Goal: Task Accomplishment & Management: Complete application form

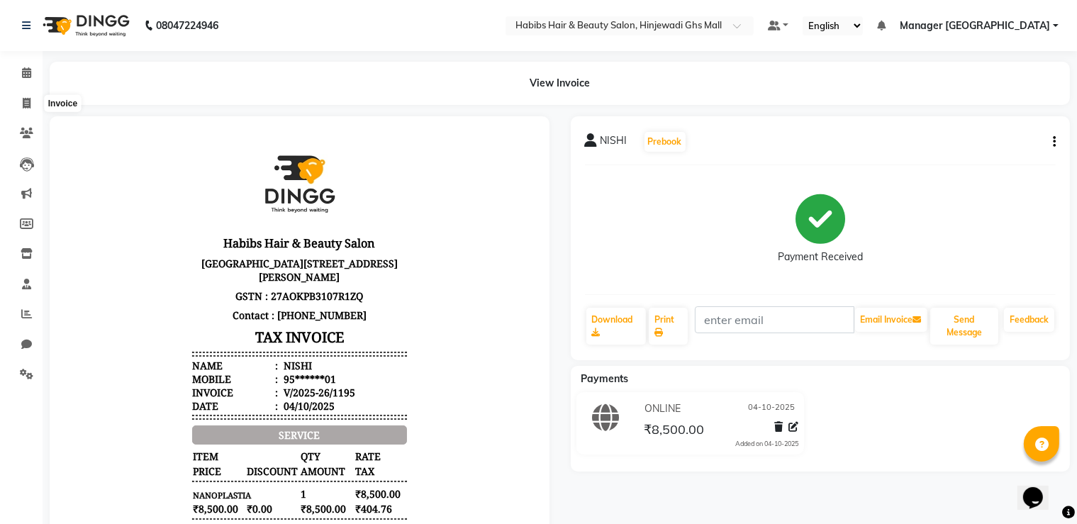
click at [30, 101] on icon at bounding box center [27, 103] width 8 height 11
select select "service"
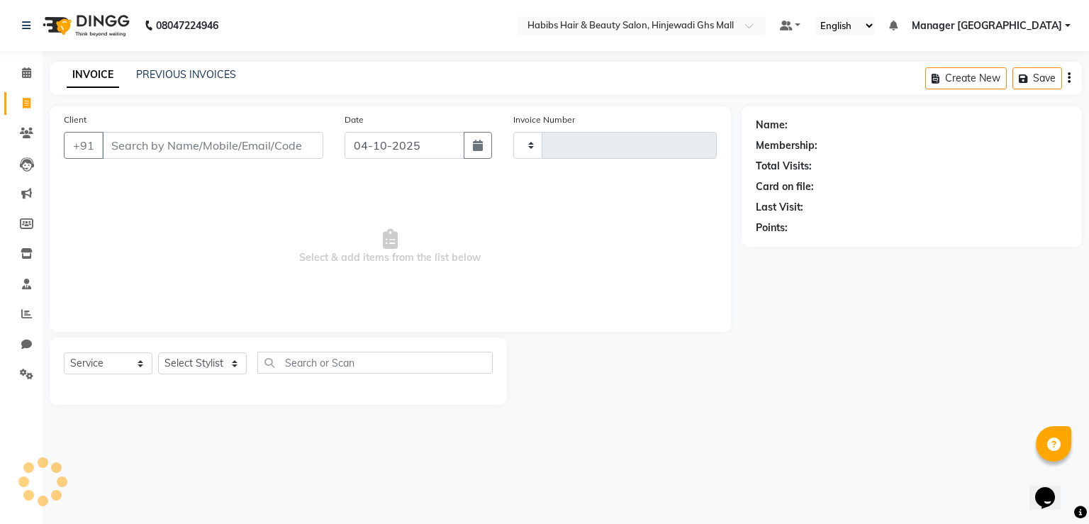
type input "1196"
select select "7463"
click at [294, 144] on input "Client" at bounding box center [212, 145] width 221 height 27
type input "8624812457"
click at [305, 162] on div "Client [PHONE_NUMBER] Add Client" at bounding box center [193, 141] width 281 height 58
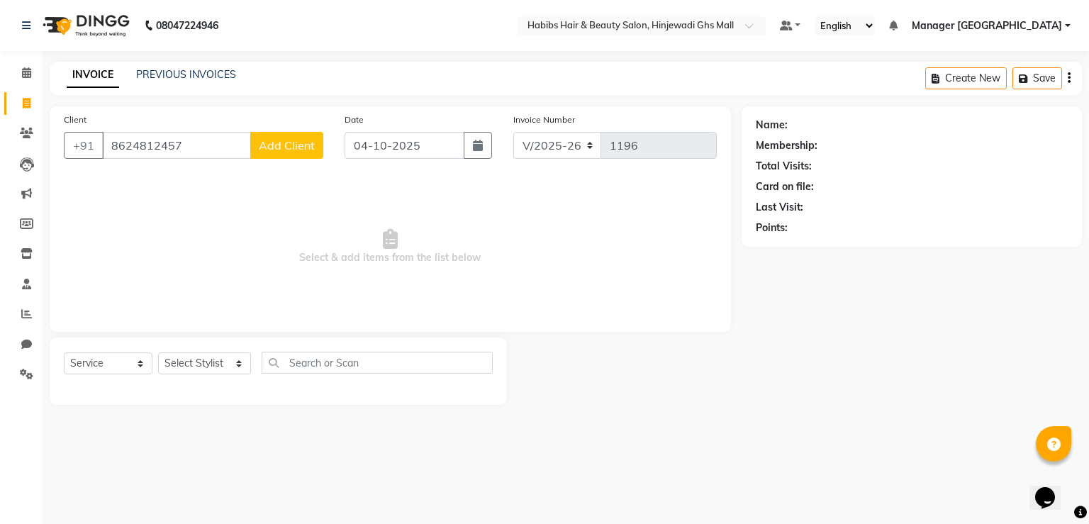
click at [274, 141] on span "Add Client" at bounding box center [287, 145] width 56 height 14
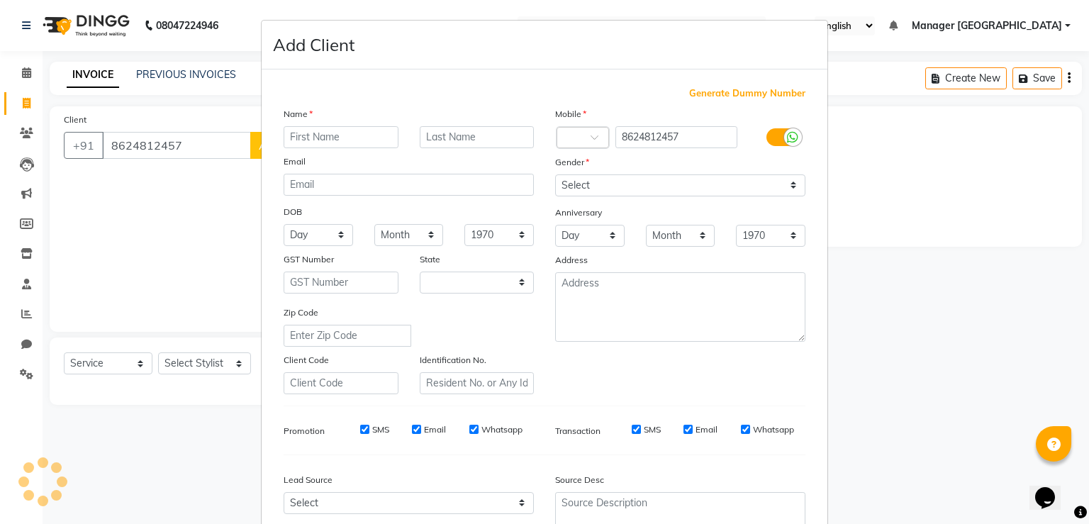
select select "22"
click at [303, 142] on input "text" at bounding box center [341, 137] width 115 height 22
type input "ADITYA"
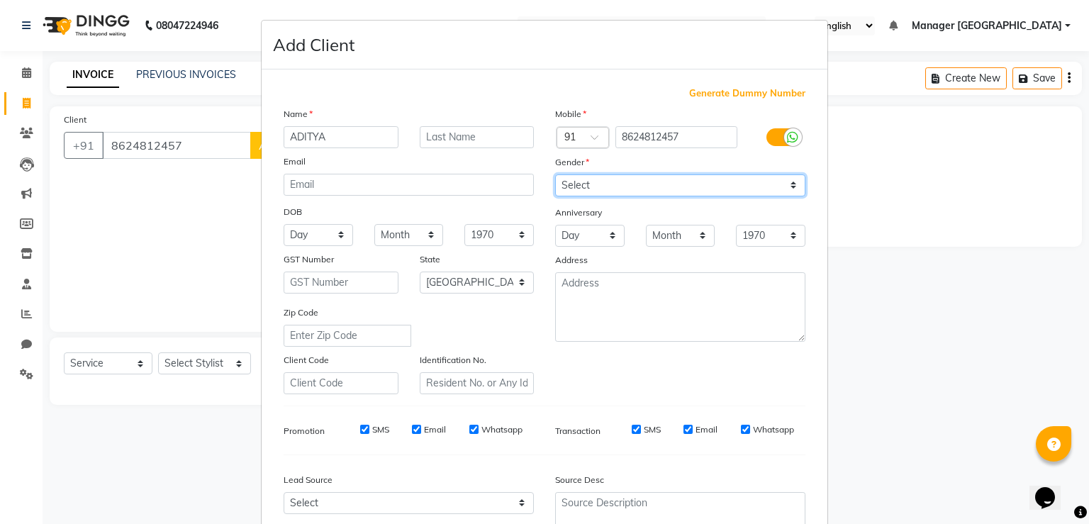
click at [631, 179] on select "Select [DEMOGRAPHIC_DATA] [DEMOGRAPHIC_DATA] Other Prefer Not To Say" at bounding box center [680, 185] width 250 height 22
click at [555, 175] on select "Select [DEMOGRAPHIC_DATA] [DEMOGRAPHIC_DATA] Other Prefer Not To Say" at bounding box center [680, 185] width 250 height 22
drag, startPoint x: 629, startPoint y: 174, endPoint x: 621, endPoint y: 222, distance: 48.1
click at [627, 174] on div "Gender" at bounding box center [680, 165] width 272 height 20
click at [620, 184] on select "Select [DEMOGRAPHIC_DATA] [DEMOGRAPHIC_DATA] Other Prefer Not To Say" at bounding box center [680, 185] width 250 height 22
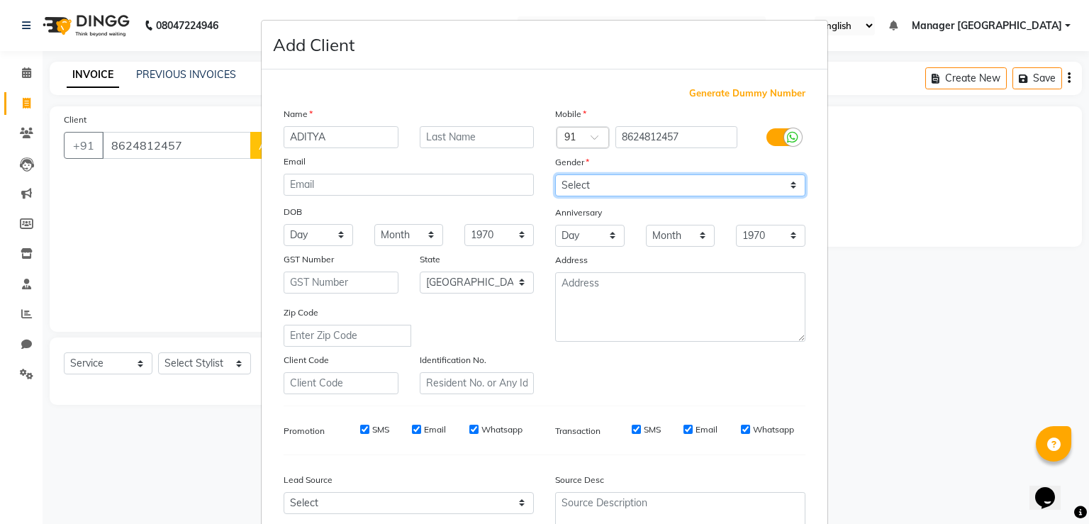
select select "other"
click at [555, 175] on select "Select [DEMOGRAPHIC_DATA] [DEMOGRAPHIC_DATA] Other Prefer Not To Say" at bounding box center [680, 185] width 250 height 22
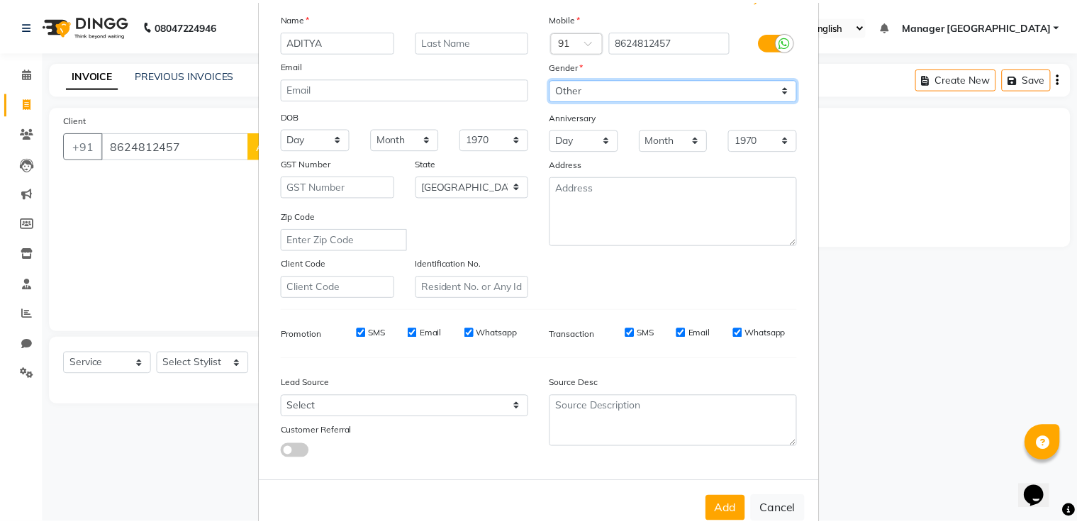
scroll to position [137, 0]
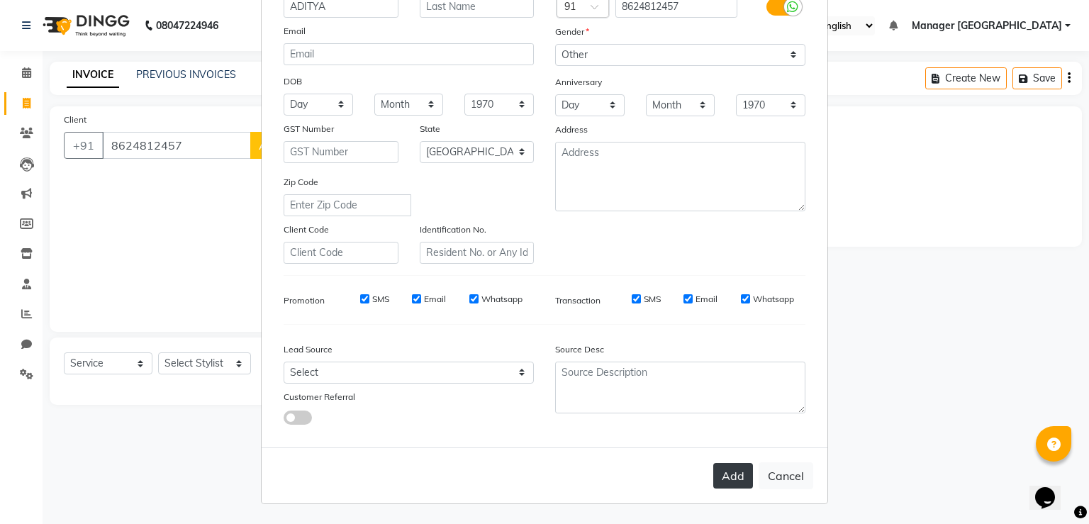
click at [739, 471] on button "Add" at bounding box center [733, 476] width 40 height 26
type input "86******57"
select select
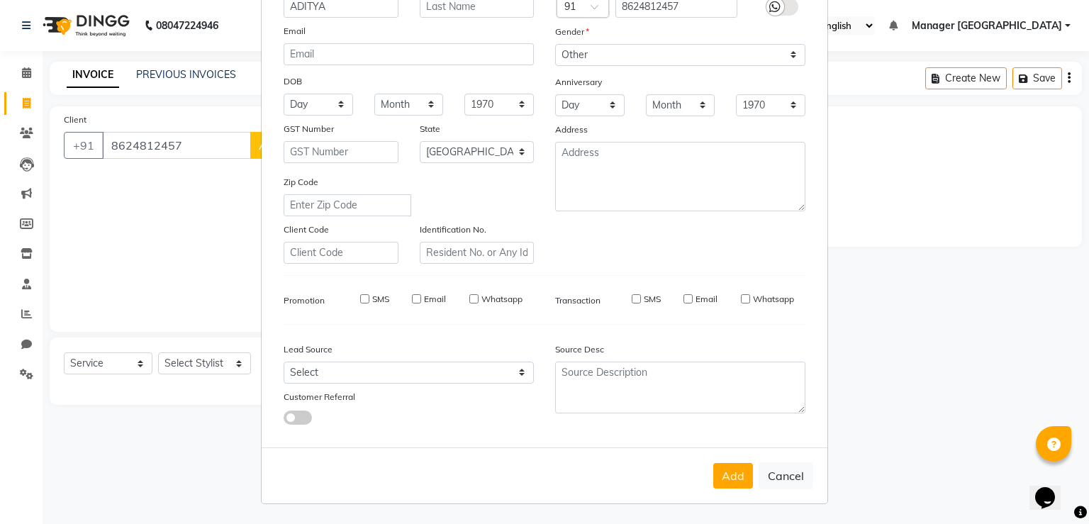
select select "null"
select select
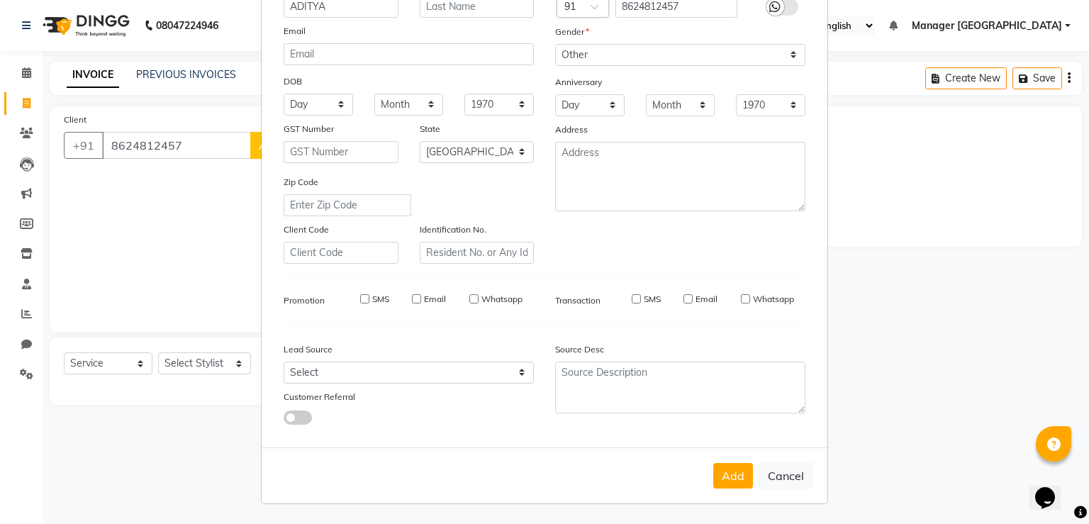
checkbox input "false"
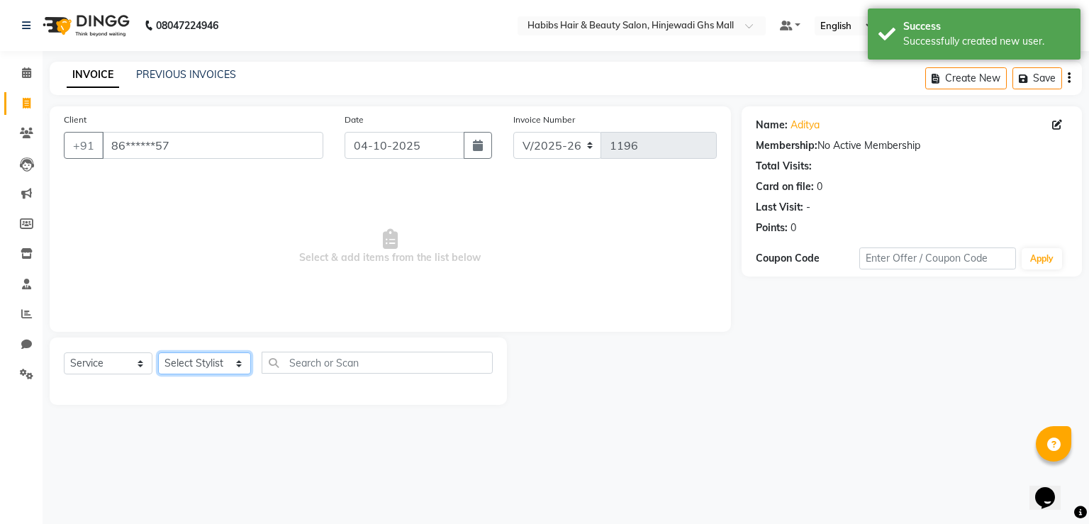
click at [196, 371] on select "Select Stylist GAURAV GURI [PERSON_NAME] Manager GHS MALL [PERSON_NAME] [PERSON…" at bounding box center [204, 363] width 93 height 22
select select "88335"
click at [158, 353] on select "Select Stylist GAURAV GURI [PERSON_NAME] Manager GHS MALL [PERSON_NAME] [PERSON…" at bounding box center [204, 363] width 93 height 22
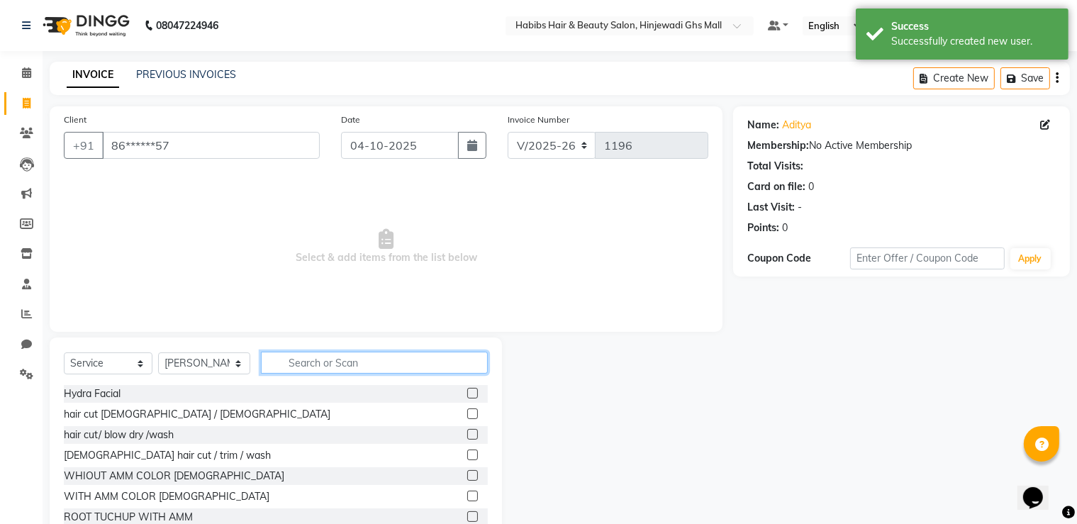
click at [381, 371] on input "text" at bounding box center [374, 363] width 227 height 22
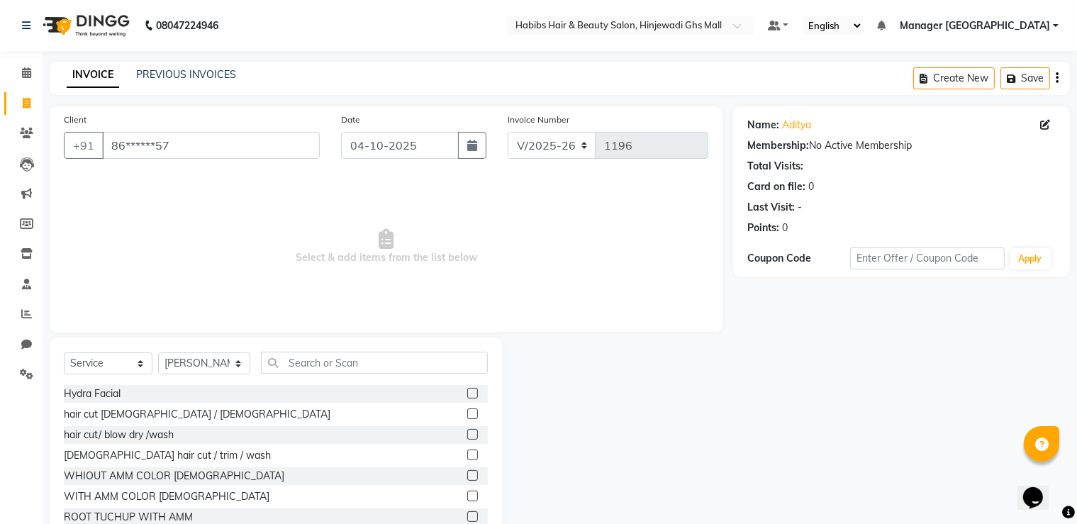
click at [467, 454] on label at bounding box center [472, 454] width 11 height 11
click at [467, 454] on input "checkbox" at bounding box center [471, 455] width 9 height 9
checkbox input "true"
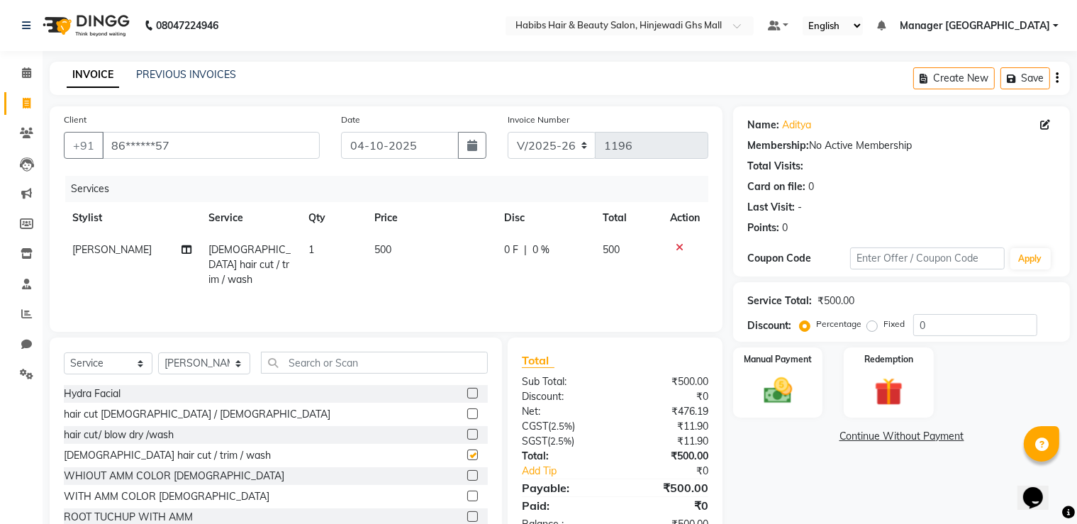
click at [467, 435] on label at bounding box center [472, 434] width 11 height 11
click at [467, 435] on input "checkbox" at bounding box center [471, 434] width 9 height 9
checkbox input "true"
checkbox input "false"
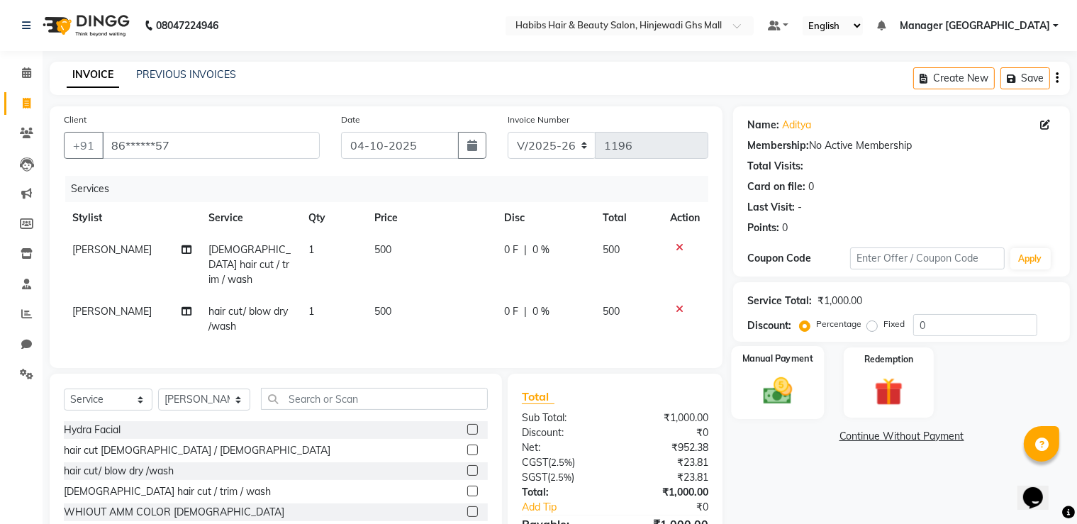
checkbox input "false"
drag, startPoint x: 814, startPoint y: 406, endPoint x: 866, endPoint y: 423, distance: 54.9
click at [815, 406] on div "Manual Payment" at bounding box center [777, 382] width 89 height 70
click at [964, 435] on span "ONLINE" at bounding box center [965, 437] width 37 height 16
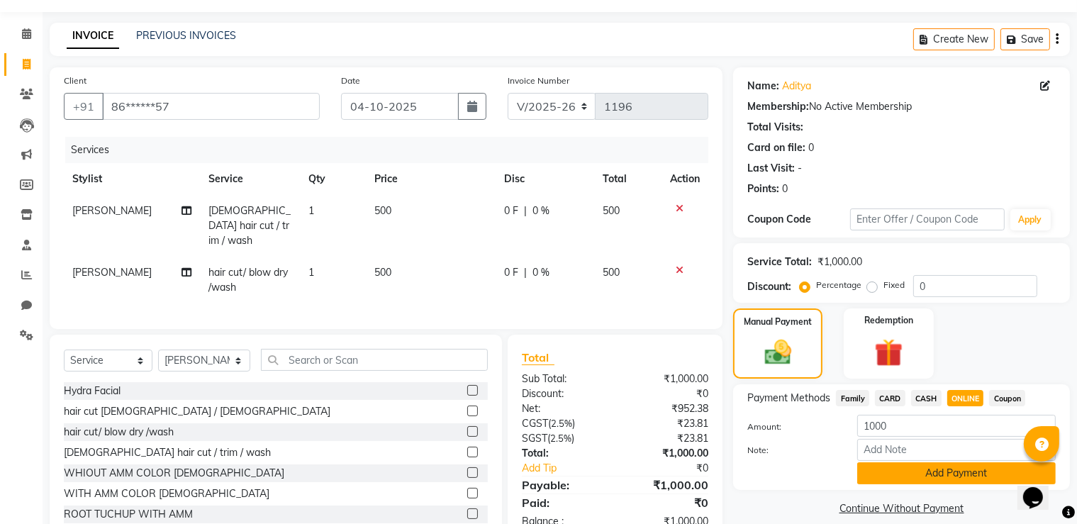
scroll to position [77, 0]
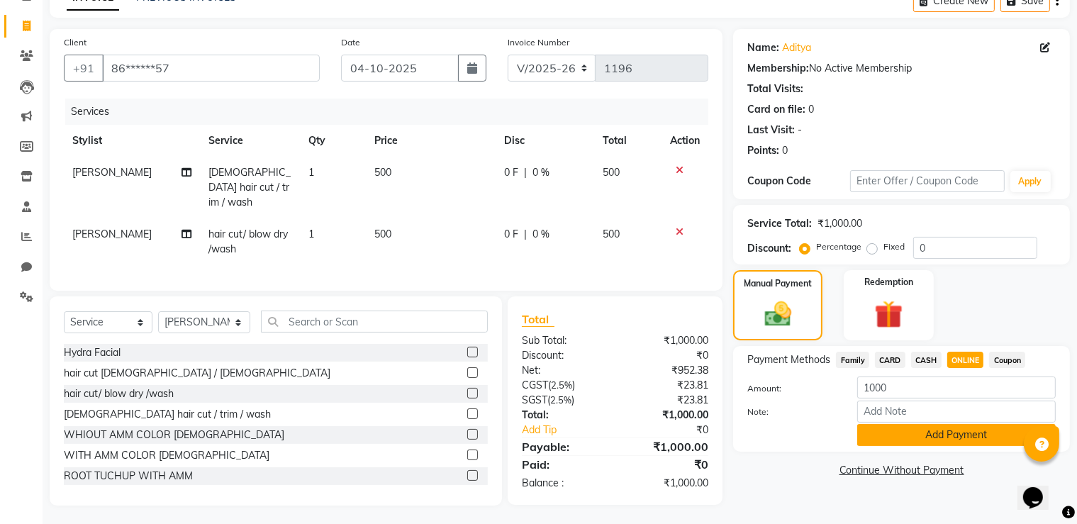
click at [1006, 440] on button "Add Payment" at bounding box center [956, 435] width 198 height 22
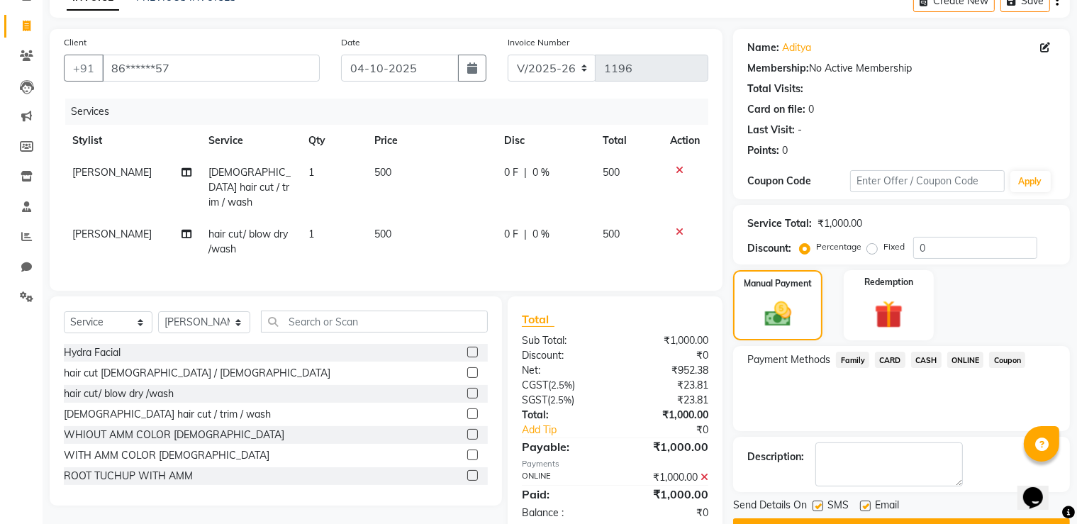
click at [336, 218] on td "1" at bounding box center [333, 241] width 67 height 47
select select "88335"
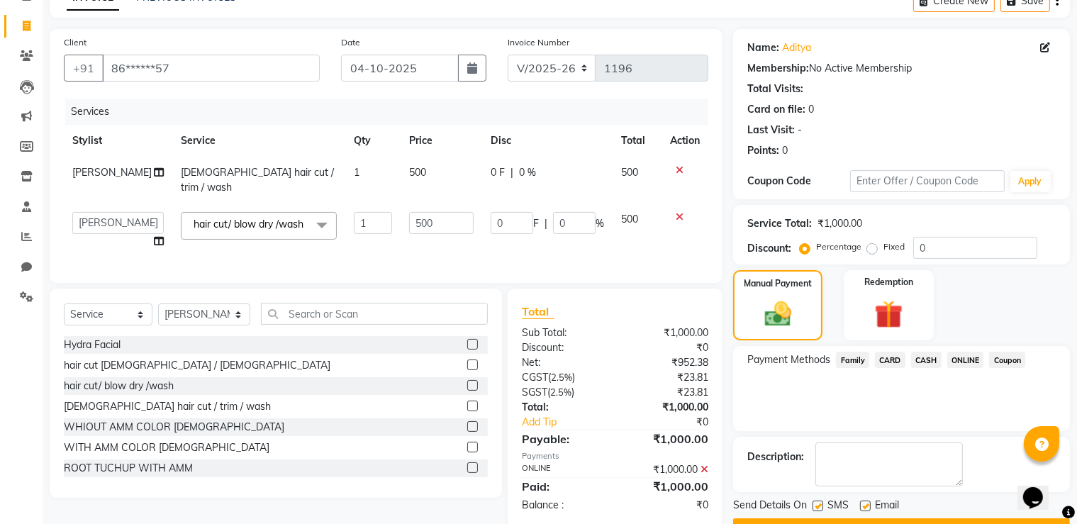
click at [371, 164] on td "1" at bounding box center [372, 180] width 55 height 47
select select "88335"
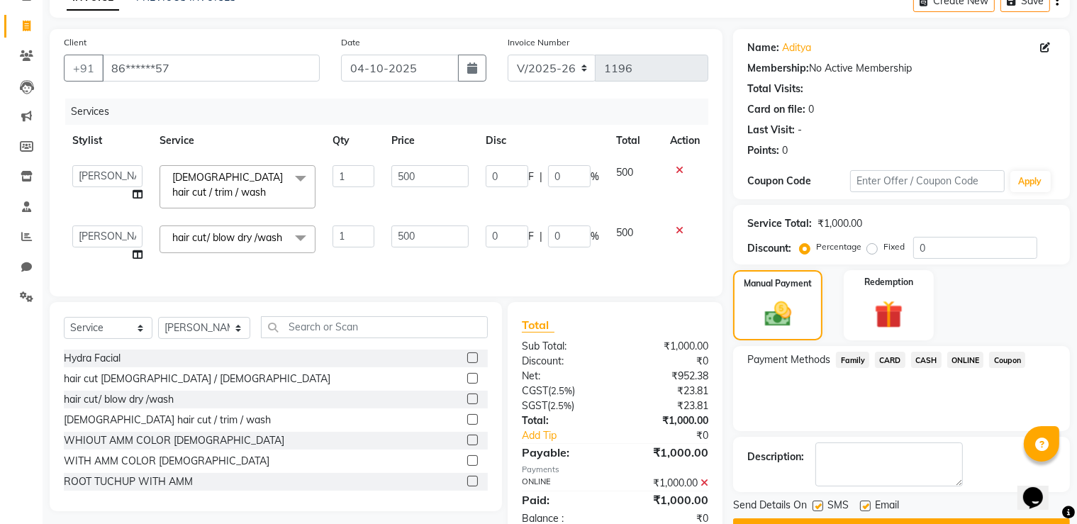
click at [371, 164] on td "1" at bounding box center [353, 187] width 58 height 60
click at [364, 167] on input "1" at bounding box center [352, 176] width 41 height 22
click at [681, 167] on icon at bounding box center [680, 170] width 8 height 10
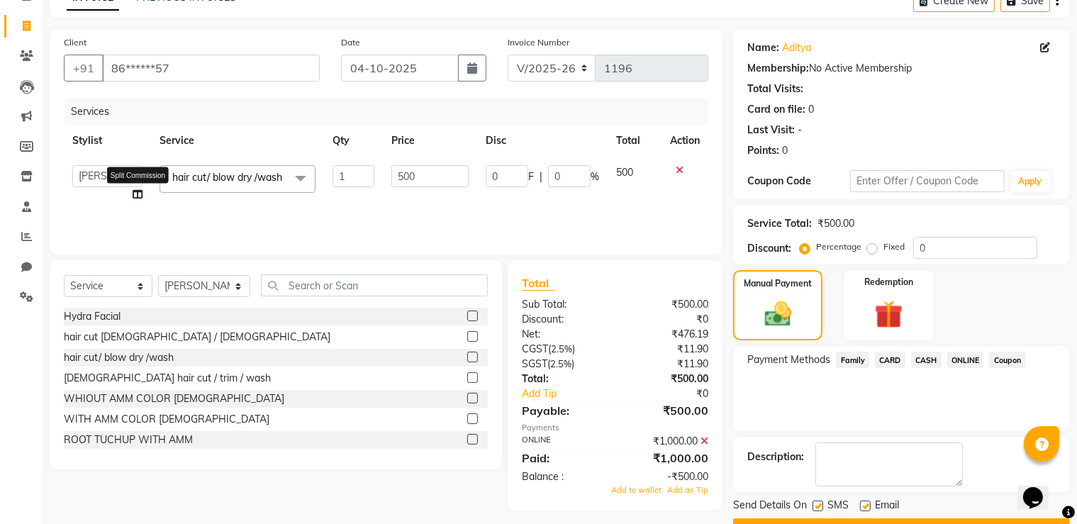
click at [140, 195] on icon at bounding box center [138, 194] width 10 height 10
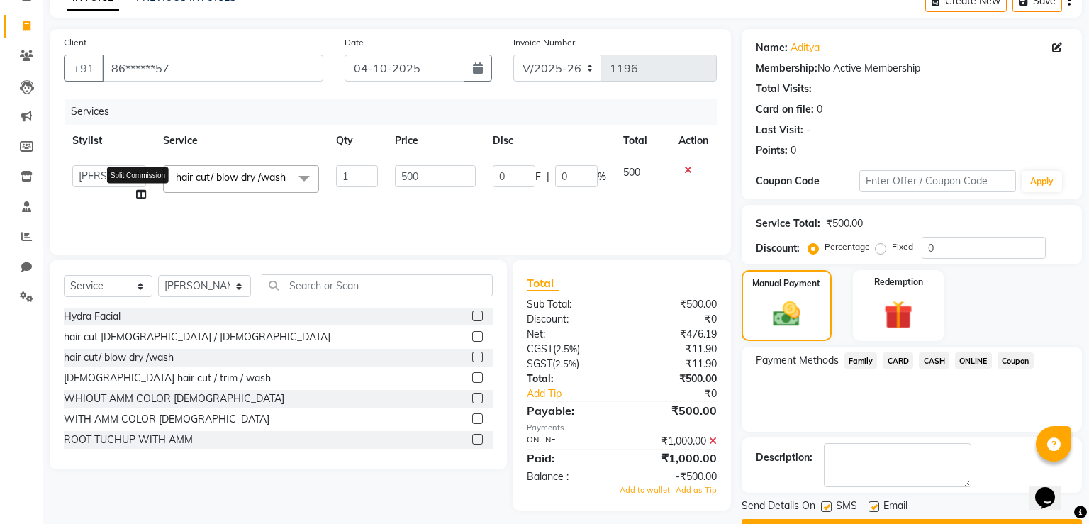
select select "88335"
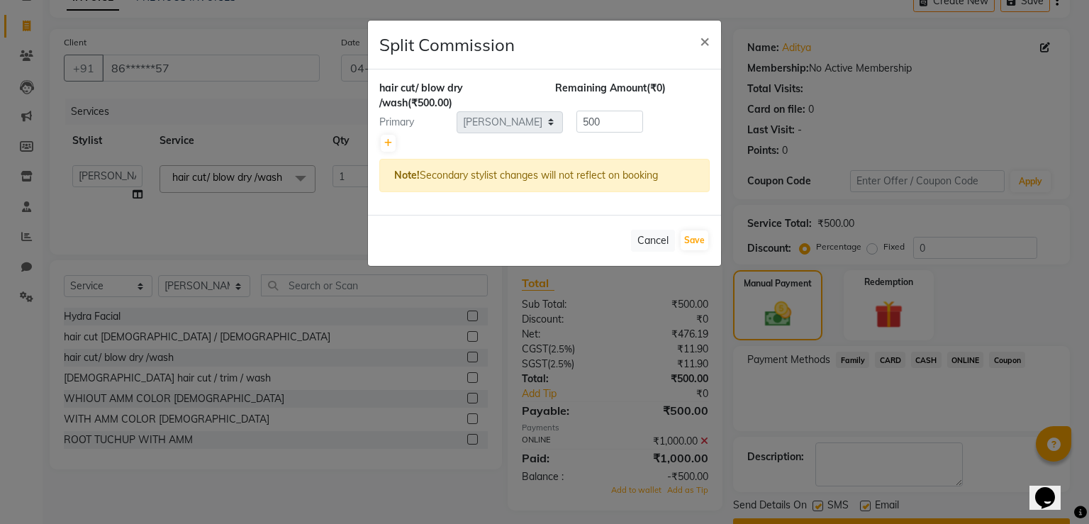
drag, startPoint x: 669, startPoint y: 240, endPoint x: 571, endPoint y: 252, distance: 98.6
click at [669, 240] on button "Cancel" at bounding box center [653, 241] width 44 height 22
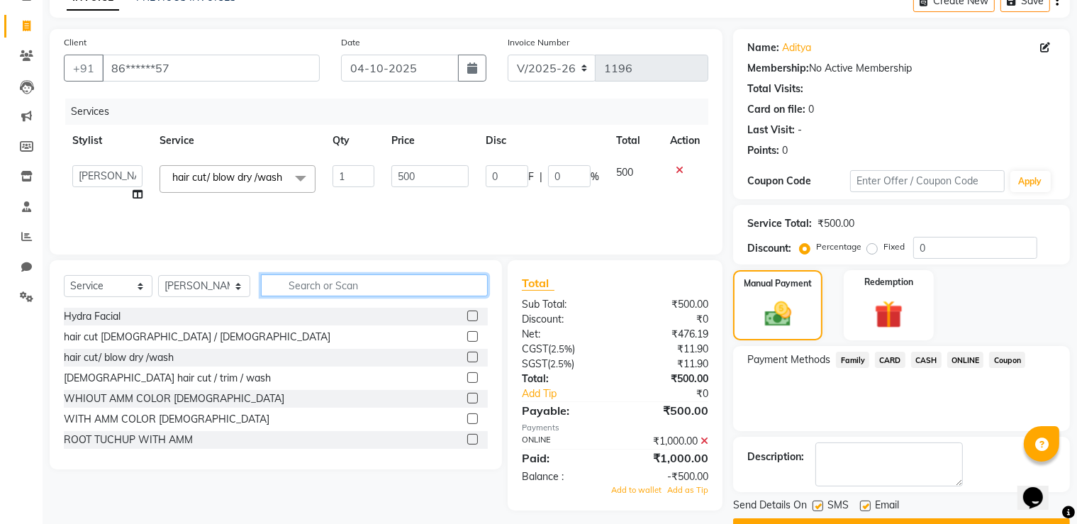
click at [408, 282] on input "text" at bounding box center [374, 285] width 227 height 22
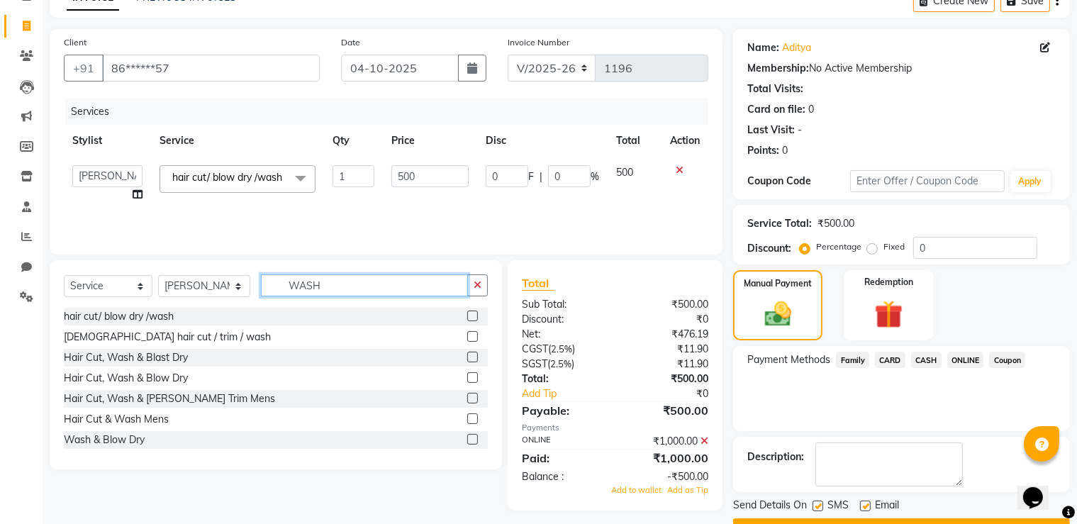
type input "WASH"
click at [451, 420] on div "Hair Cut & Wash Mens" at bounding box center [276, 419] width 424 height 18
click at [467, 415] on label at bounding box center [472, 418] width 11 height 11
click at [467, 415] on input "checkbox" at bounding box center [471, 419] width 9 height 9
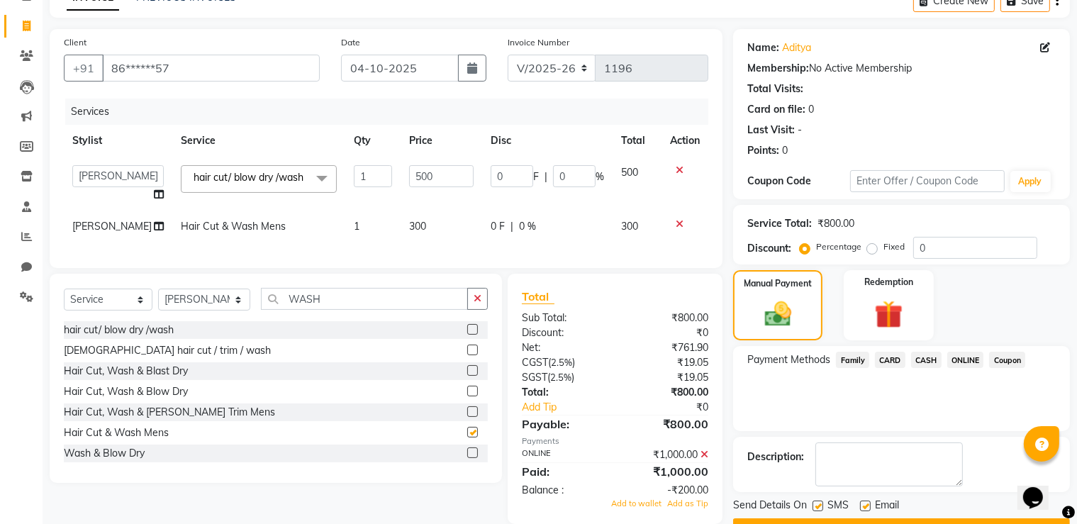
checkbox input "false"
click at [436, 242] on td "300" at bounding box center [442, 227] width 82 height 32
select select "88335"
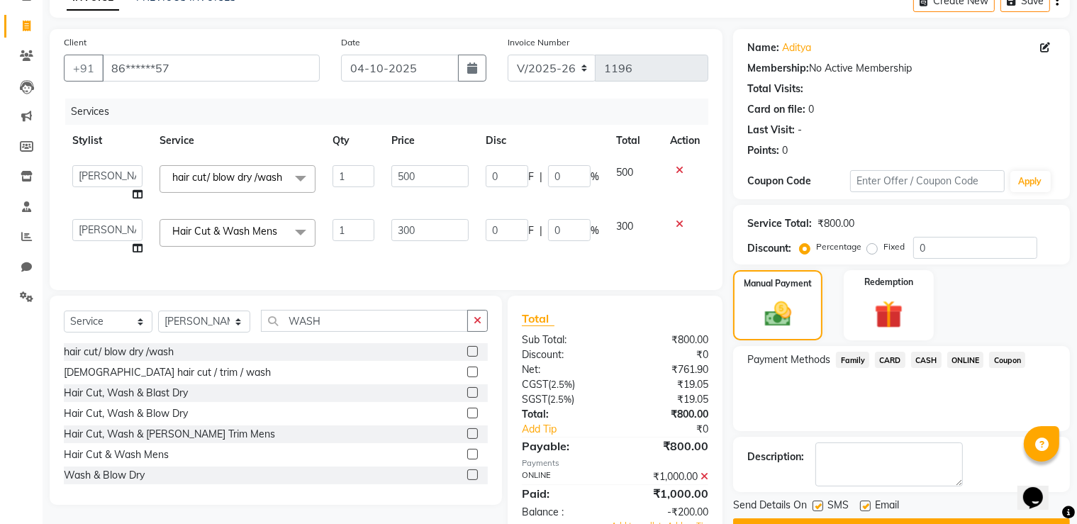
click at [449, 234] on input "300" at bounding box center [430, 230] width 78 height 22
type input "3"
type input "500"
drag, startPoint x: 815, startPoint y: 413, endPoint x: 788, endPoint y: 435, distance: 34.8
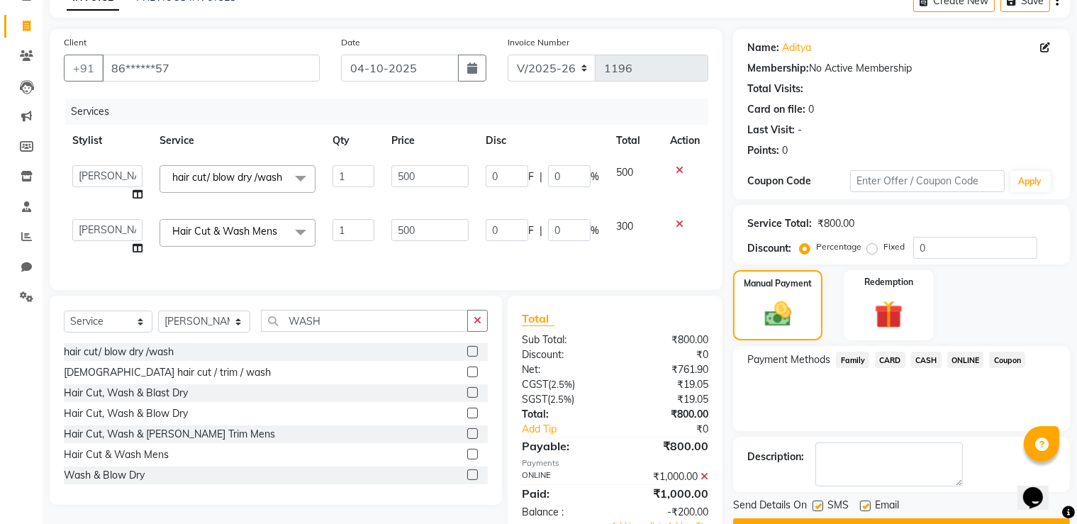
click at [812, 418] on div "Payment Methods Family CARD CASH ONLINE Coupon" at bounding box center [901, 388] width 337 height 85
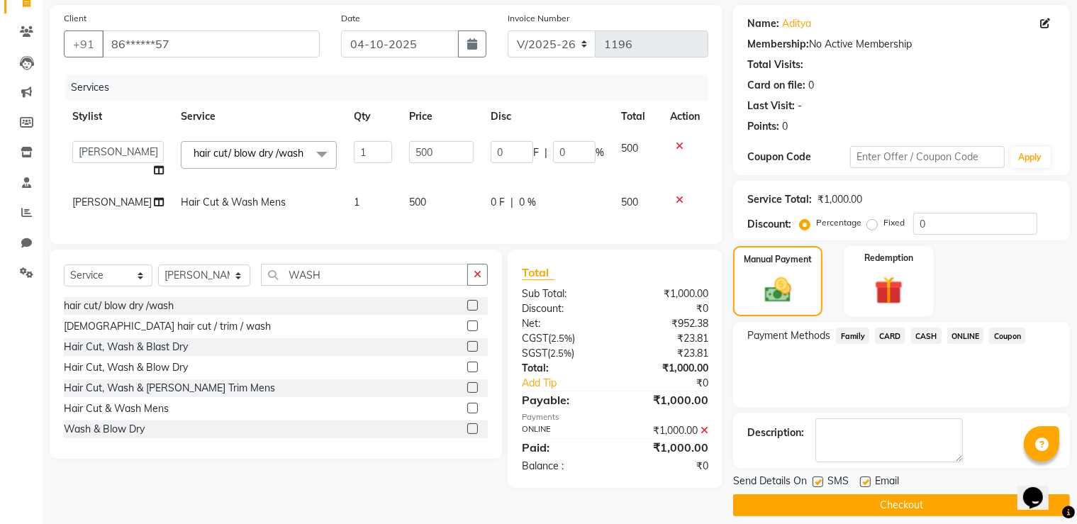
scroll to position [114, 0]
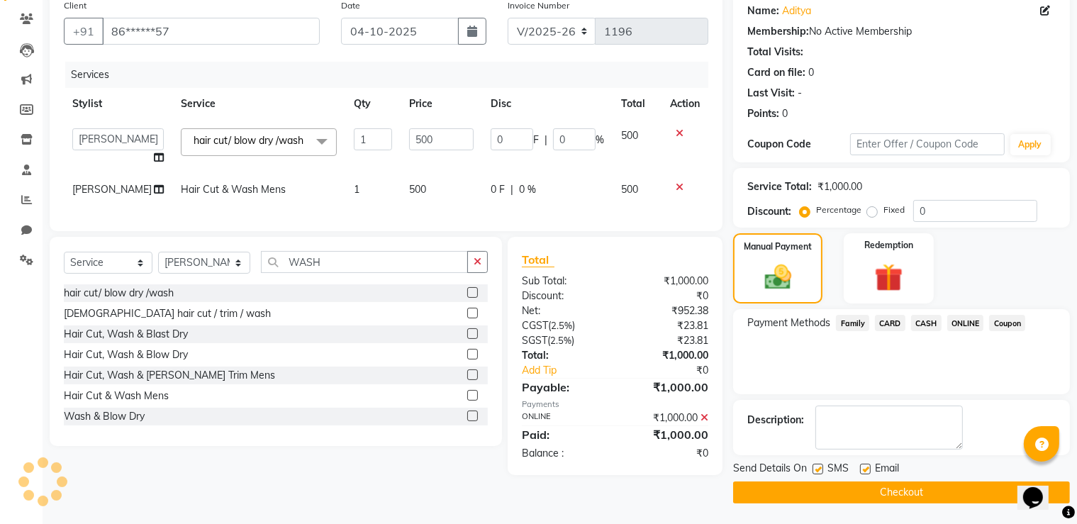
drag, startPoint x: 839, startPoint y: 479, endPoint x: 838, endPoint y: 487, distance: 8.6
click at [839, 485] on div "Send Details On SMS Email Checkout" at bounding box center [901, 482] width 337 height 43
click at [838, 487] on button "Checkout" at bounding box center [901, 492] width 337 height 22
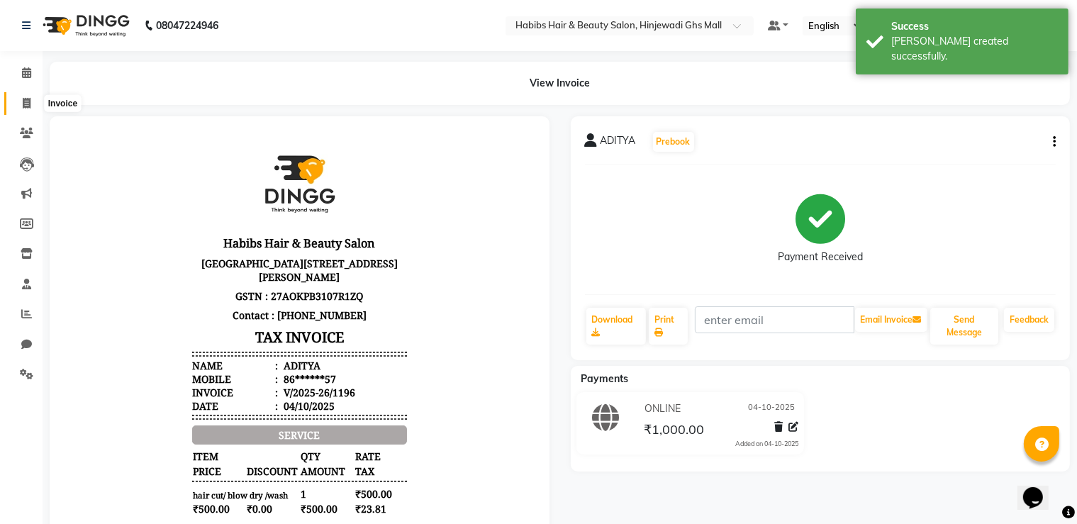
click at [26, 96] on span at bounding box center [26, 104] width 25 height 16
select select "service"
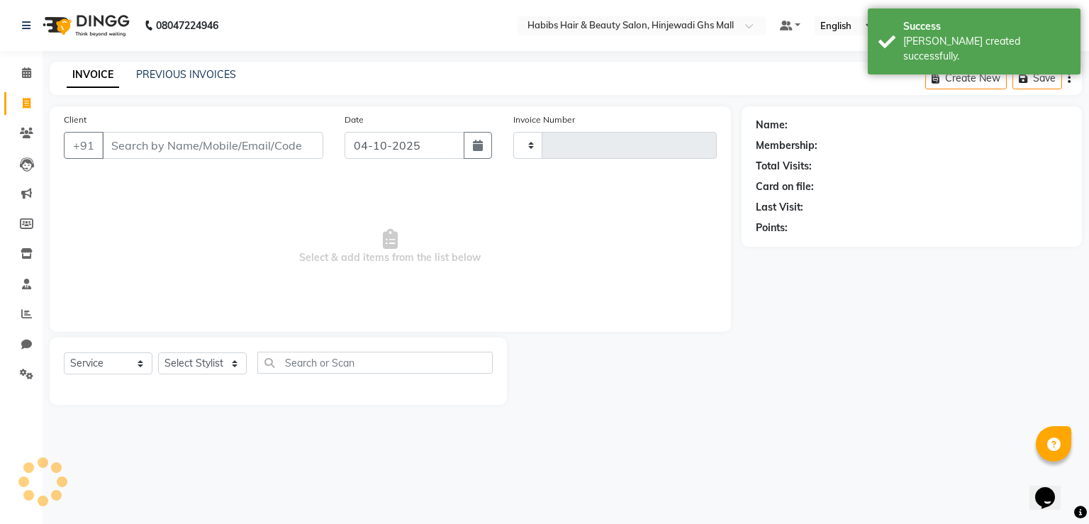
type input "1197"
select select "7463"
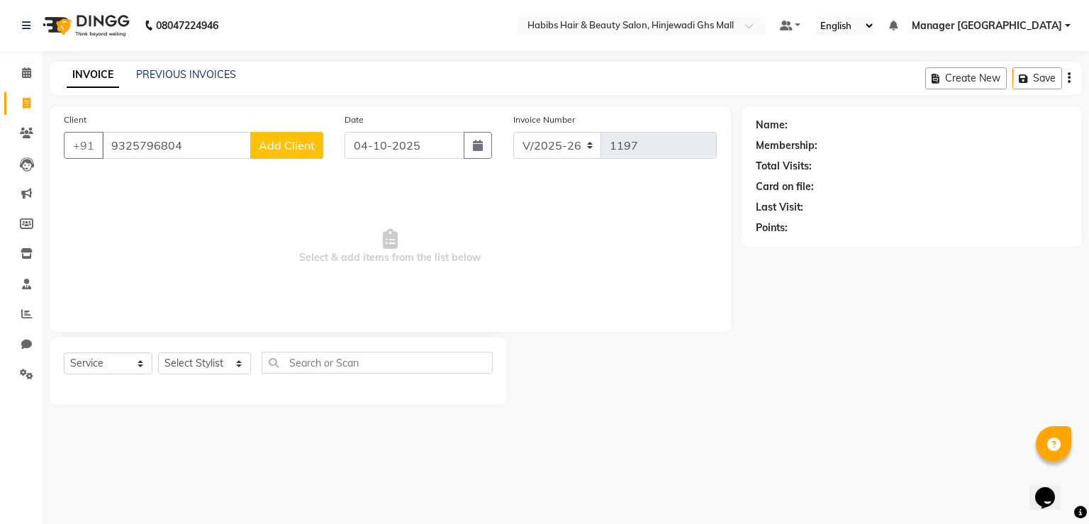
type input "9325796804"
click at [303, 138] on span "Add Client" at bounding box center [287, 145] width 56 height 14
select select "22"
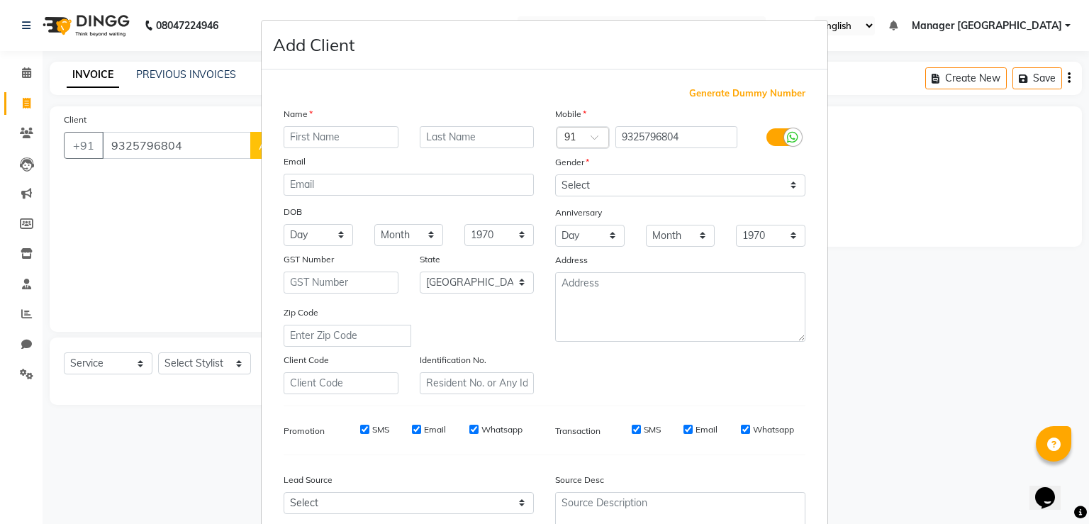
click at [328, 136] on input "text" at bounding box center [341, 137] width 115 height 22
type input "POOJA"
click at [742, 178] on select "Select [DEMOGRAPHIC_DATA] [DEMOGRAPHIC_DATA] Other Prefer Not To Say" at bounding box center [680, 185] width 250 height 22
select select "[DEMOGRAPHIC_DATA]"
click at [555, 175] on select "Select [DEMOGRAPHIC_DATA] [DEMOGRAPHIC_DATA] Other Prefer Not To Say" at bounding box center [680, 185] width 250 height 22
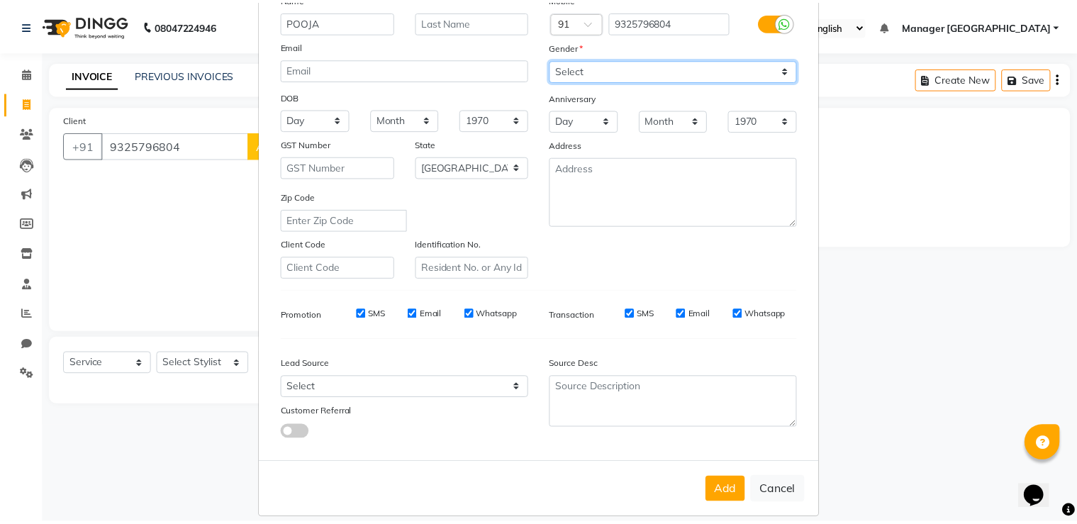
scroll to position [137, 0]
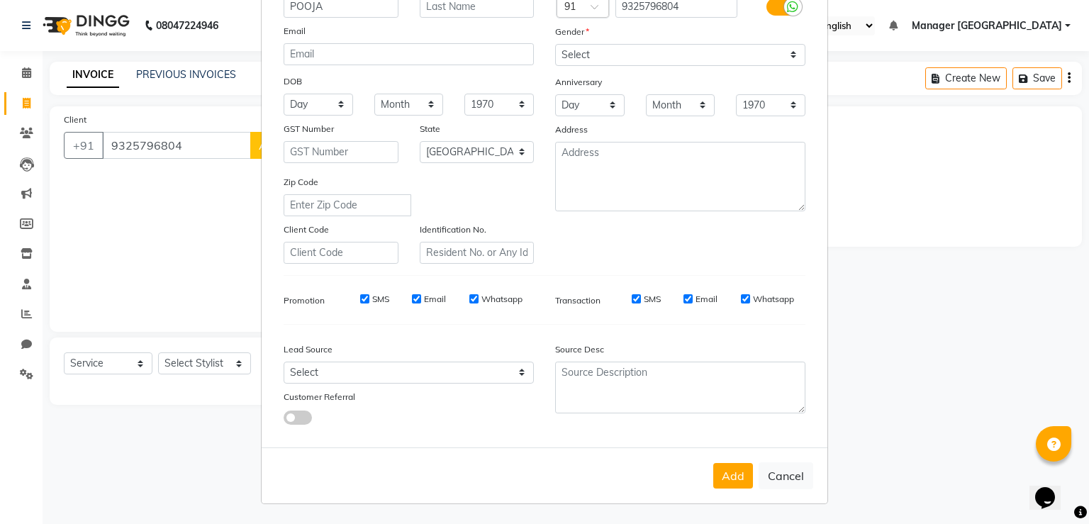
drag, startPoint x: 733, startPoint y: 475, endPoint x: 709, endPoint y: 474, distance: 24.1
click at [732, 475] on button "Add" at bounding box center [733, 476] width 40 height 26
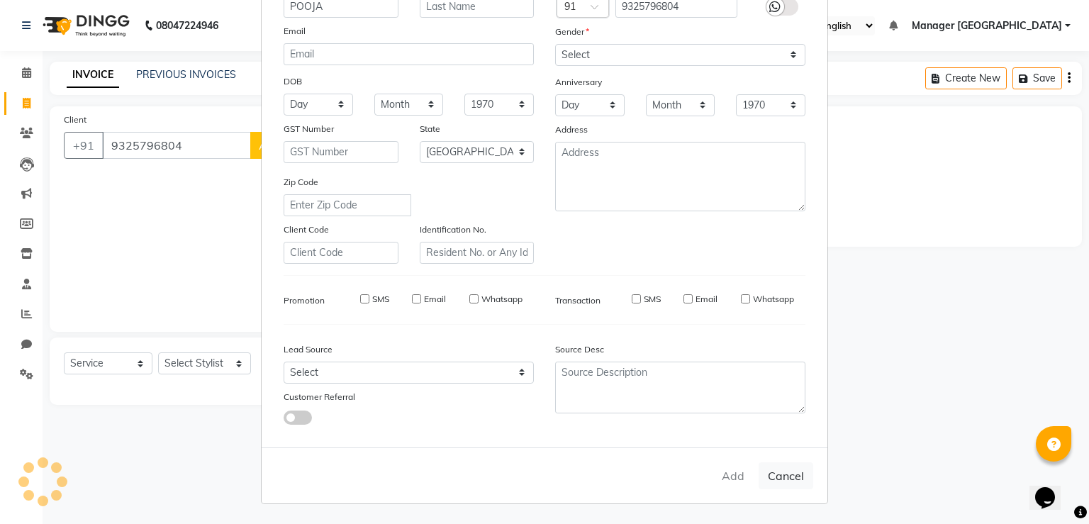
type input "93******04"
select select
select select "null"
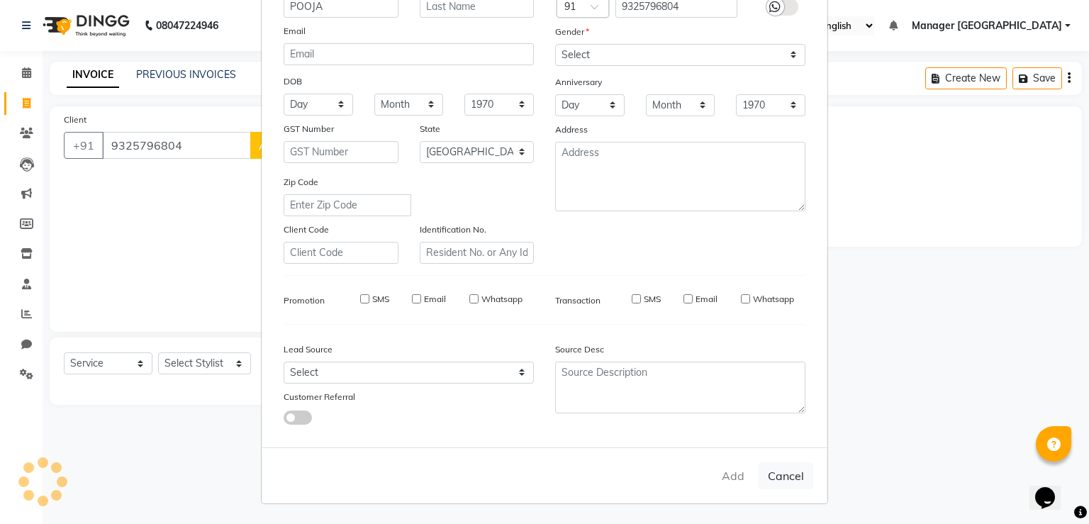
select select
checkbox input "false"
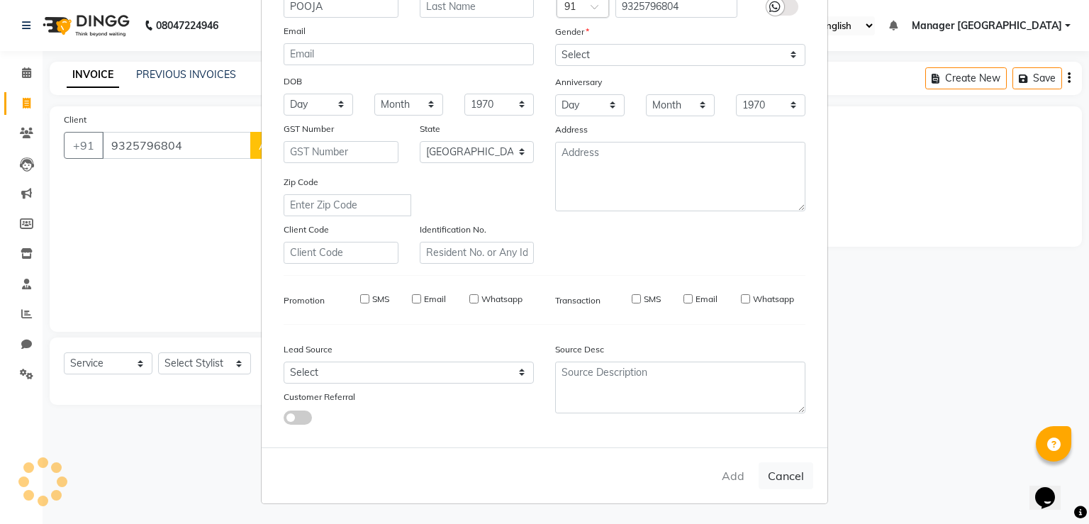
checkbox input "false"
click at [167, 366] on ngb-modal-window "Add Client Generate Dummy Number Name Email DOB Day 01 02 03 04 05 06 07 08 09 …" at bounding box center [544, 262] width 1089 height 524
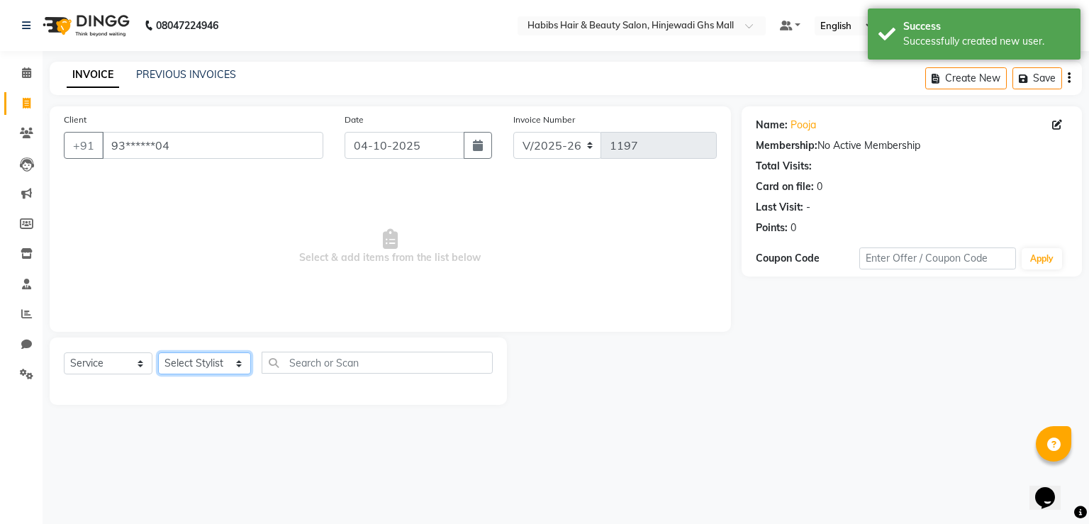
click at [210, 369] on select "Select Stylist GAURAV GURI [PERSON_NAME] Manager GHS MALL [PERSON_NAME] [PERSON…" at bounding box center [204, 363] width 93 height 22
select select "93749"
click at [158, 353] on select "Select Stylist GAURAV GURI [PERSON_NAME] Manager GHS MALL [PERSON_NAME] [PERSON…" at bounding box center [204, 363] width 93 height 22
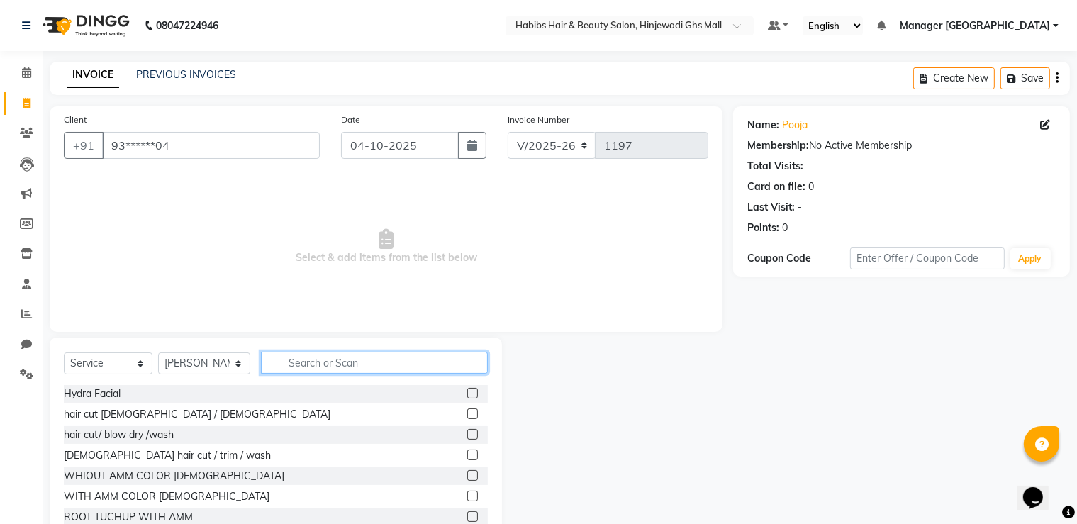
click at [347, 358] on input "text" at bounding box center [374, 363] width 227 height 22
click at [467, 413] on label at bounding box center [472, 413] width 11 height 11
click at [467, 413] on input "checkbox" at bounding box center [471, 414] width 9 height 9
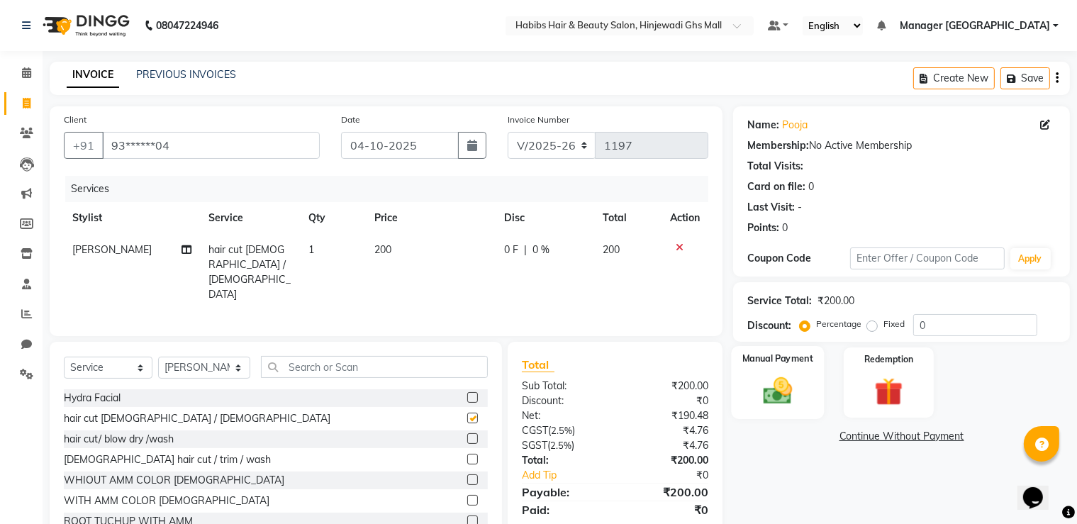
checkbox input "false"
click at [759, 380] on img at bounding box center [777, 391] width 47 height 34
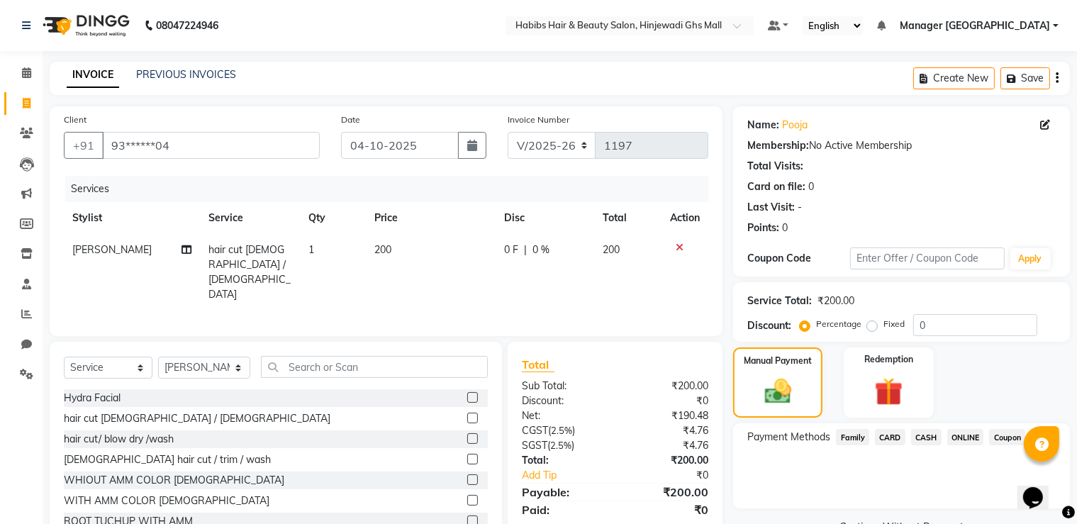
click at [964, 430] on span "ONLINE" at bounding box center [965, 437] width 37 height 16
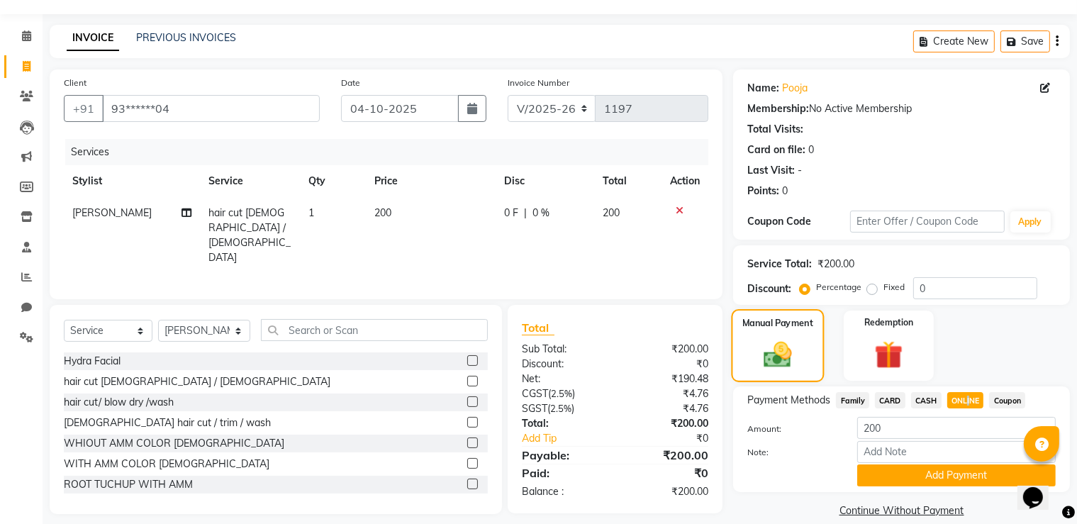
scroll to position [57, 0]
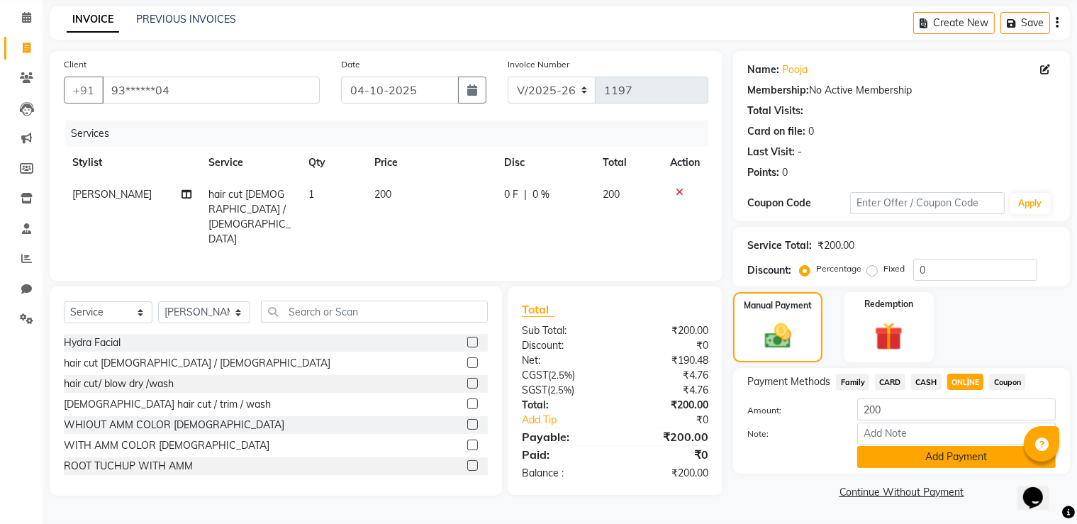
click at [905, 453] on button "Add Payment" at bounding box center [956, 457] width 198 height 22
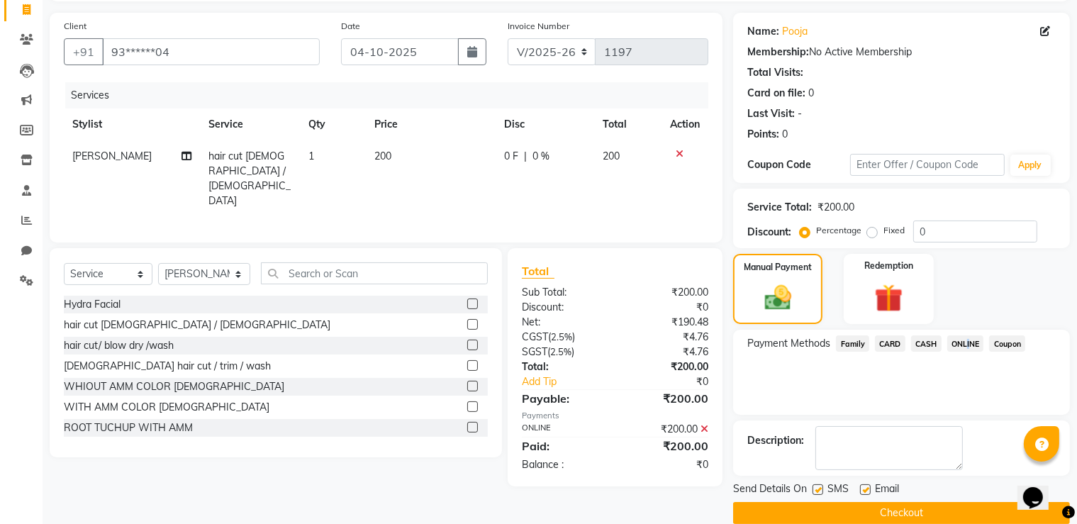
scroll to position [114, 0]
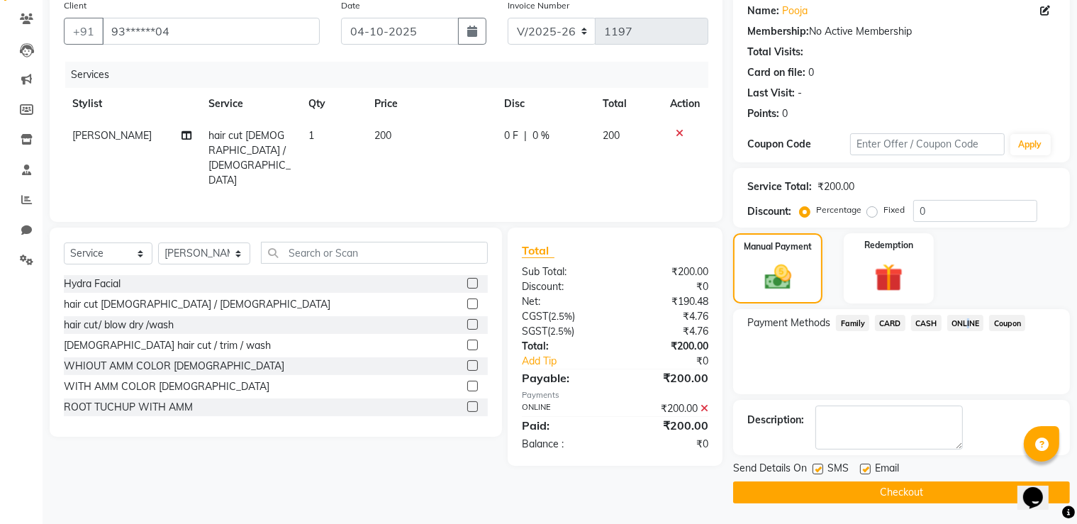
click at [871, 493] on button "Checkout" at bounding box center [901, 492] width 337 height 22
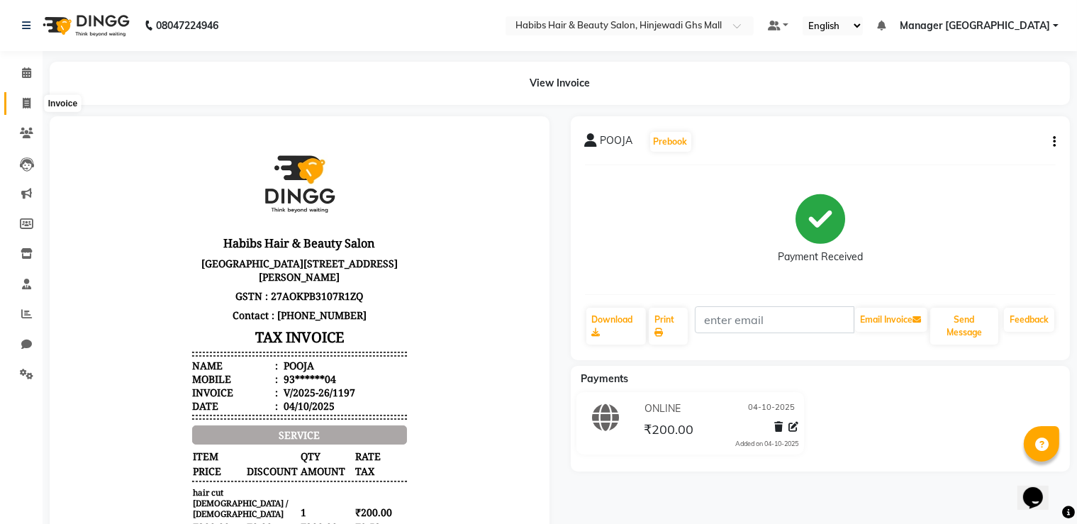
click at [27, 104] on icon at bounding box center [27, 103] width 8 height 11
select select "service"
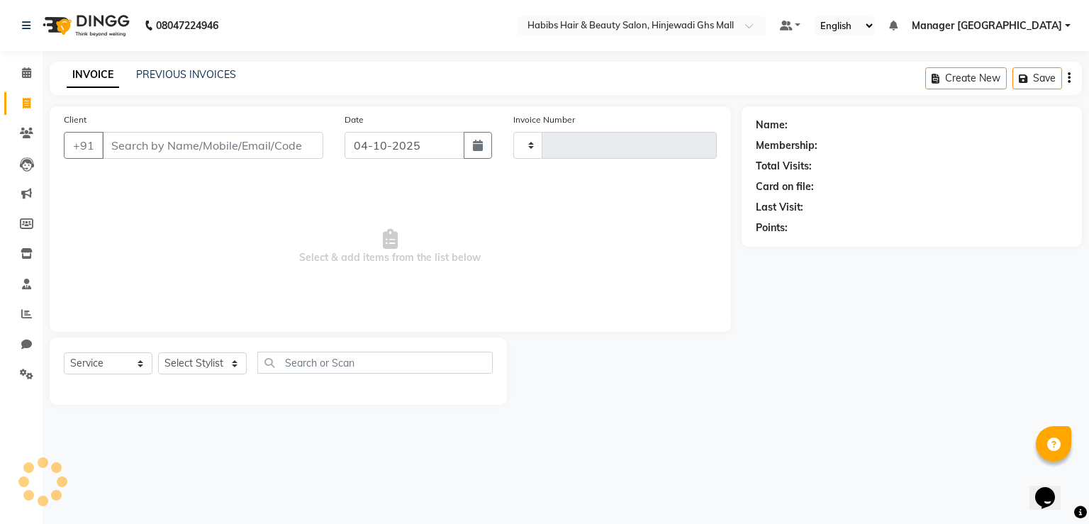
type input "1198"
select select "7463"
click at [288, 137] on input "Client" at bounding box center [212, 145] width 221 height 27
click at [227, 23] on div "08047224946" at bounding box center [120, 26] width 218 height 40
click at [218, 23] on b "08047224946" at bounding box center [187, 26] width 62 height 40
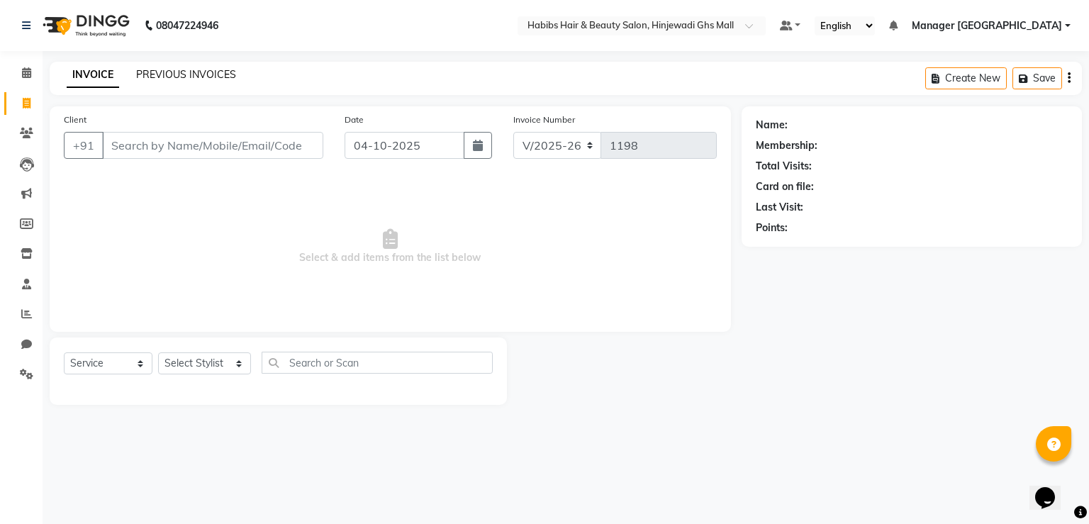
click at [196, 72] on link "PREVIOUS INVOICES" at bounding box center [186, 74] width 100 height 13
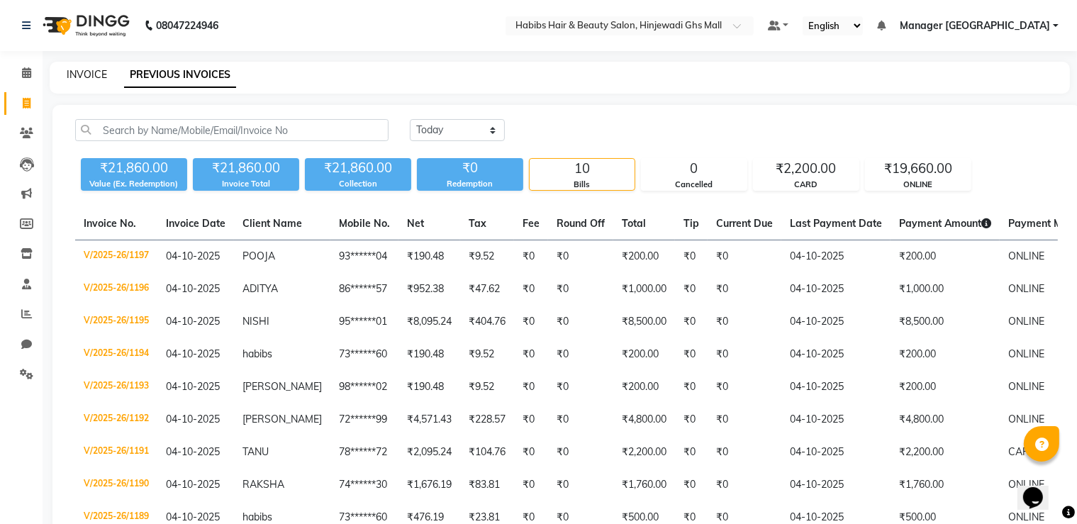
click at [97, 79] on link "INVOICE" at bounding box center [87, 74] width 40 height 13
select select "service"
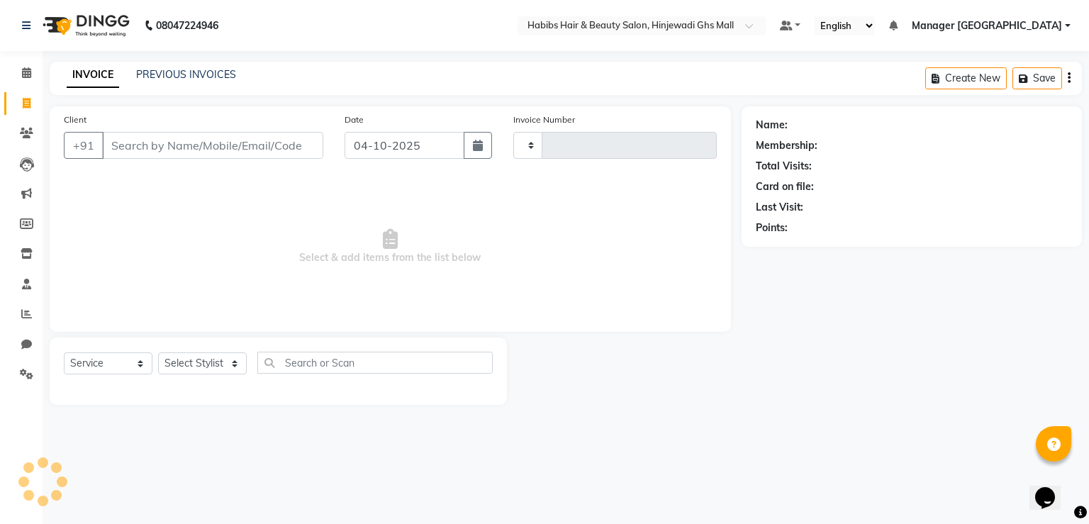
type input "1198"
select select "7463"
click at [234, 141] on input "Client" at bounding box center [212, 145] width 221 height 27
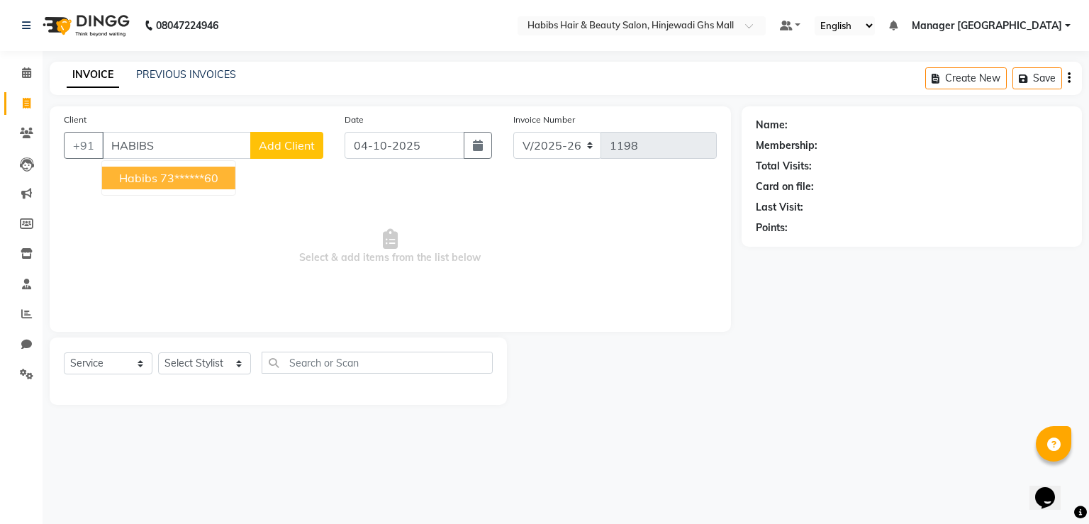
click at [221, 173] on button "habibs 73******60" at bounding box center [168, 178] width 133 height 23
type input "73******60"
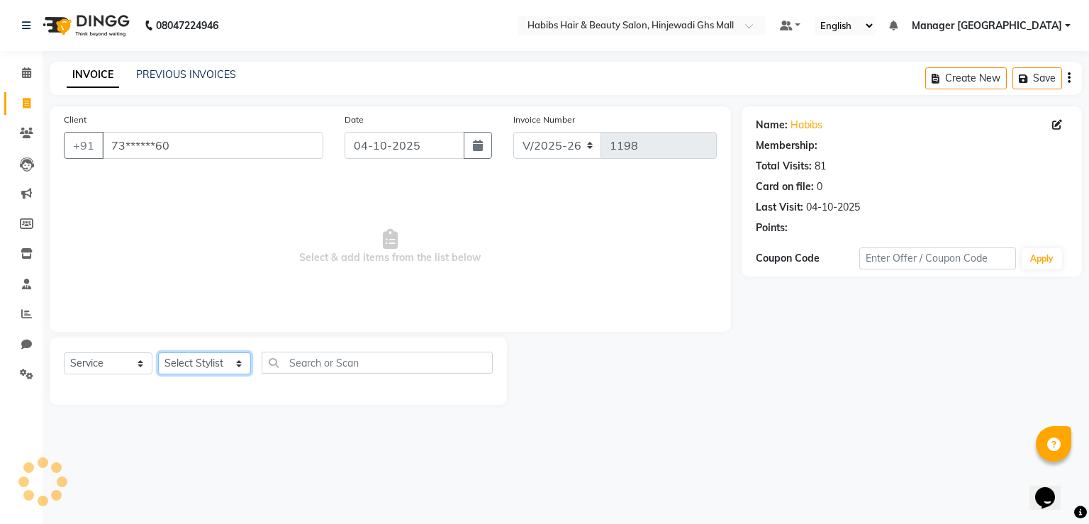
click at [206, 368] on select "Select Stylist GAURAV GURI [PERSON_NAME] Manager GHS MALL [PERSON_NAME] [PERSON…" at bounding box center [204, 363] width 93 height 22
select select "70585"
click at [158, 353] on select "Select Stylist GAURAV GURI [PERSON_NAME] Manager GHS MALL [PERSON_NAME] [PERSON…" at bounding box center [204, 363] width 93 height 22
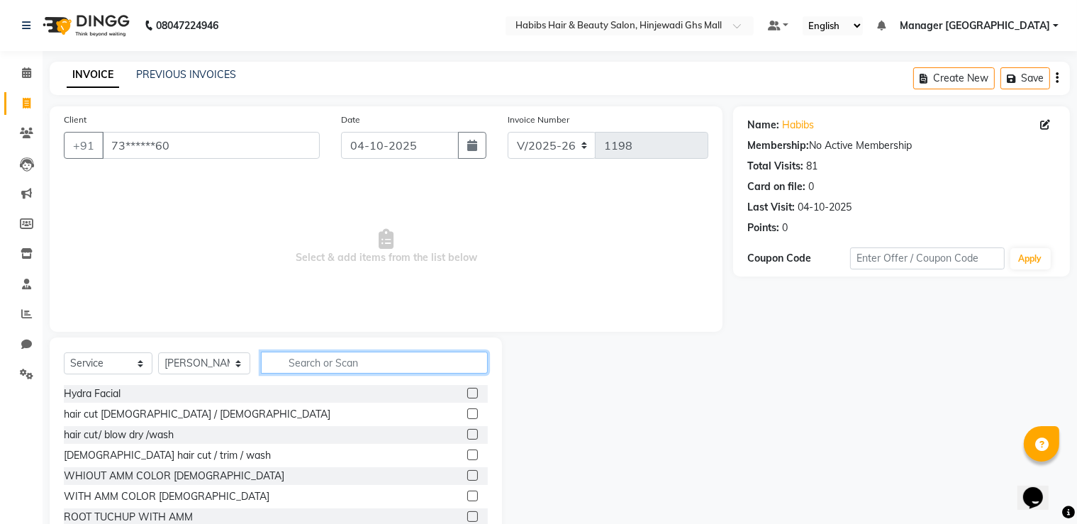
click at [361, 366] on input "text" at bounding box center [374, 363] width 227 height 22
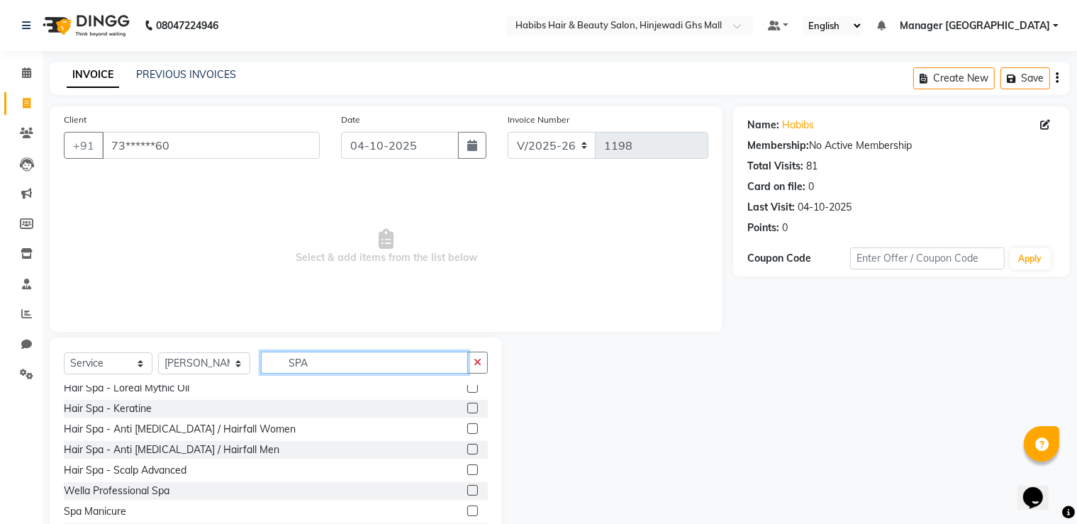
scroll to position [314, 0]
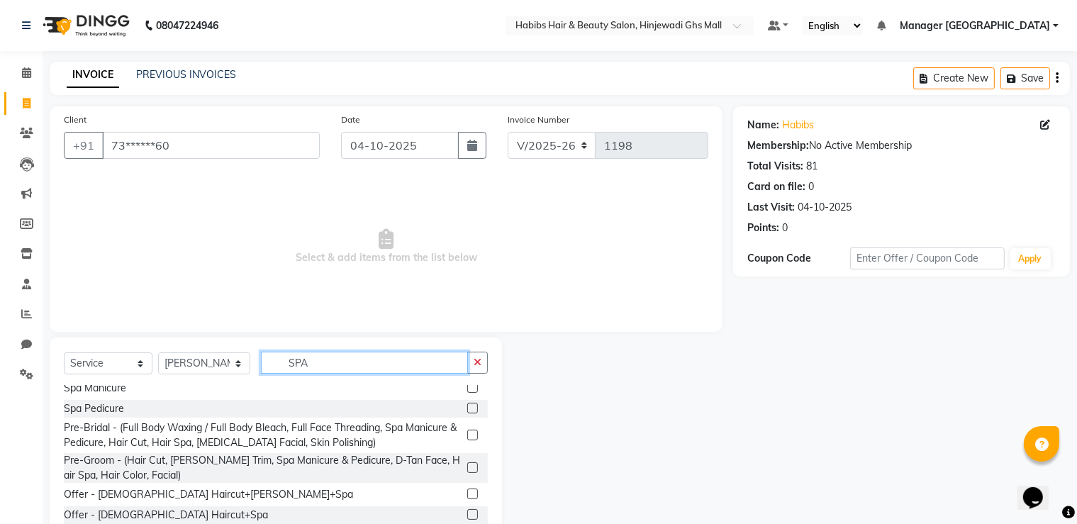
type input "SPA"
click at [453, 510] on div "Offer - [DEMOGRAPHIC_DATA] Haircut+Spa" at bounding box center [276, 515] width 424 height 18
click at [467, 510] on label at bounding box center [472, 514] width 11 height 11
click at [467, 510] on input "checkbox" at bounding box center [471, 514] width 9 height 9
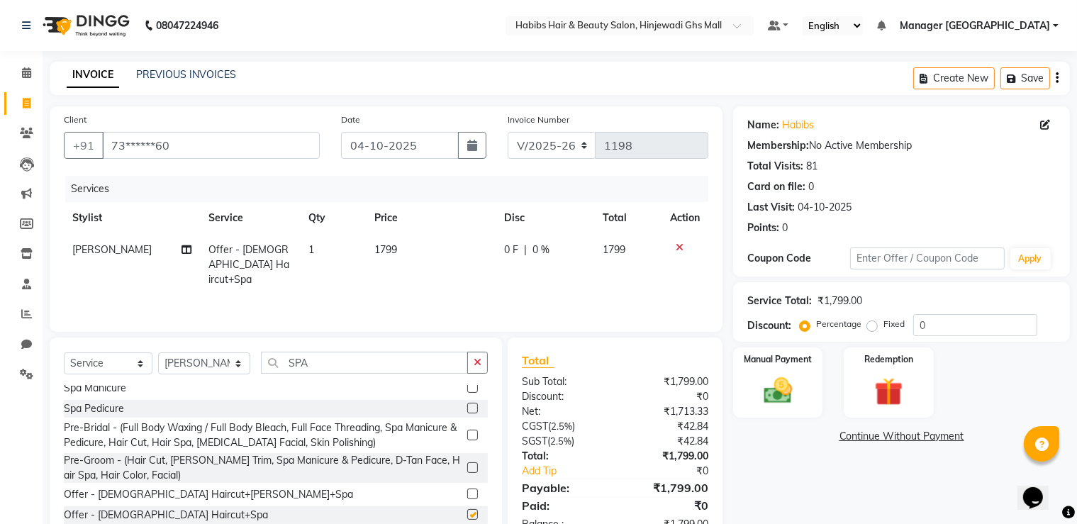
checkbox input "false"
click at [455, 274] on td "1799" at bounding box center [431, 265] width 130 height 62
select select "70585"
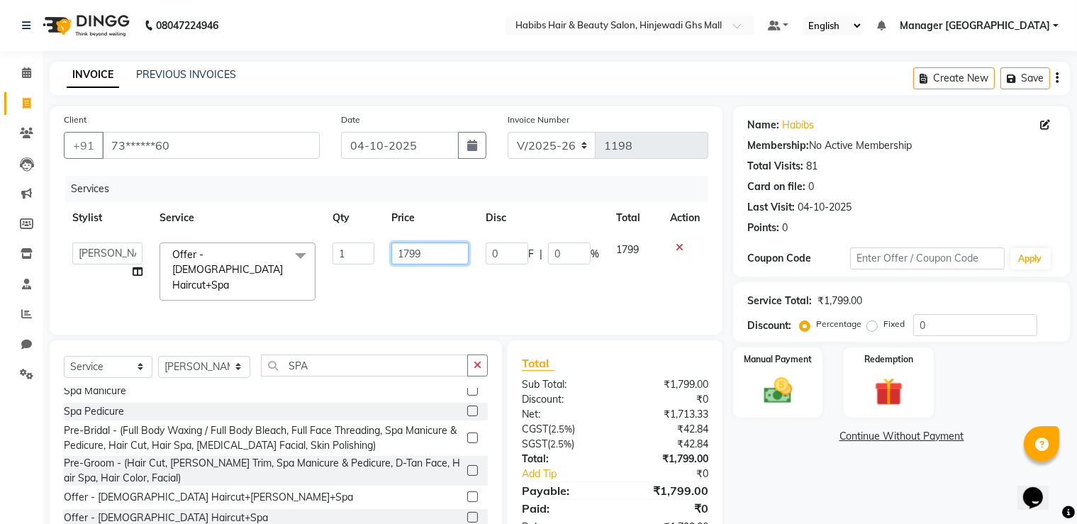
click at [455, 260] on input "1799" at bounding box center [430, 253] width 78 height 22
type input "1700"
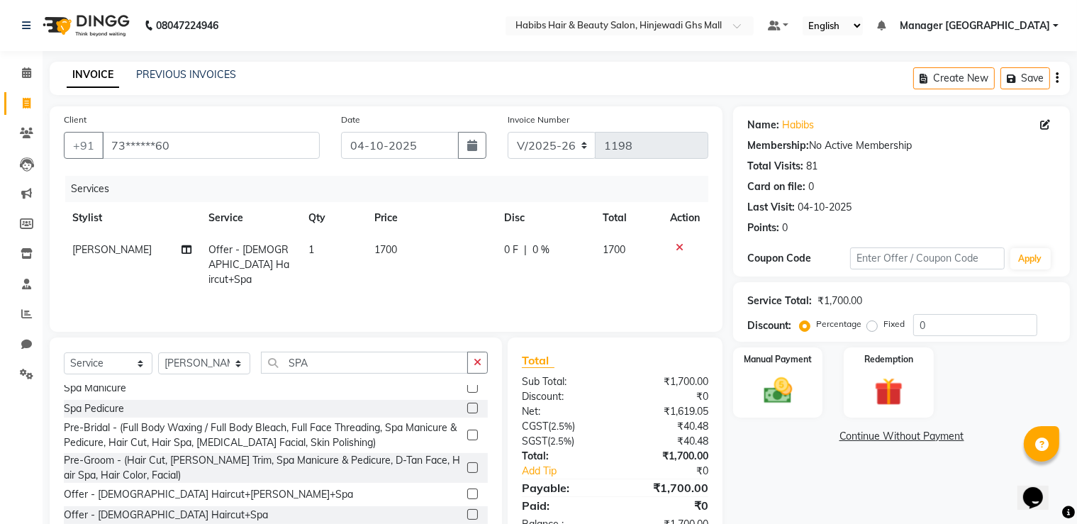
click at [837, 473] on div "Name: Habibs Membership: No Active Membership Total Visits: 81 Card on file: 0 …" at bounding box center [906, 326] width 347 height 440
click at [787, 385] on img at bounding box center [777, 391] width 47 height 34
drag, startPoint x: 967, startPoint y: 433, endPoint x: 973, endPoint y: 450, distance: 17.9
click at [967, 434] on span "ONLINE" at bounding box center [965, 437] width 37 height 16
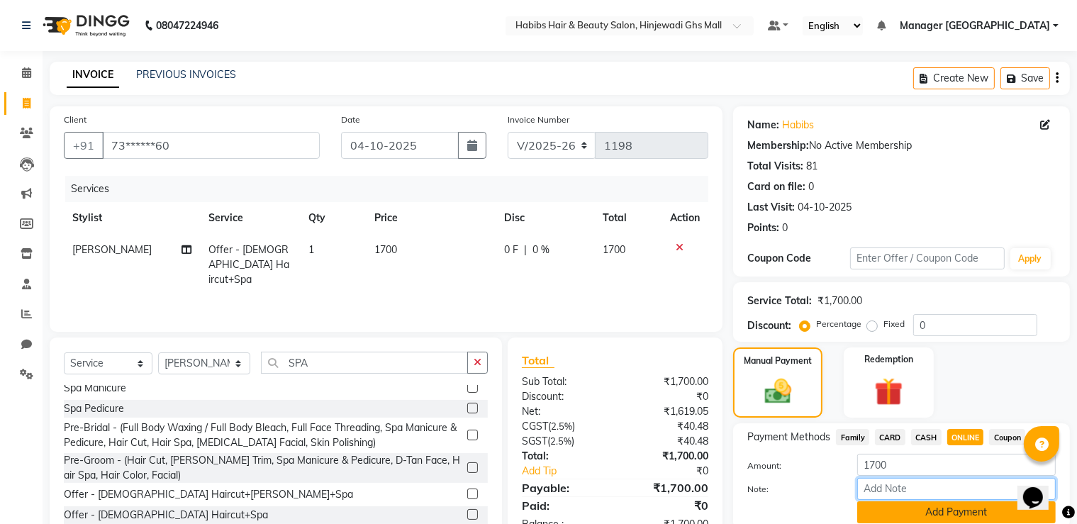
click at [971, 503] on div "Amount: 1700 Note: Add Payment" at bounding box center [901, 488] width 308 height 69
click at [970, 506] on button "Add Payment" at bounding box center [956, 512] width 198 height 22
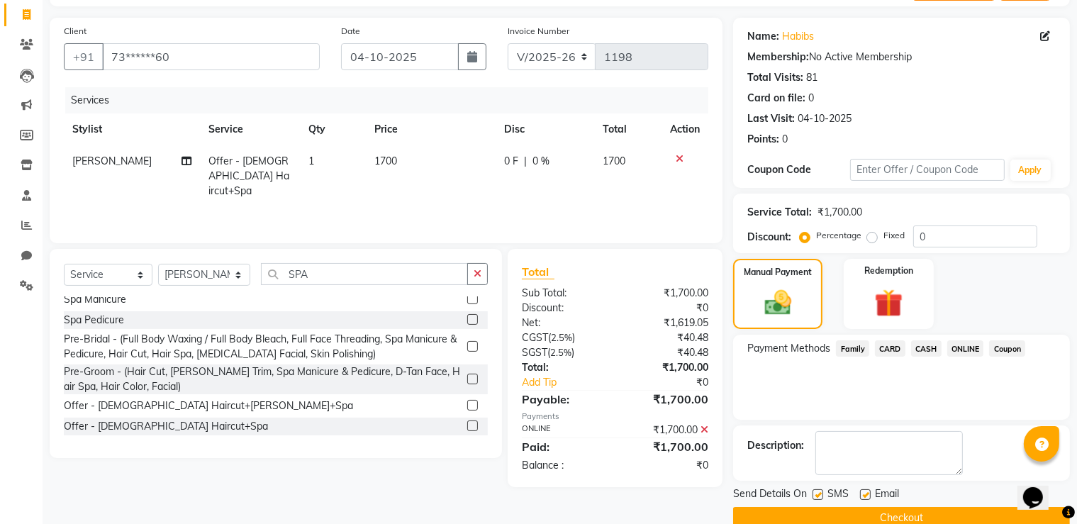
scroll to position [114, 0]
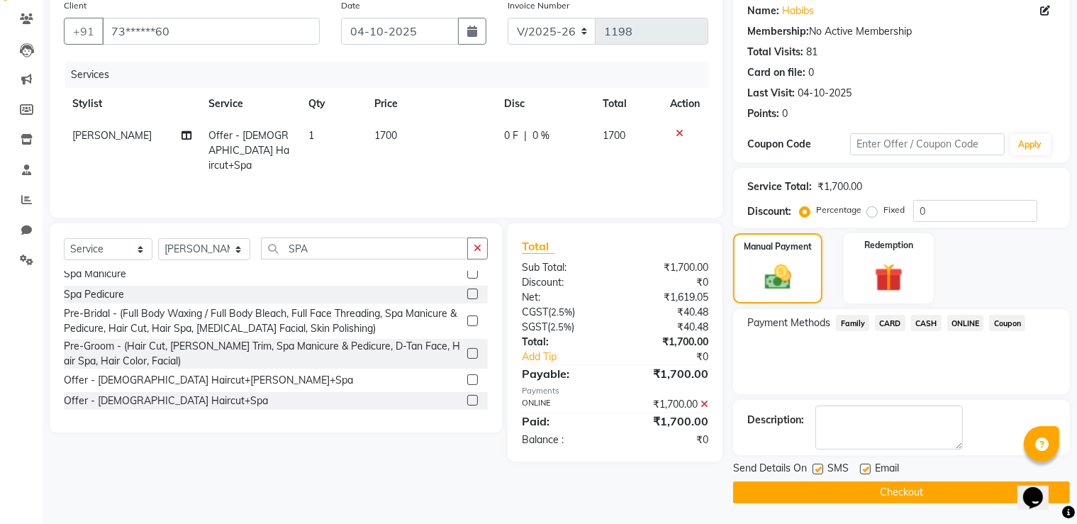
click at [922, 493] on button "Checkout" at bounding box center [901, 492] width 337 height 22
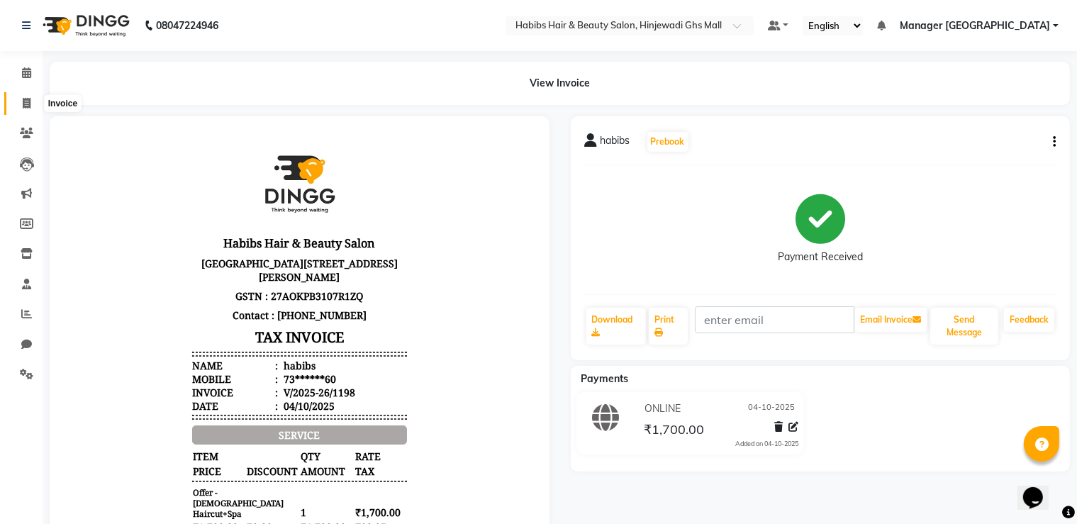
click at [28, 108] on icon at bounding box center [27, 103] width 8 height 11
select select "service"
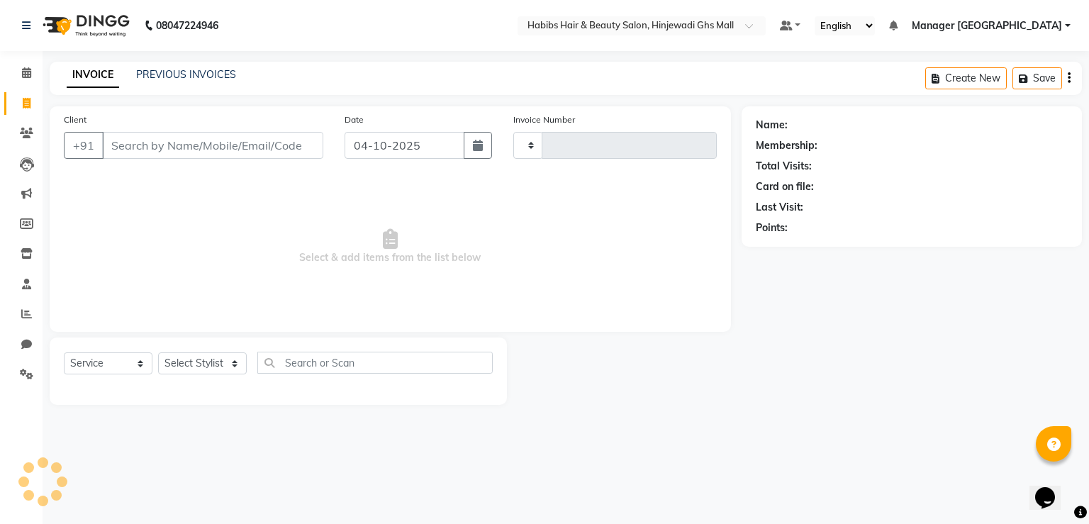
click at [213, 144] on input "Client" at bounding box center [212, 145] width 221 height 27
type input "1199"
select select "7463"
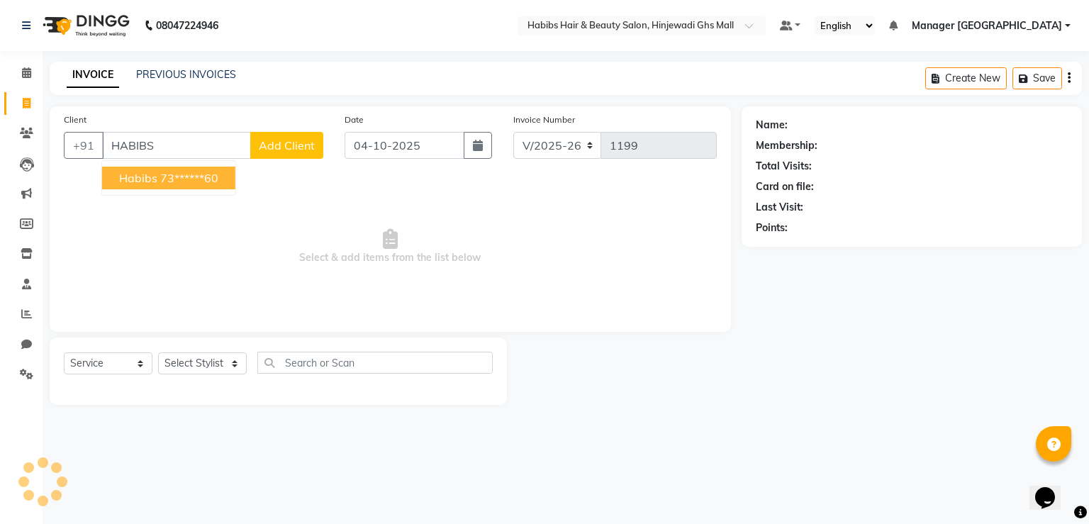
click at [134, 181] on span "habibs" at bounding box center [138, 178] width 38 height 14
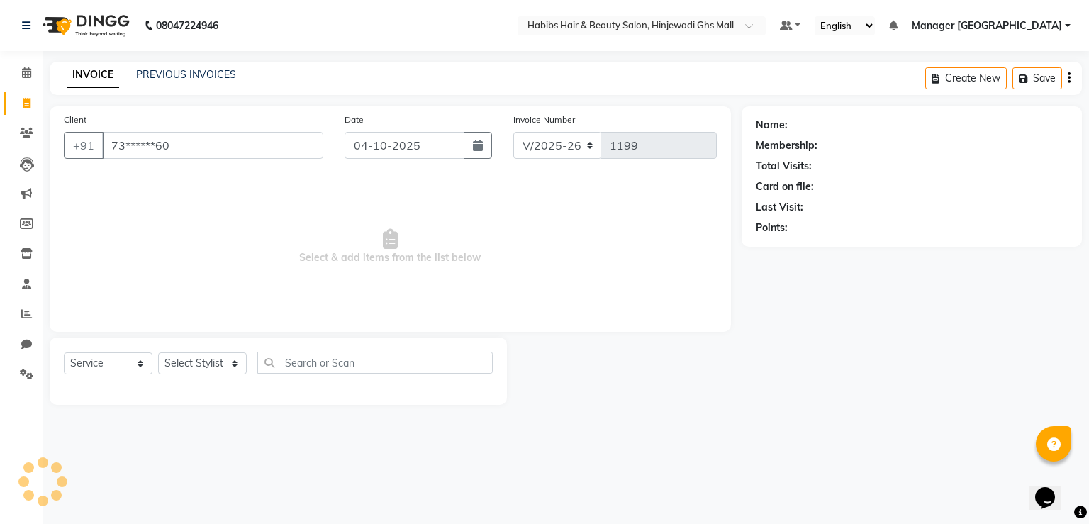
click at [294, 152] on input "73******60" at bounding box center [212, 145] width 221 height 27
type input "7"
type input "7414928030"
click at [294, 152] on button "Add Client" at bounding box center [286, 145] width 73 height 27
select select
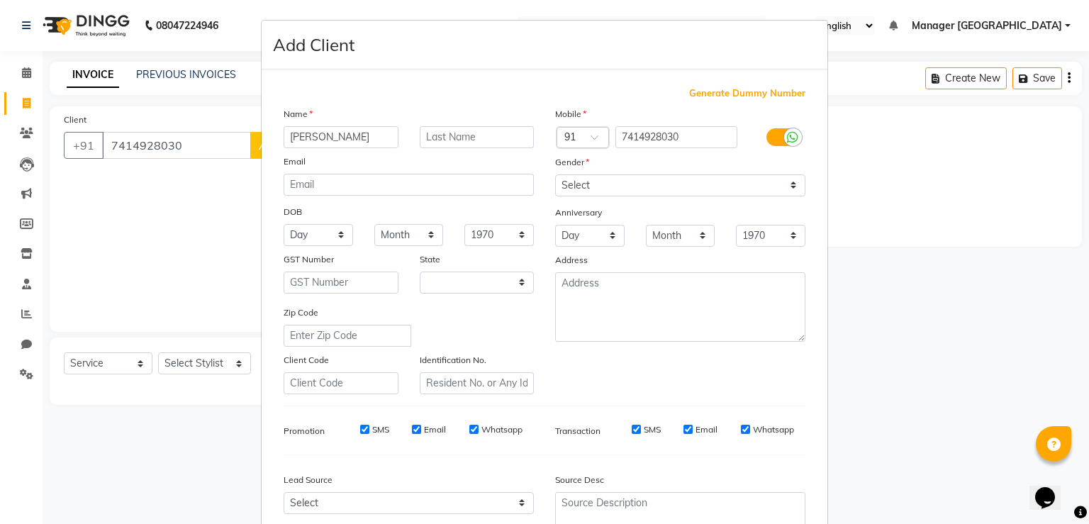
type input "[PERSON_NAME]"
click at [647, 198] on div "Mobile Country Code × 91 7414928030 Gender Select [DEMOGRAPHIC_DATA] [DEMOGRAPH…" at bounding box center [680, 250] width 272 height 288
click at [669, 180] on select "Select [DEMOGRAPHIC_DATA] [DEMOGRAPHIC_DATA] Other Prefer Not To Say" at bounding box center [680, 185] width 250 height 22
click at [555, 175] on select "Select [DEMOGRAPHIC_DATA] [DEMOGRAPHIC_DATA] Other Prefer Not To Say" at bounding box center [680, 185] width 250 height 22
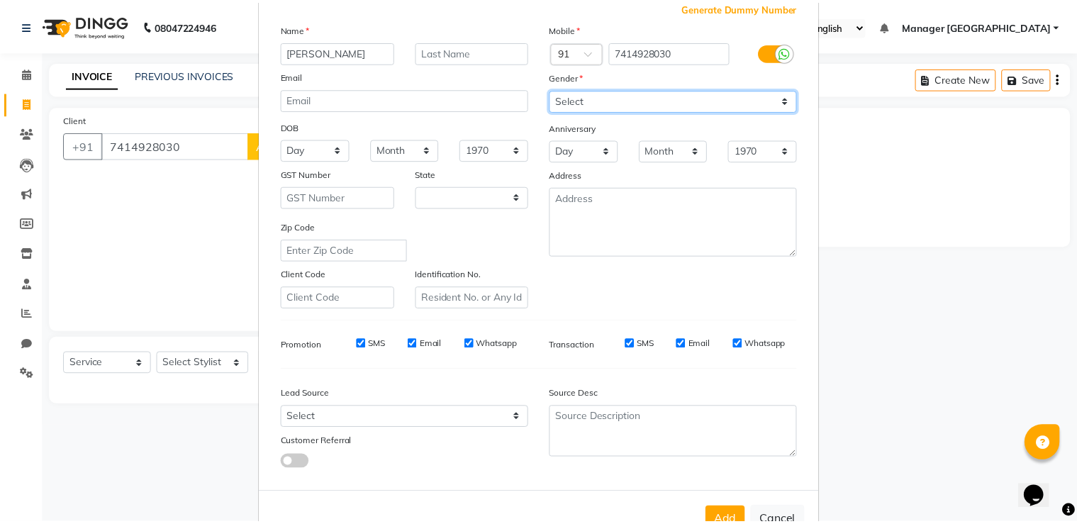
scroll to position [137, 0]
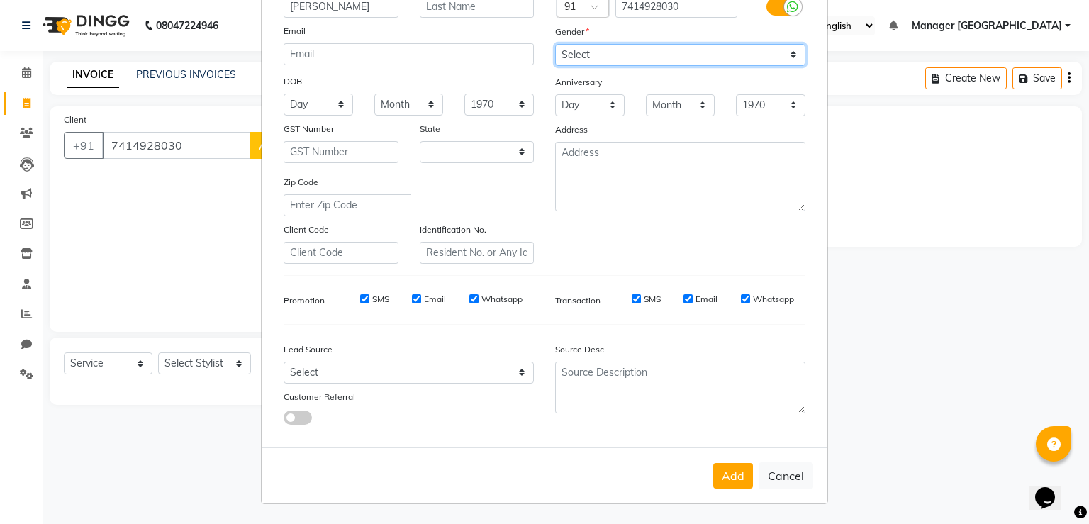
click at [664, 44] on select "Select [DEMOGRAPHIC_DATA] [DEMOGRAPHIC_DATA] Other Prefer Not To Say" at bounding box center [680, 55] width 250 height 22
select select "[DEMOGRAPHIC_DATA]"
click at [555, 44] on select "Select [DEMOGRAPHIC_DATA] [DEMOGRAPHIC_DATA] Other Prefer Not To Say" at bounding box center [680, 55] width 250 height 22
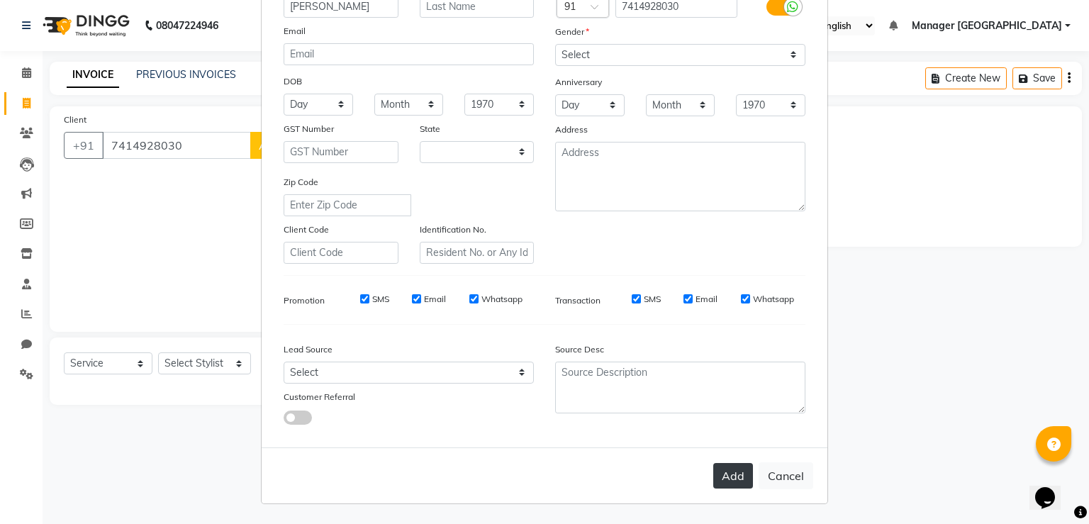
click at [714, 484] on button "Add" at bounding box center [733, 476] width 40 height 26
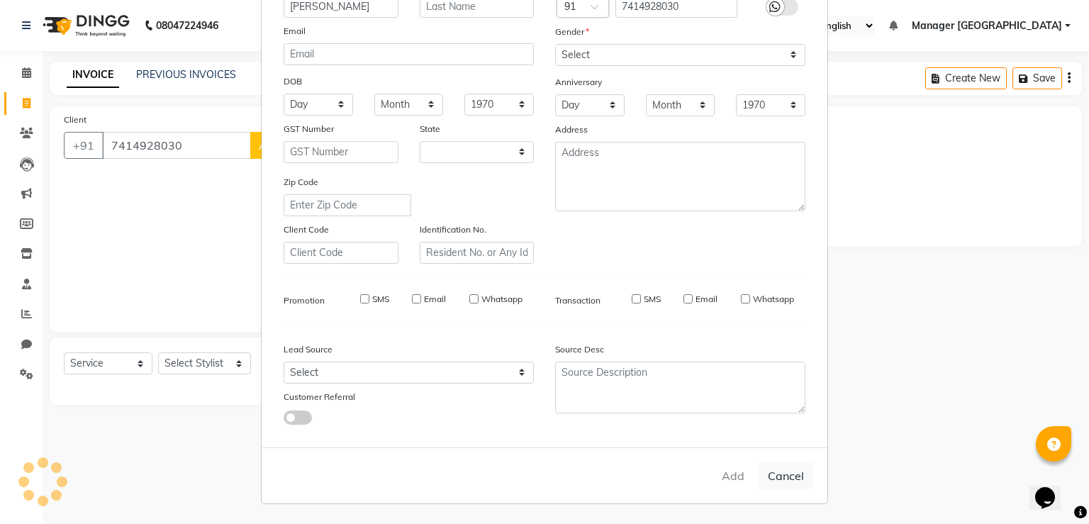
type input "74******30"
select select
select select "null"
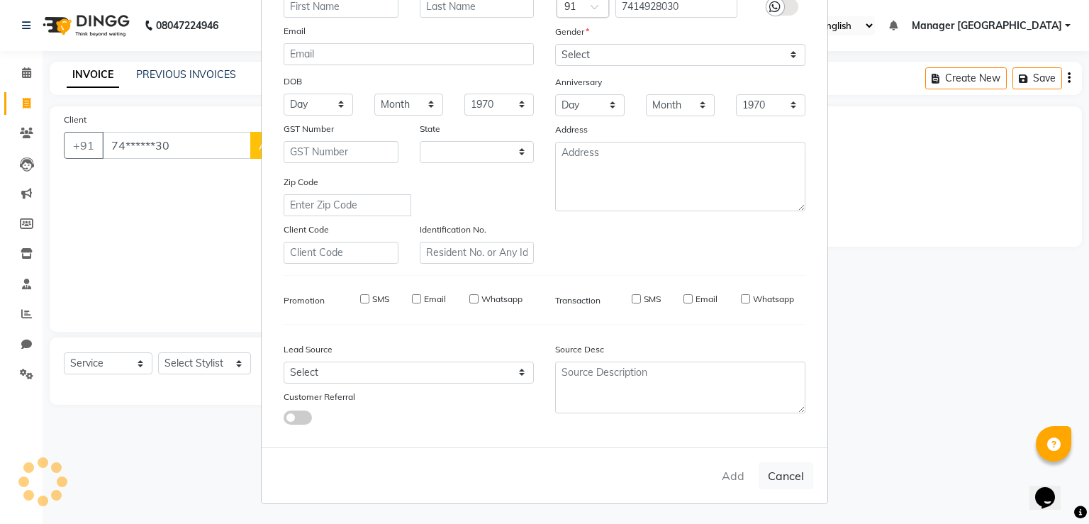
select select
checkbox input "false"
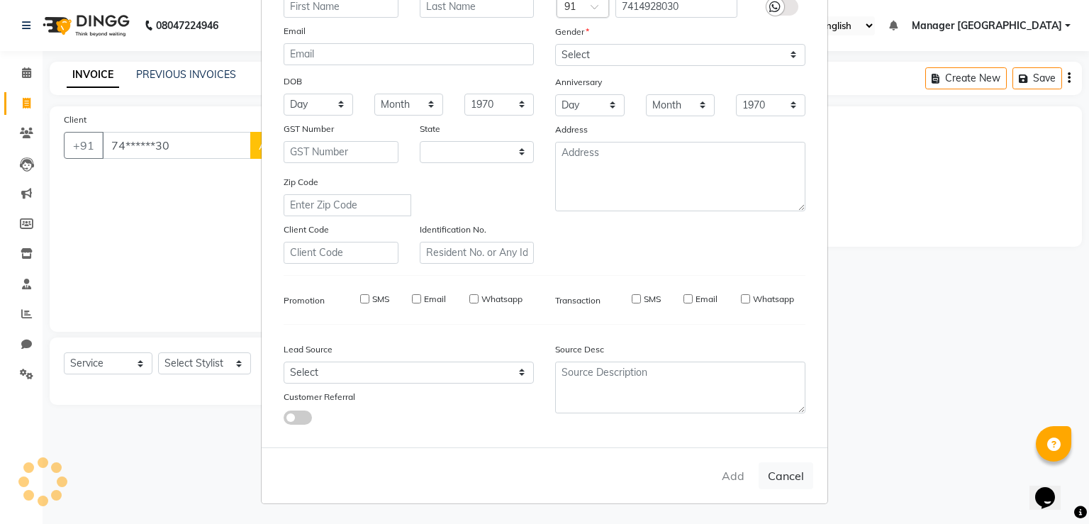
checkbox input "false"
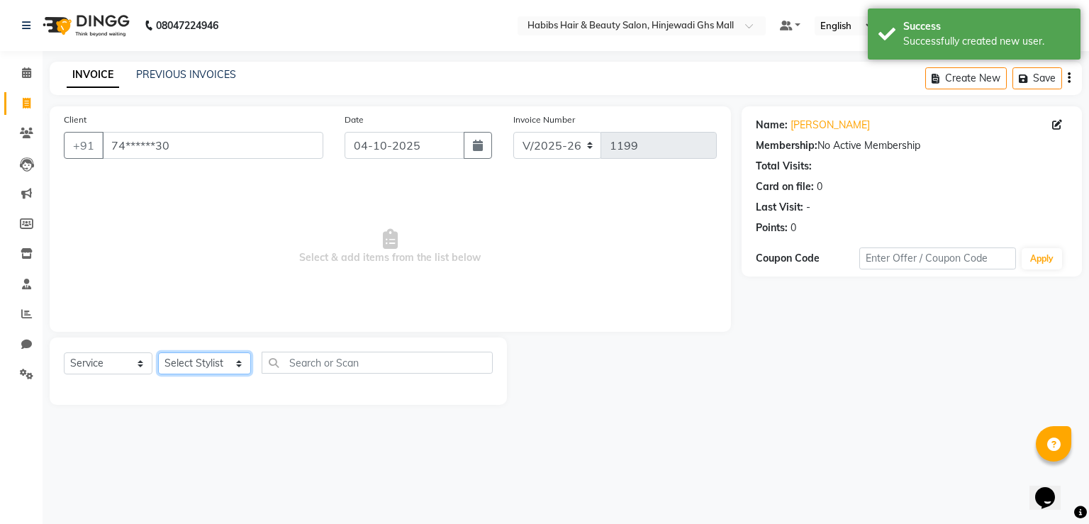
click at [218, 362] on select "Select Stylist GAURAV GURI [PERSON_NAME] Manager GHS MALL [PERSON_NAME] [PERSON…" at bounding box center [204, 363] width 93 height 22
select select "88335"
click at [158, 353] on select "Select Stylist GAURAV GURI [PERSON_NAME] Manager GHS MALL [PERSON_NAME] [PERSON…" at bounding box center [204, 363] width 93 height 22
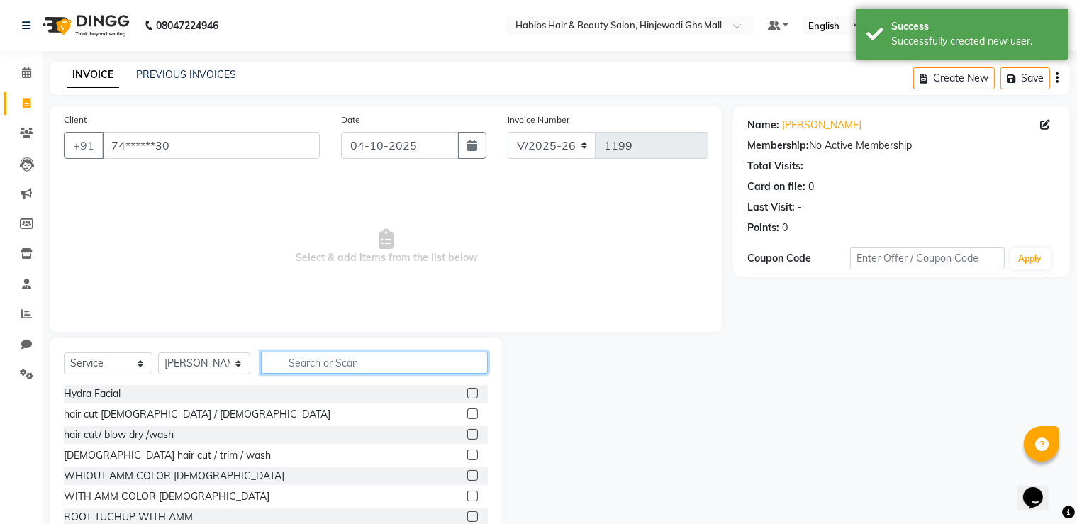
click at [323, 367] on input "text" at bounding box center [374, 363] width 227 height 22
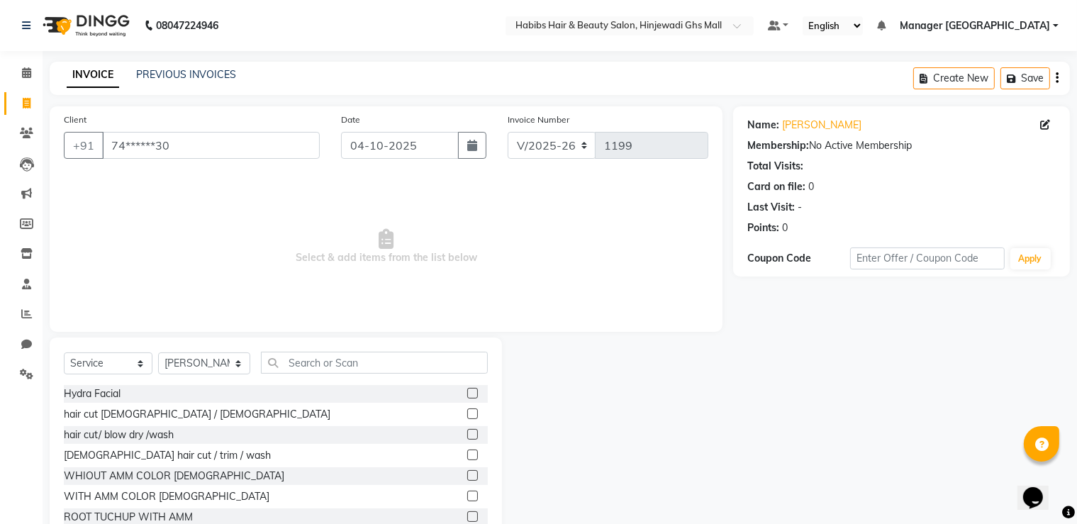
click at [467, 414] on label at bounding box center [472, 413] width 11 height 11
click at [467, 414] on input "checkbox" at bounding box center [471, 414] width 9 height 9
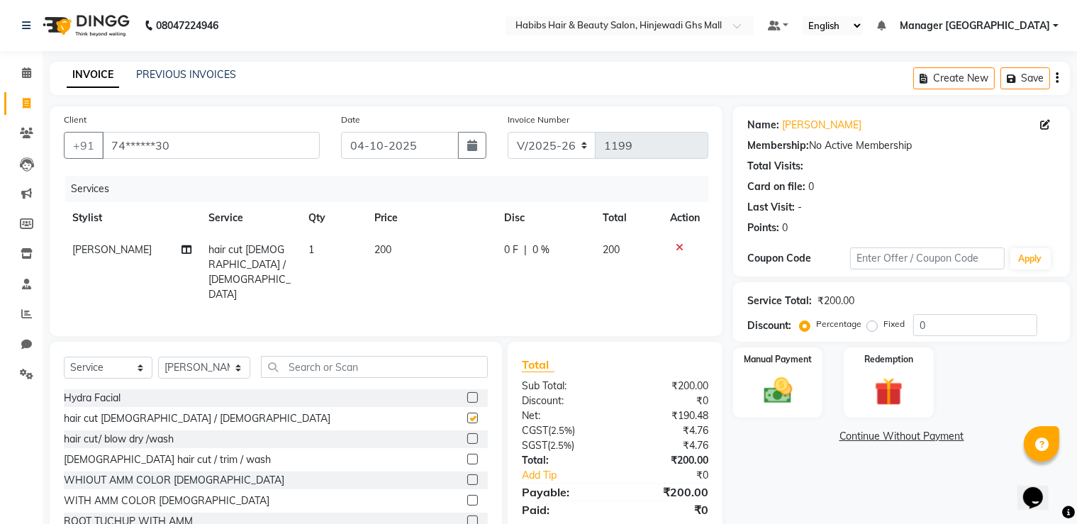
checkbox input "false"
click at [761, 390] on img at bounding box center [777, 391] width 47 height 34
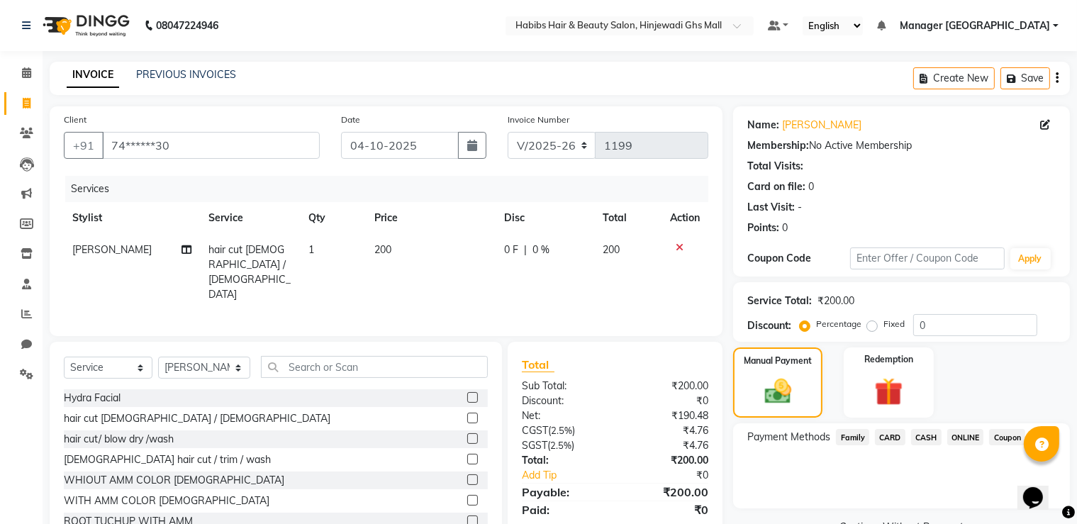
click at [960, 433] on span "ONLINE" at bounding box center [965, 437] width 37 height 16
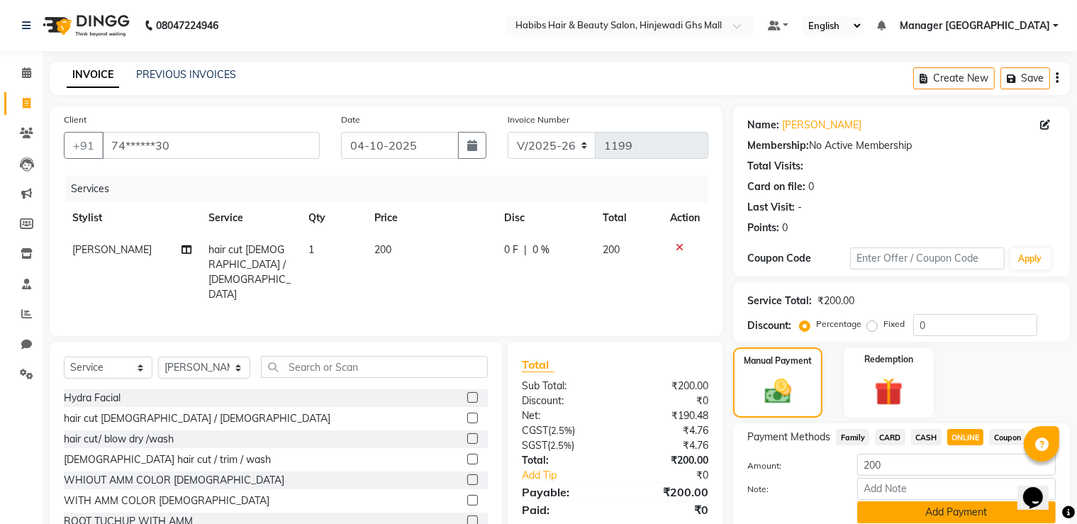
click at [929, 516] on button "Add Payment" at bounding box center [956, 512] width 198 height 22
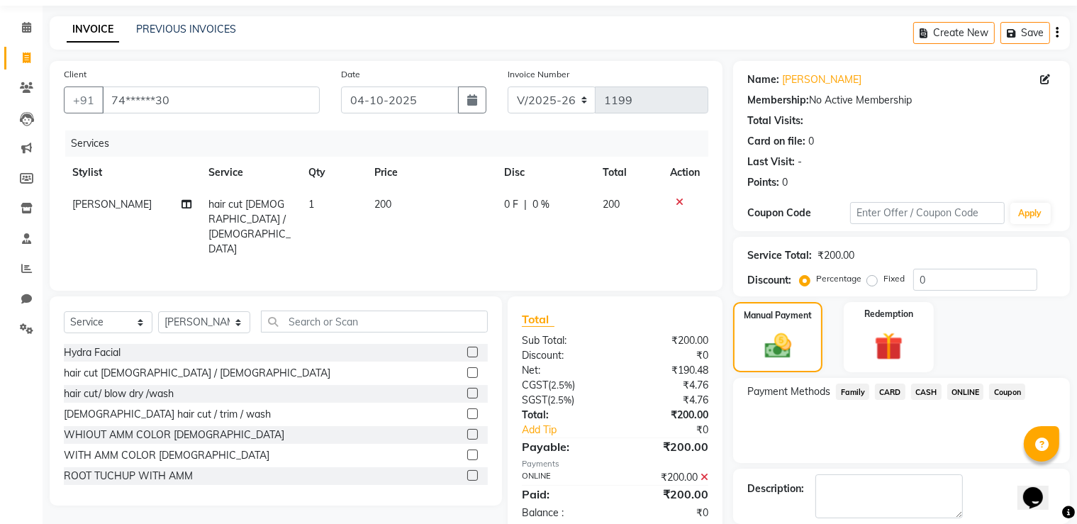
scroll to position [114, 0]
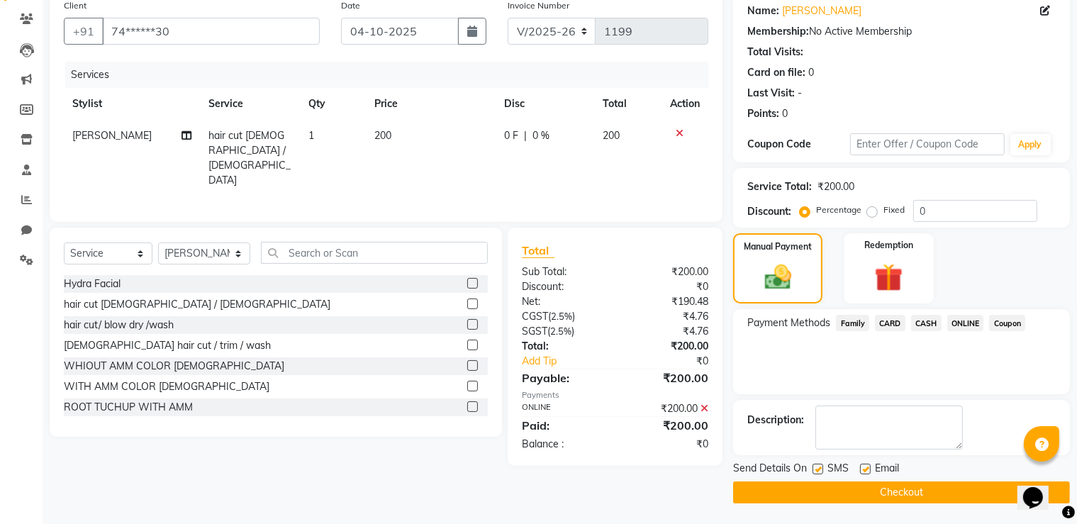
click at [890, 497] on button "Checkout" at bounding box center [901, 492] width 337 height 22
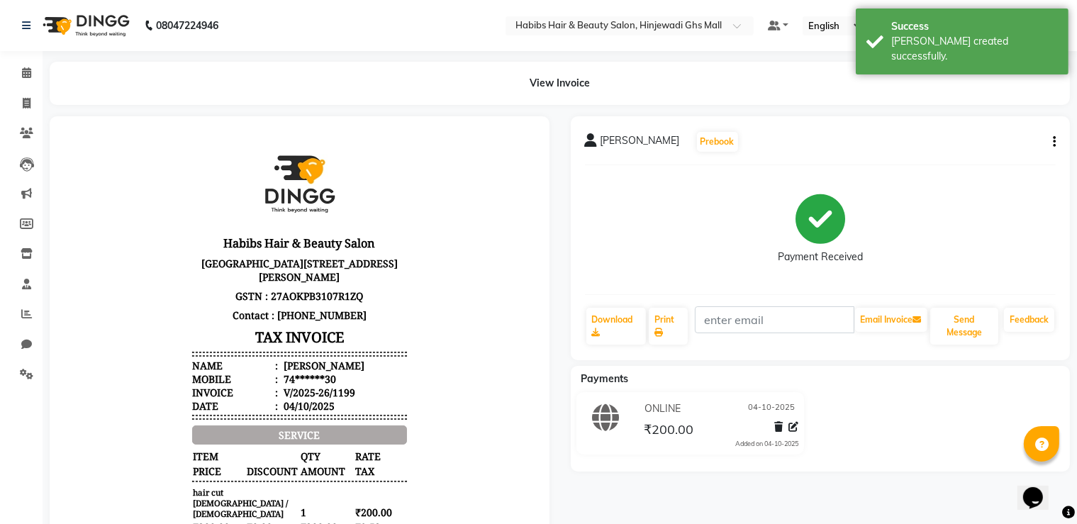
click at [770, 425] on div at bounding box center [783, 429] width 30 height 19
click at [778, 424] on icon at bounding box center [778, 427] width 9 height 10
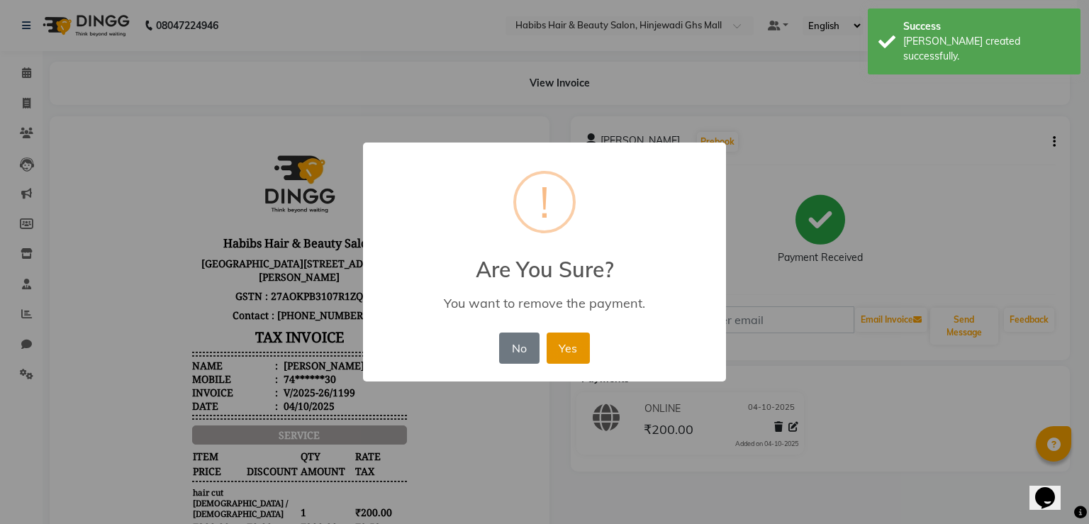
click at [576, 345] on button "Yes" at bounding box center [568, 347] width 43 height 31
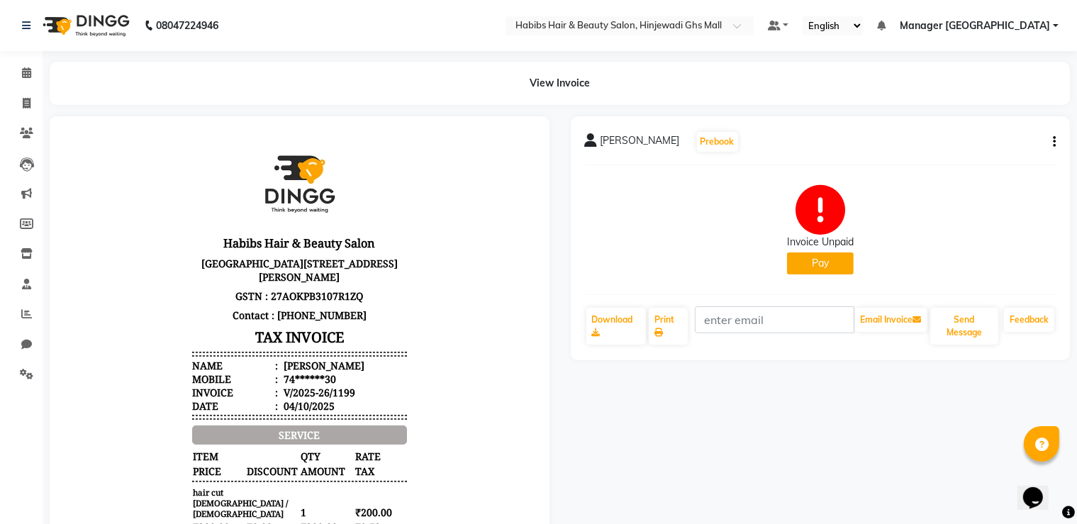
click at [832, 264] on button "Pay" at bounding box center [820, 263] width 67 height 22
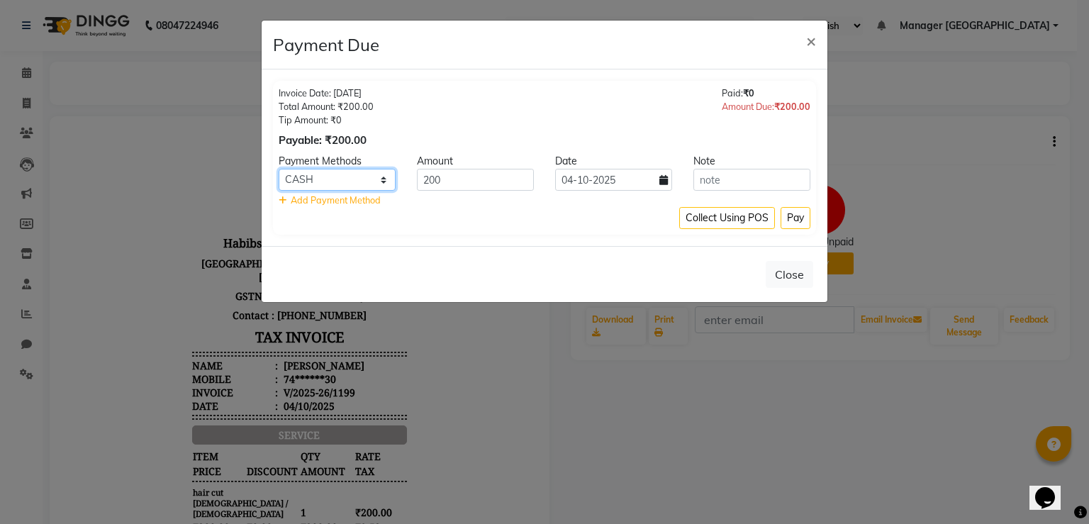
click at [387, 183] on select "Family CARD CASH ONLINE Coupon" at bounding box center [337, 180] width 117 height 22
select select "90"
click at [279, 169] on select "Family CARD CASH ONLINE Coupon" at bounding box center [337, 180] width 117 height 22
click at [794, 226] on button "Pay" at bounding box center [796, 218] width 30 height 22
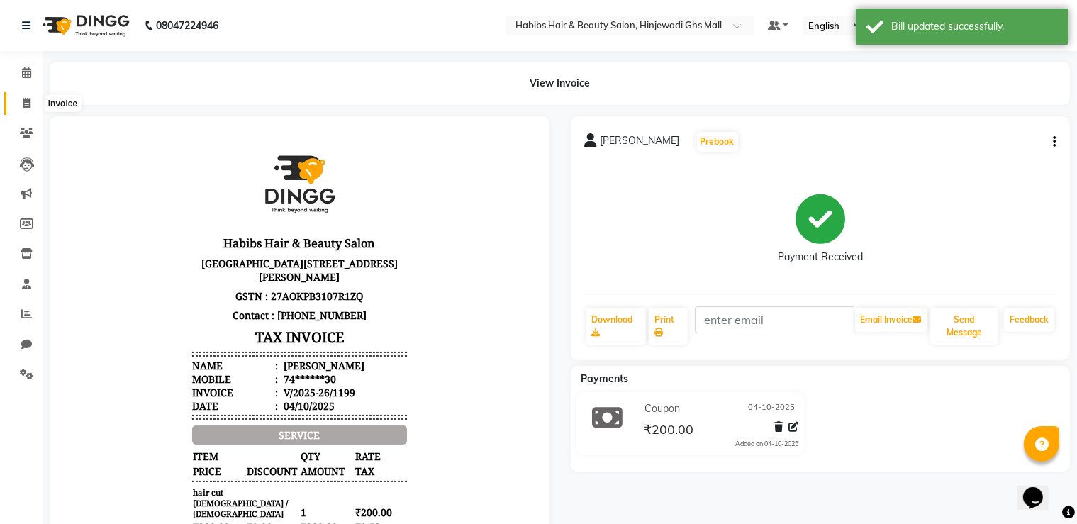
click at [19, 101] on span at bounding box center [26, 104] width 25 height 16
select select "service"
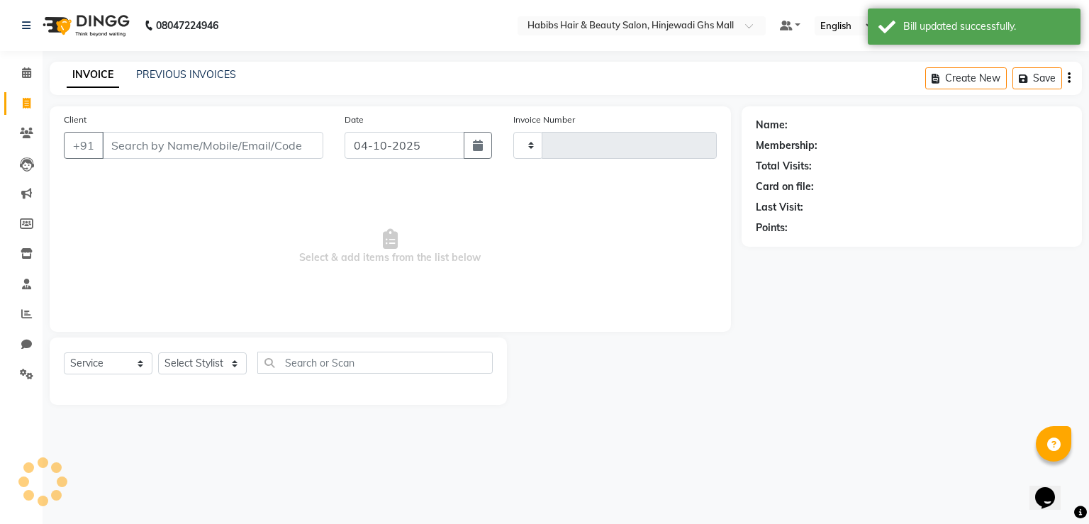
type input "1200"
select select "7463"
click at [296, 156] on input "Client" at bounding box center [212, 145] width 221 height 27
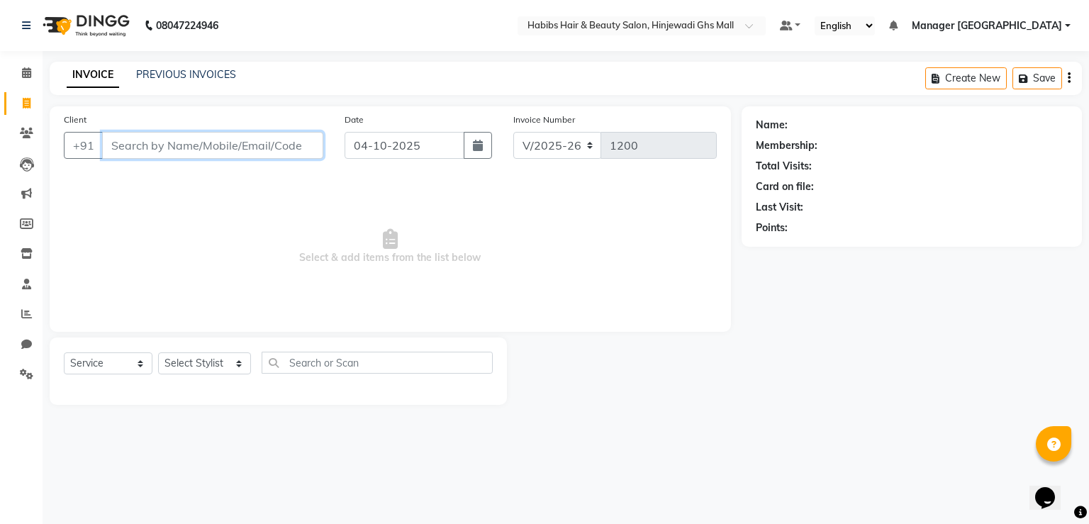
click at [255, 141] on input "Client" at bounding box center [212, 145] width 221 height 27
click at [241, 135] on input "Client" at bounding box center [212, 145] width 221 height 27
click at [213, 142] on input "Client" at bounding box center [212, 145] width 221 height 27
type input "H"
drag, startPoint x: 248, startPoint y: 150, endPoint x: 205, endPoint y: 158, distance: 43.9
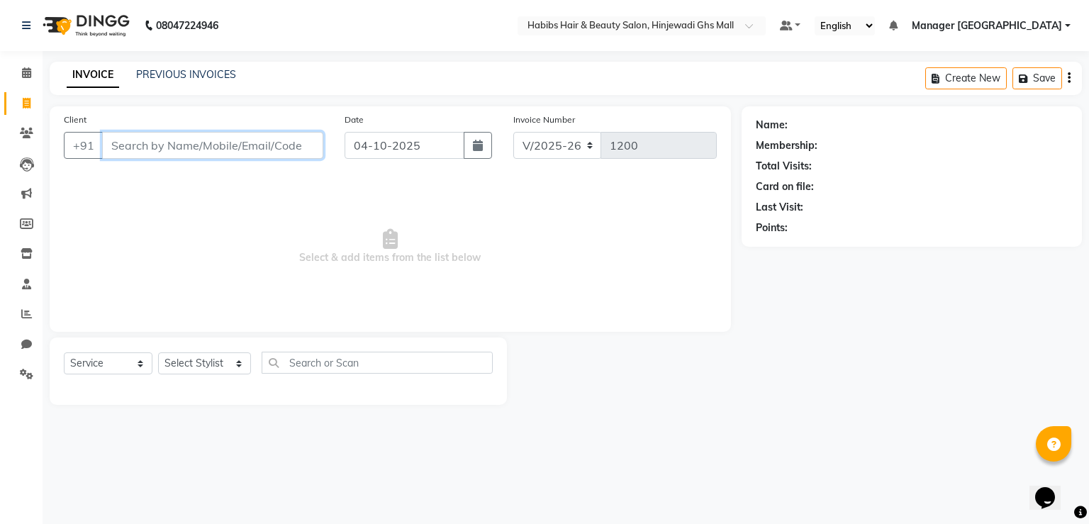
click at [247, 150] on input "Client" at bounding box center [212, 145] width 221 height 27
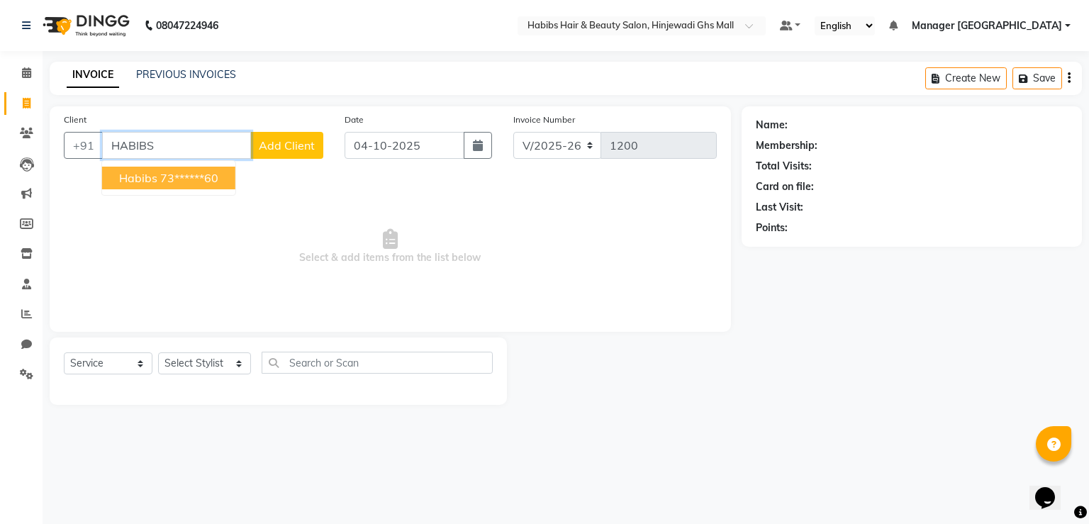
click at [148, 169] on button "habibs 73******60" at bounding box center [168, 178] width 133 height 23
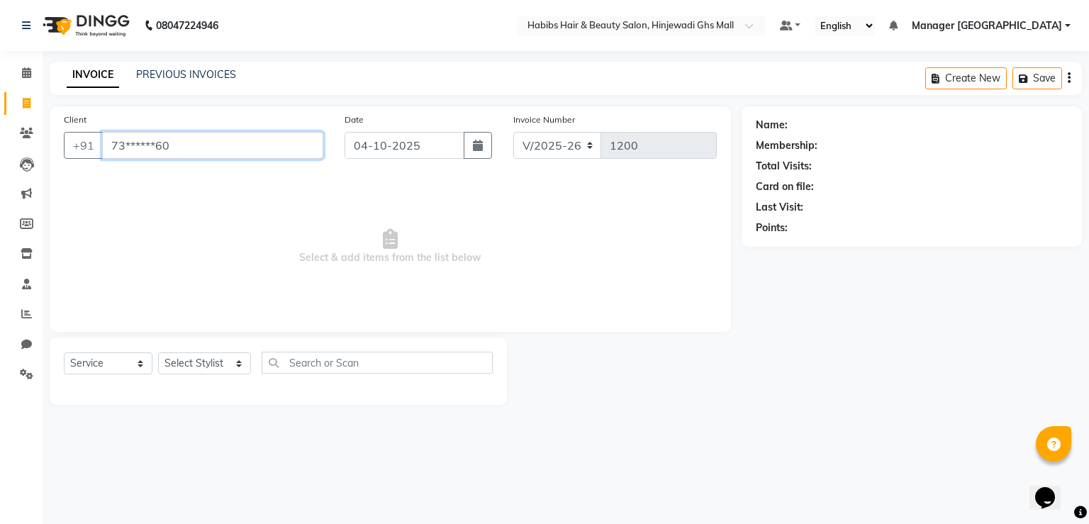
type input "73******60"
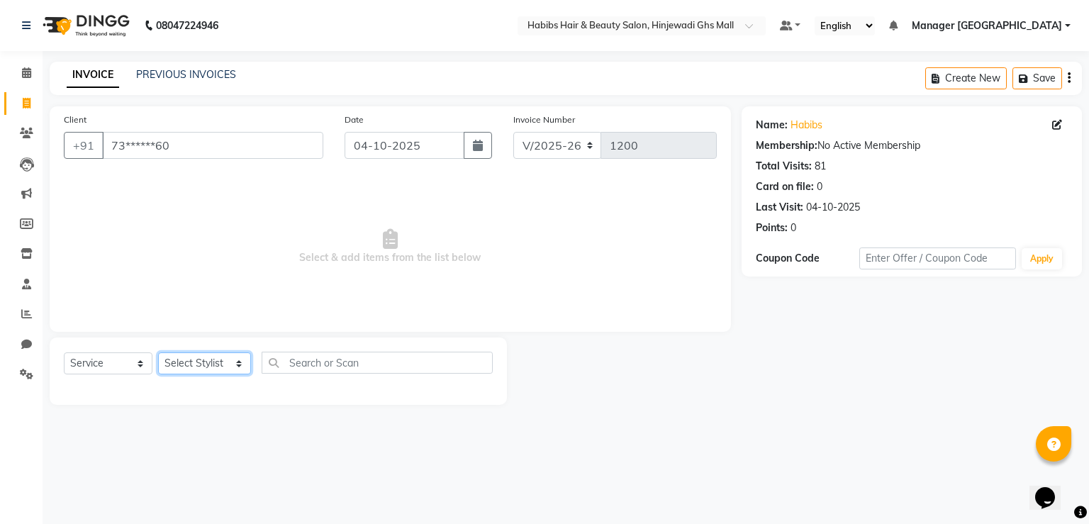
click at [198, 370] on select "Select Stylist GAURAV GURI [PERSON_NAME] Manager GHS MALL [PERSON_NAME] [PERSON…" at bounding box center [204, 363] width 93 height 22
select select "93749"
click at [158, 353] on select "Select Stylist GAURAV GURI [PERSON_NAME] Manager GHS MALL [PERSON_NAME] [PERSON…" at bounding box center [204, 363] width 93 height 22
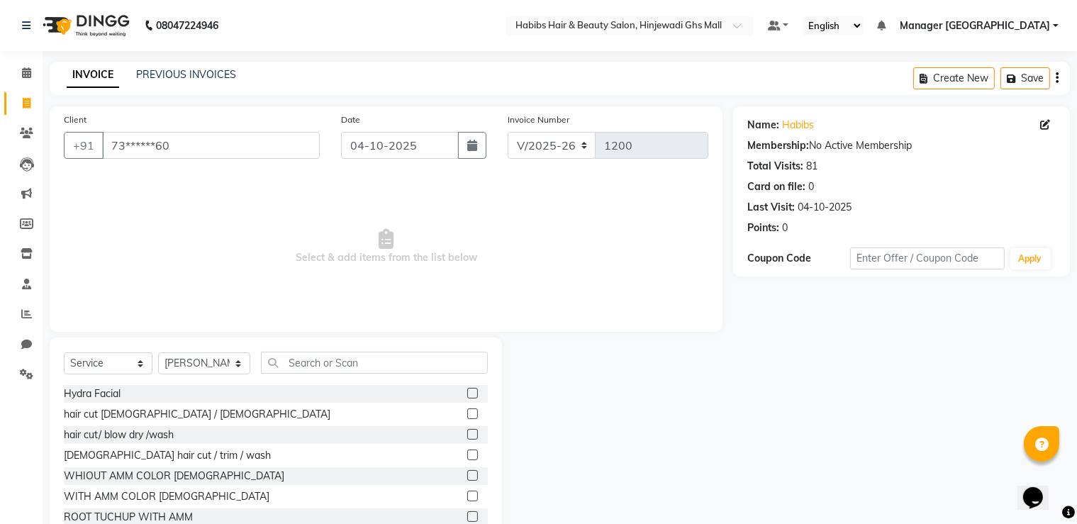
click at [467, 413] on label at bounding box center [472, 413] width 11 height 11
click at [467, 413] on input "checkbox" at bounding box center [471, 414] width 9 height 9
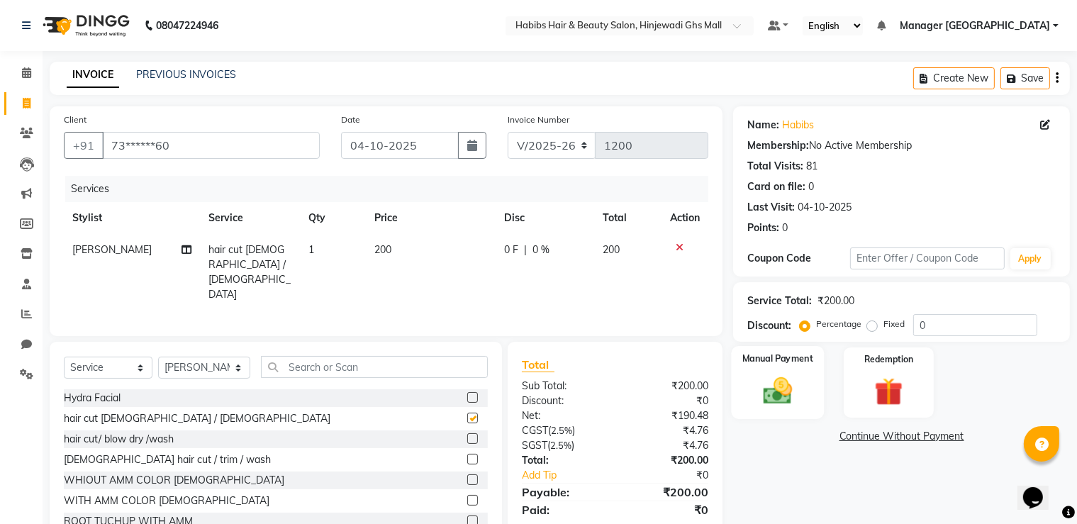
checkbox input "false"
click at [803, 395] on div "Manual Payment" at bounding box center [778, 382] width 93 height 73
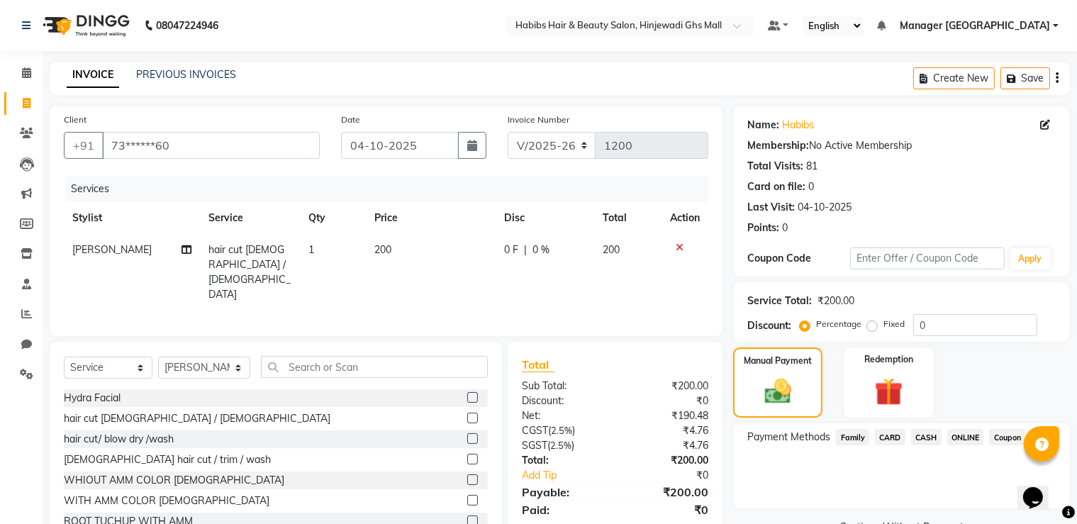
click at [951, 438] on span "ONLINE" at bounding box center [965, 437] width 37 height 16
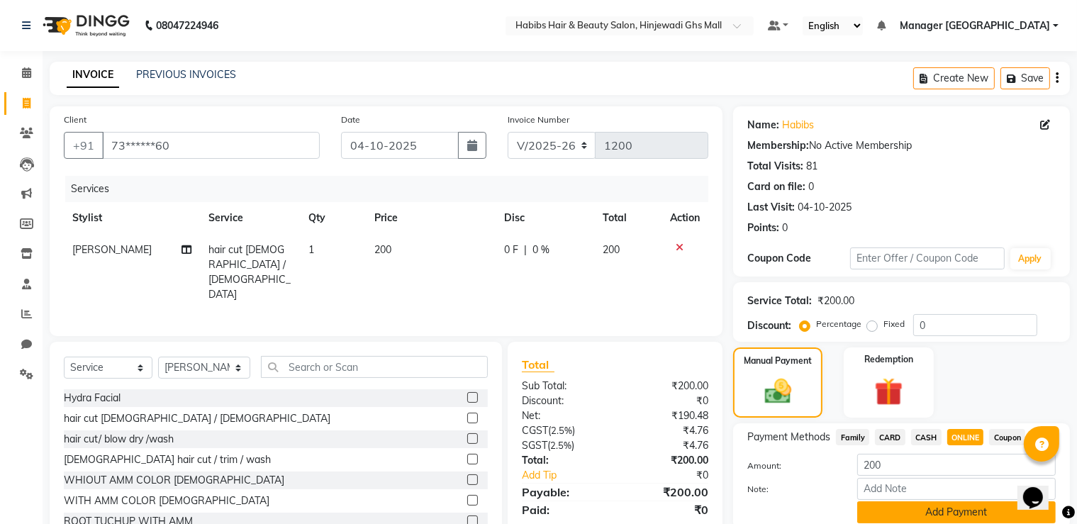
click at [896, 514] on button "Add Payment" at bounding box center [956, 512] width 198 height 22
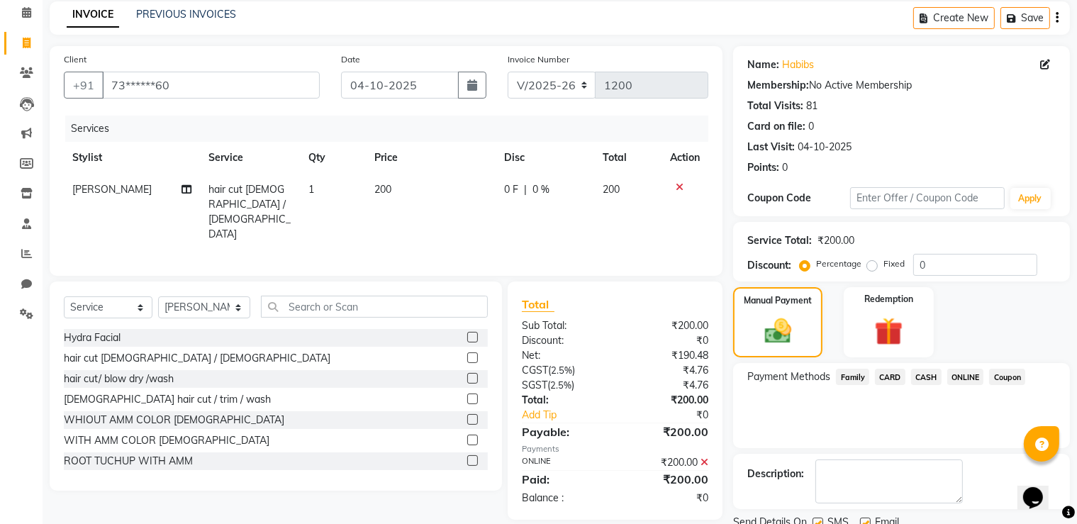
scroll to position [114, 0]
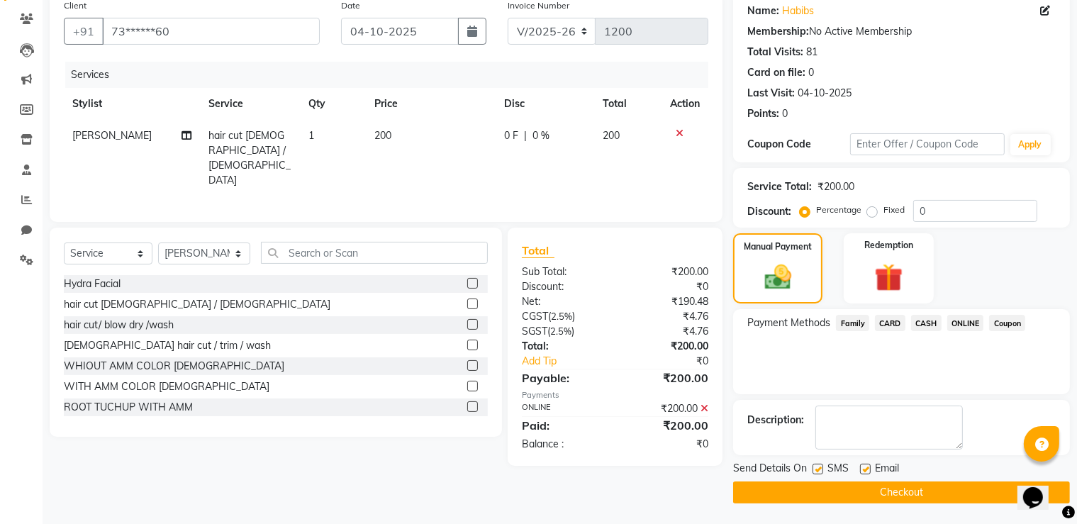
click at [851, 501] on button "Checkout" at bounding box center [901, 492] width 337 height 22
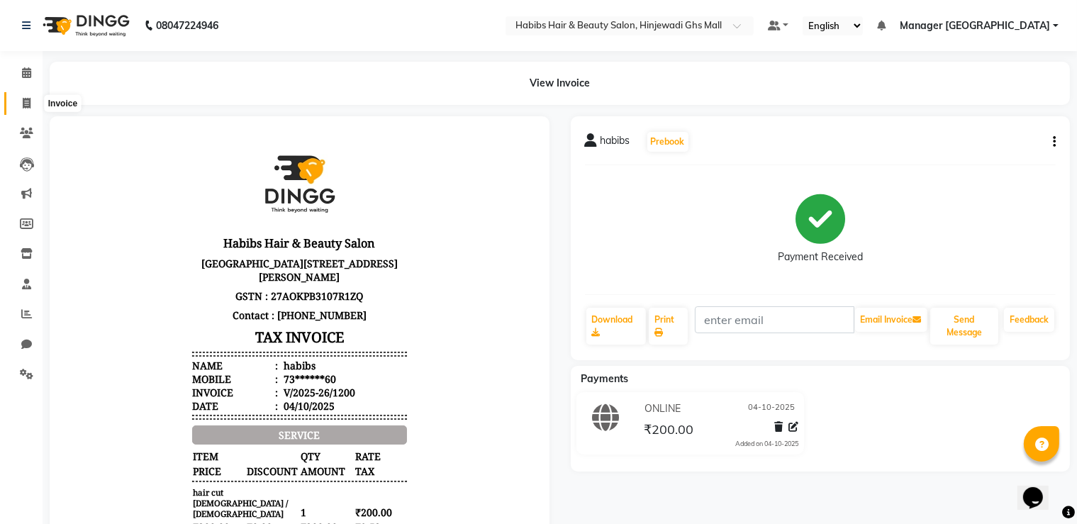
click at [30, 101] on span at bounding box center [26, 104] width 25 height 16
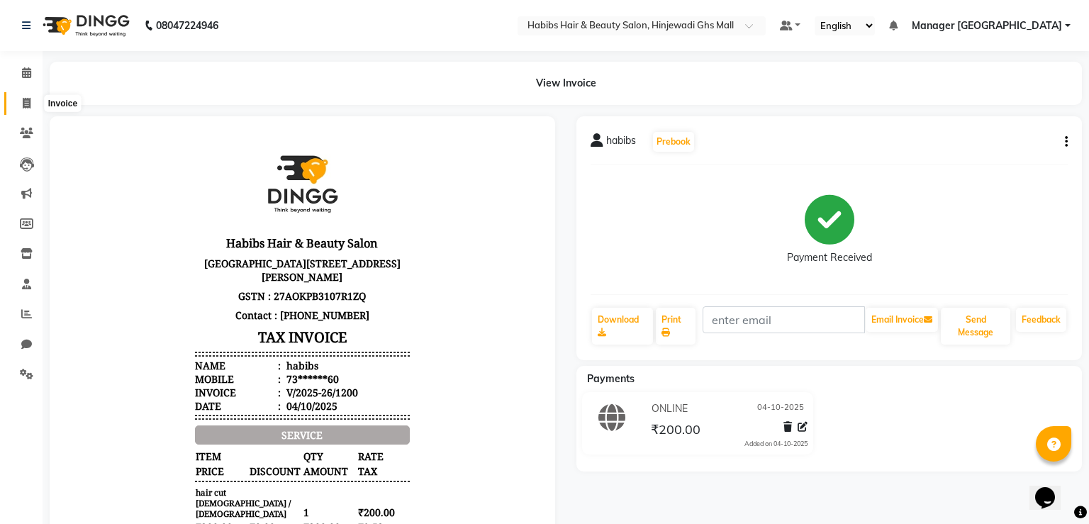
select select "7463"
select select "service"
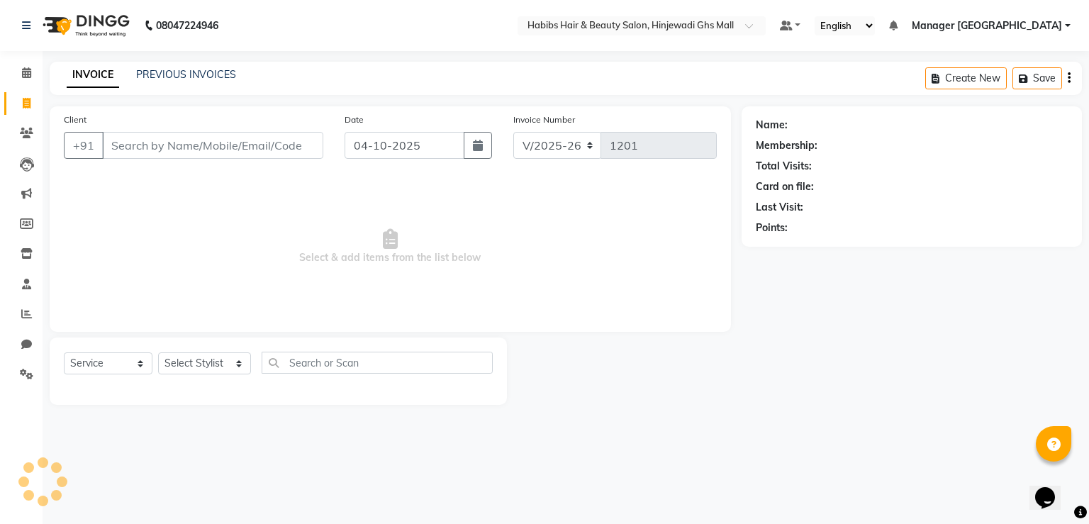
click at [155, 62] on div "INVOICE PREVIOUS INVOICES Create New Save" at bounding box center [566, 78] width 1032 height 33
click at [155, 69] on link "PREVIOUS INVOICES" at bounding box center [186, 74] width 100 height 13
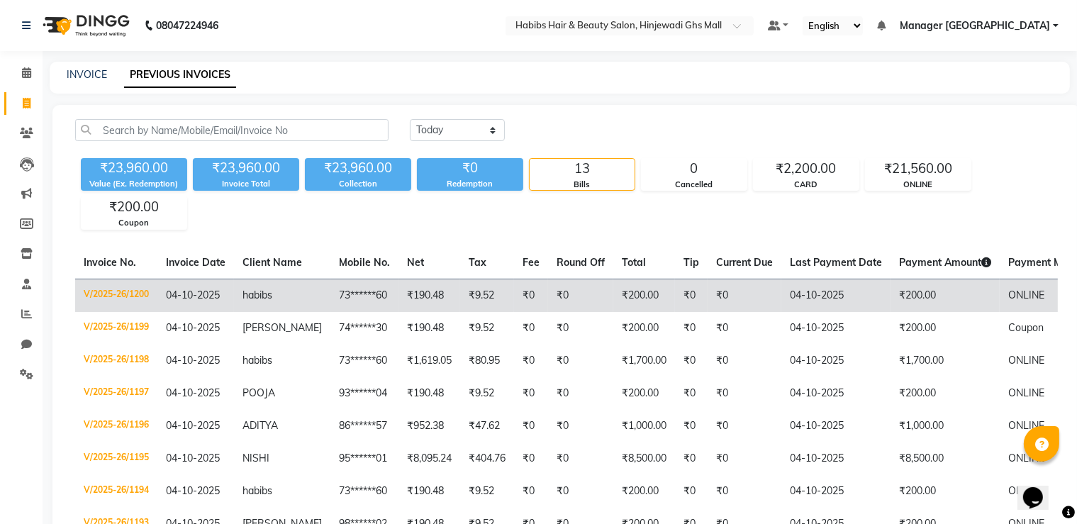
click at [548, 301] on td "₹0" at bounding box center [580, 295] width 65 height 33
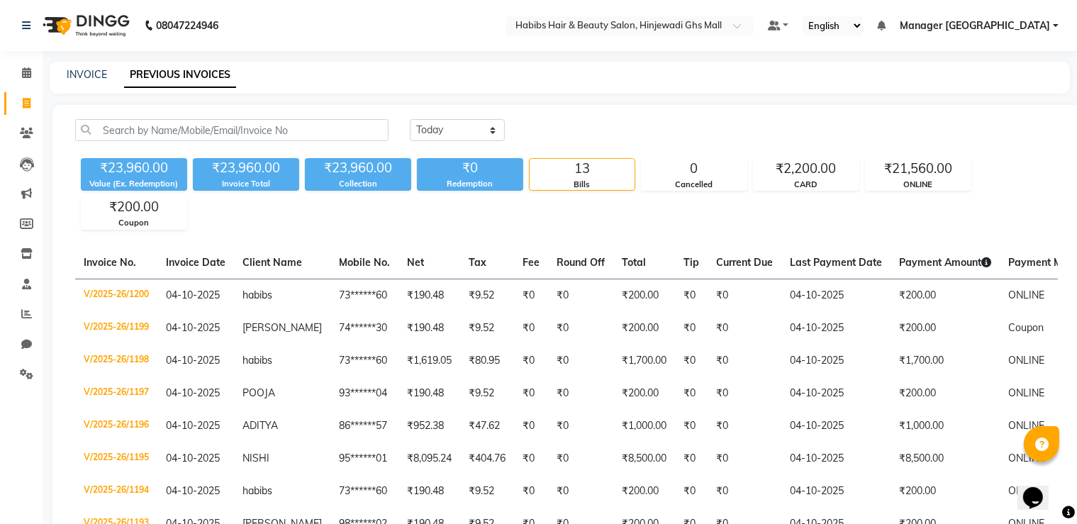
click at [94, 82] on div "INVOICE PREVIOUS INVOICES" at bounding box center [560, 78] width 1020 height 32
click at [99, 72] on link "INVOICE" at bounding box center [87, 74] width 40 height 13
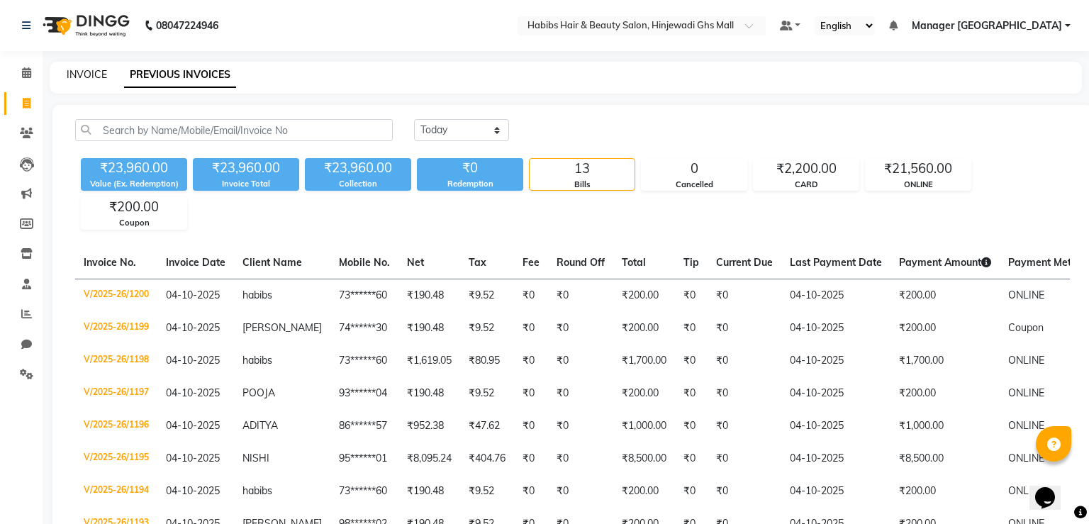
select select "7463"
select select "service"
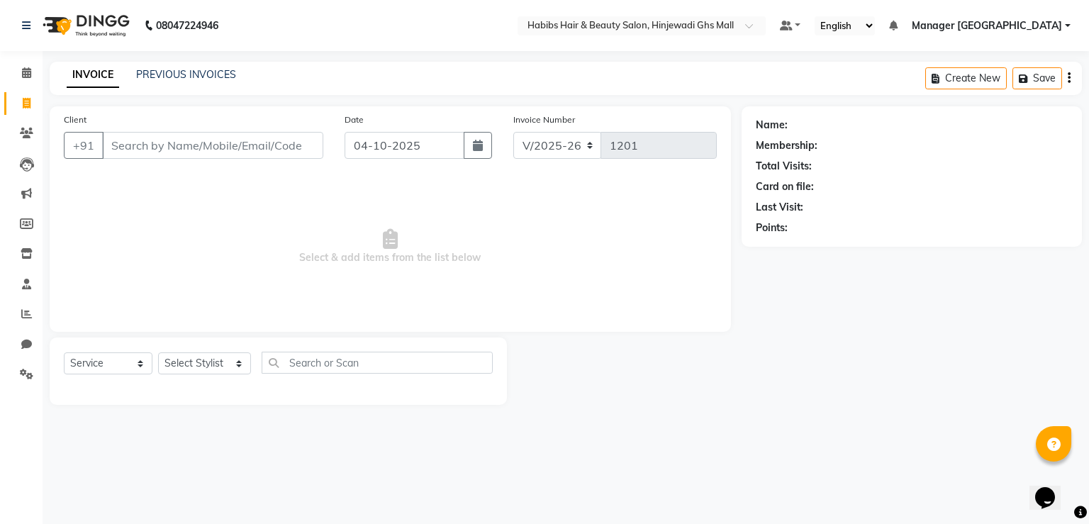
click at [262, 142] on input "Client" at bounding box center [212, 145] width 221 height 27
click at [182, 153] on input "Client" at bounding box center [212, 145] width 221 height 27
click at [220, 158] on input "Client" at bounding box center [212, 145] width 221 height 27
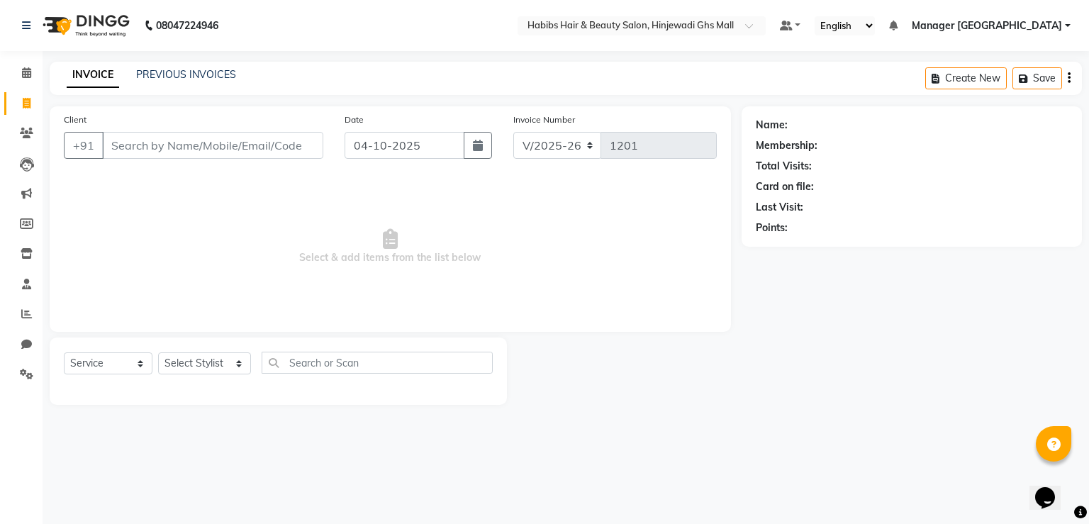
click at [220, 158] on input "Client" at bounding box center [212, 145] width 221 height 27
click at [191, 150] on input "Client" at bounding box center [212, 145] width 221 height 27
type input "7977938525"
click at [266, 153] on button "Add Client" at bounding box center [286, 145] width 73 height 27
select select "22"
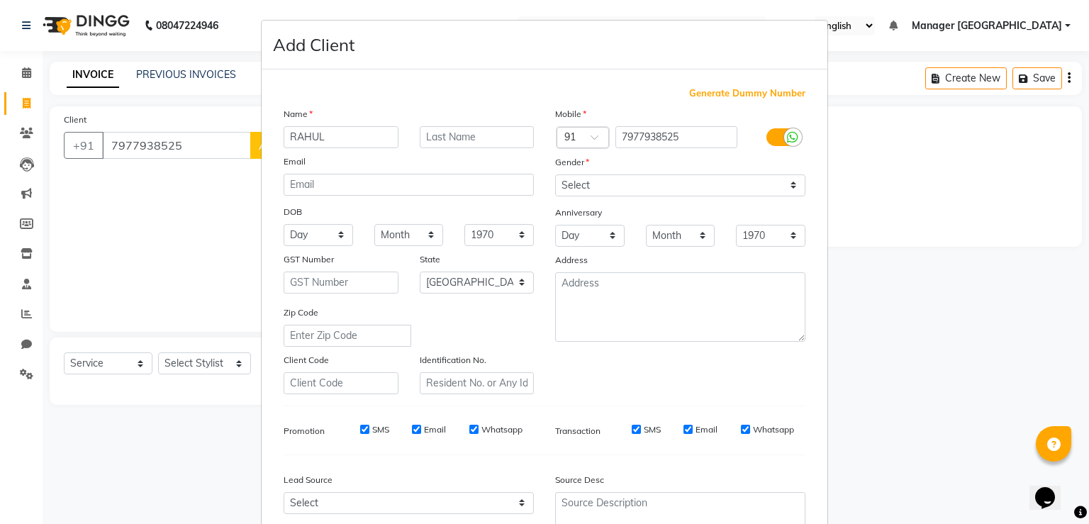
type input "RAHUL"
click at [576, 186] on select "Select [DEMOGRAPHIC_DATA] [DEMOGRAPHIC_DATA] Other Prefer Not To Say" at bounding box center [680, 185] width 250 height 22
select select "[DEMOGRAPHIC_DATA]"
click at [555, 175] on select "Select [DEMOGRAPHIC_DATA] [DEMOGRAPHIC_DATA] Other Prefer Not To Say" at bounding box center [680, 185] width 250 height 22
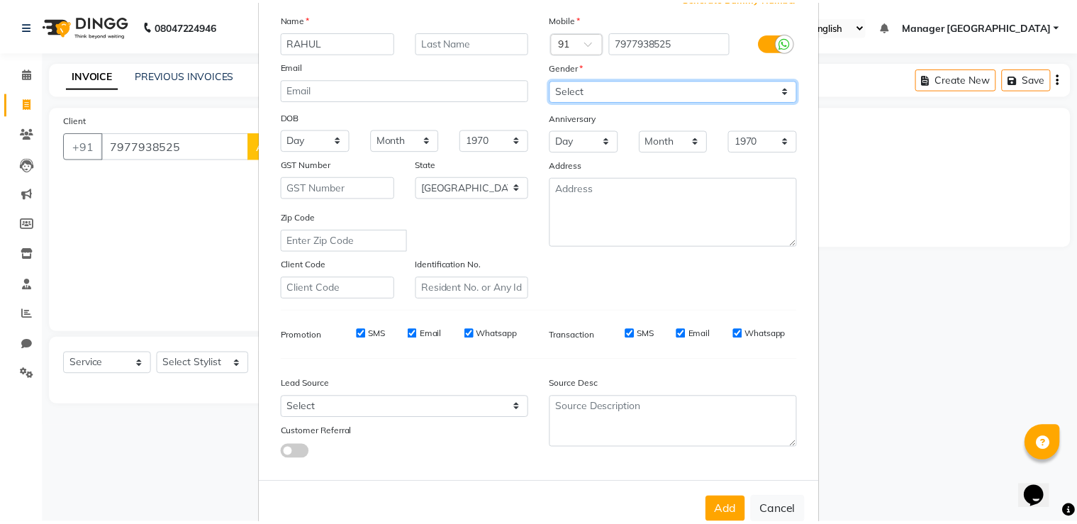
scroll to position [137, 0]
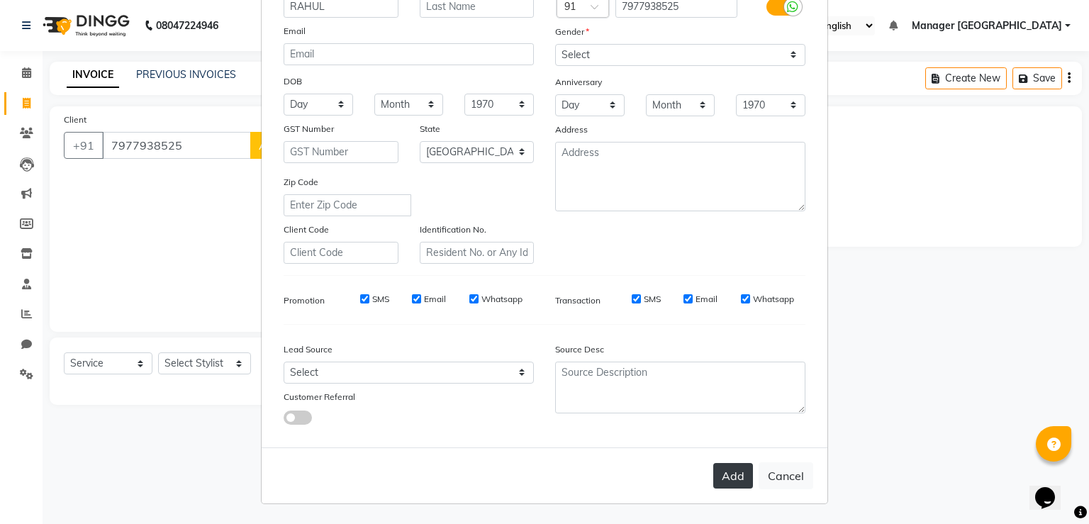
click at [720, 477] on button "Add" at bounding box center [733, 476] width 40 height 26
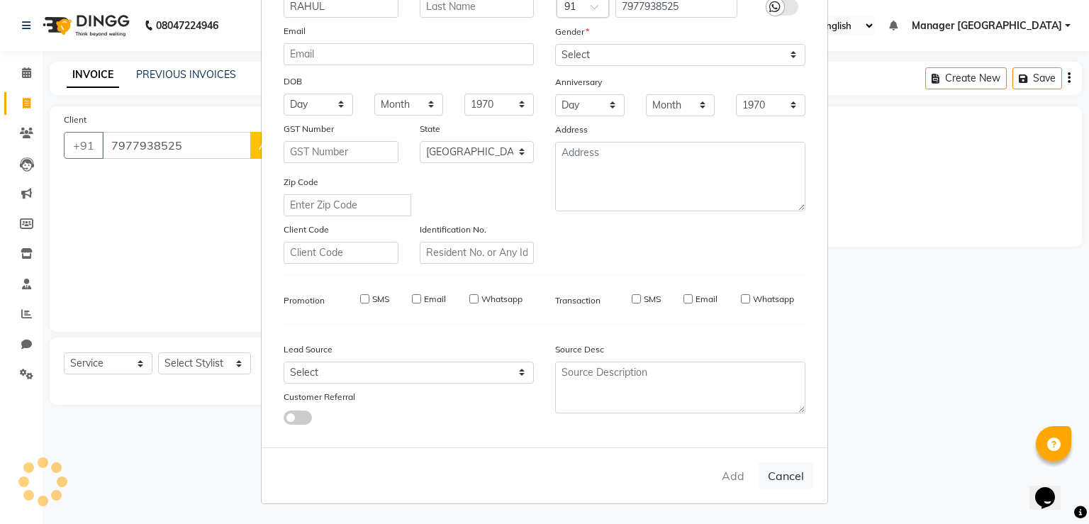
type input "79******25"
select select
select select "null"
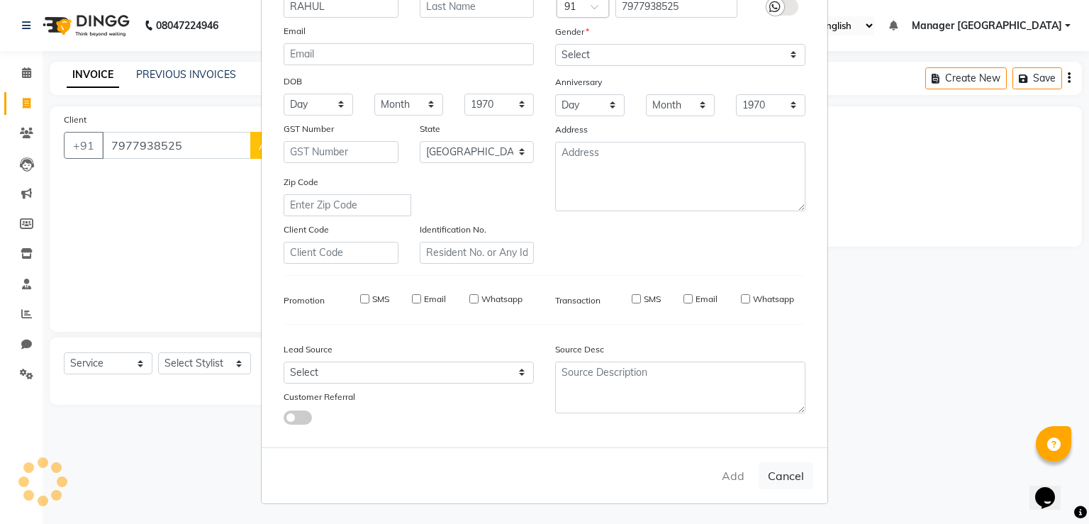
select select
checkbox input "false"
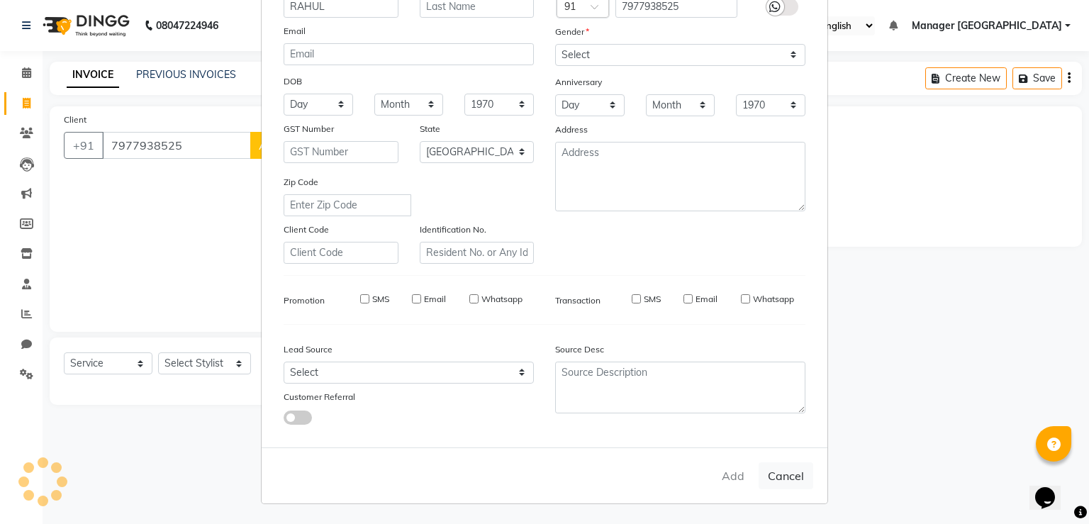
checkbox input "false"
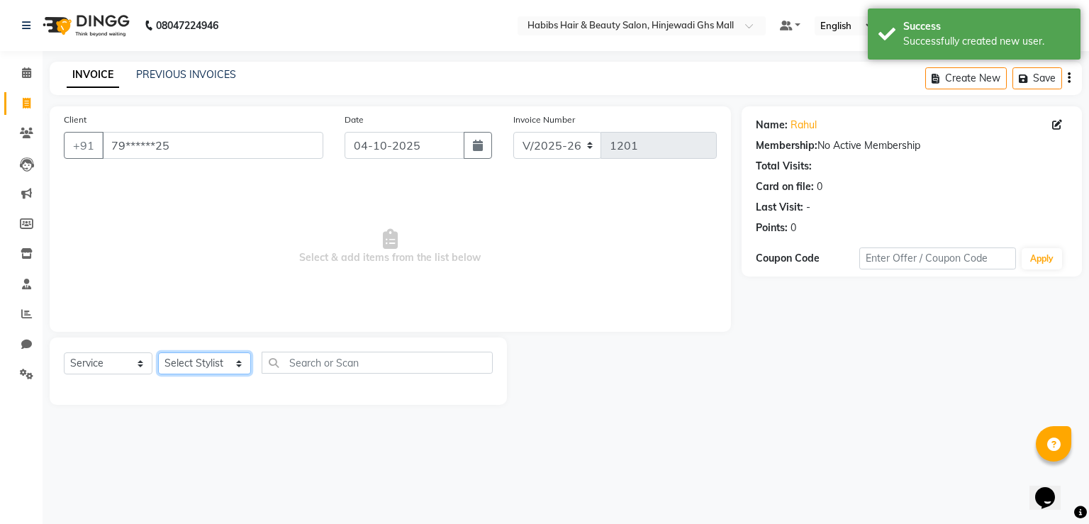
click at [230, 367] on select "Select Stylist GAURAV GURI [PERSON_NAME] Manager GHS MALL [PERSON_NAME] [PERSON…" at bounding box center [204, 363] width 93 height 22
select select "70585"
click at [158, 353] on select "Select Stylist GAURAV GURI [PERSON_NAME] Manager GHS MALL [PERSON_NAME] [PERSON…" at bounding box center [204, 363] width 93 height 22
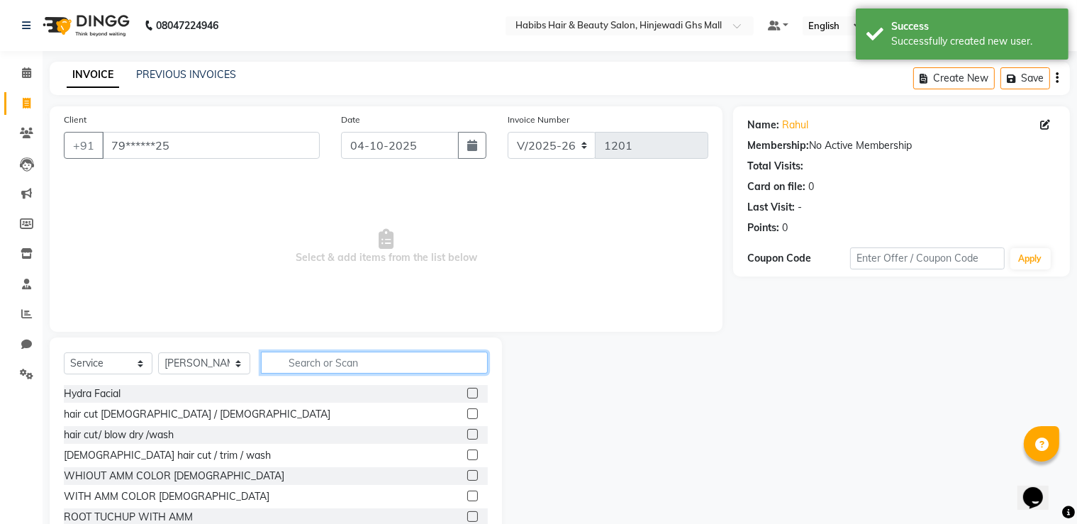
click at [306, 368] on input "text" at bounding box center [374, 363] width 227 height 22
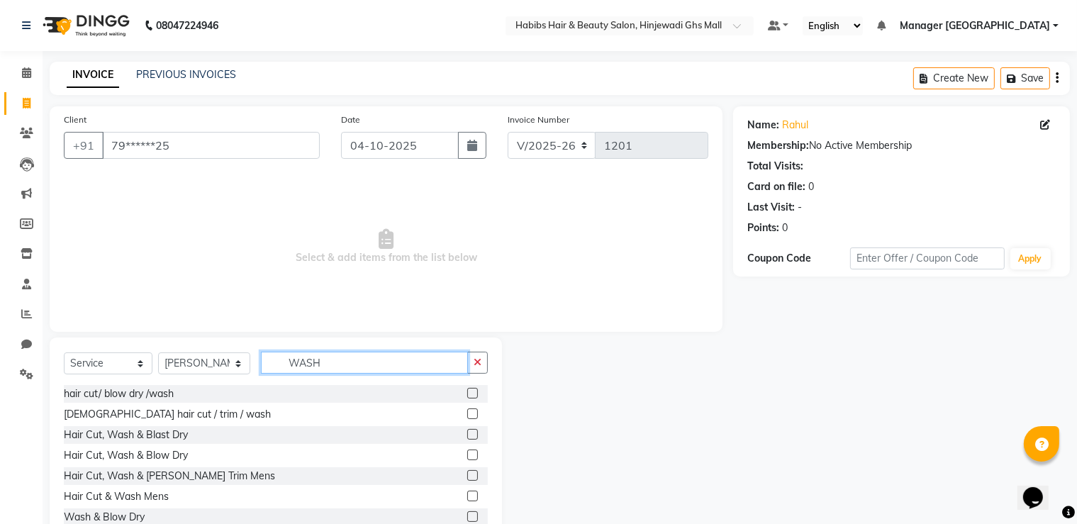
type input "WASH"
click at [467, 496] on label at bounding box center [472, 496] width 11 height 11
click at [467, 496] on input "checkbox" at bounding box center [471, 496] width 9 height 9
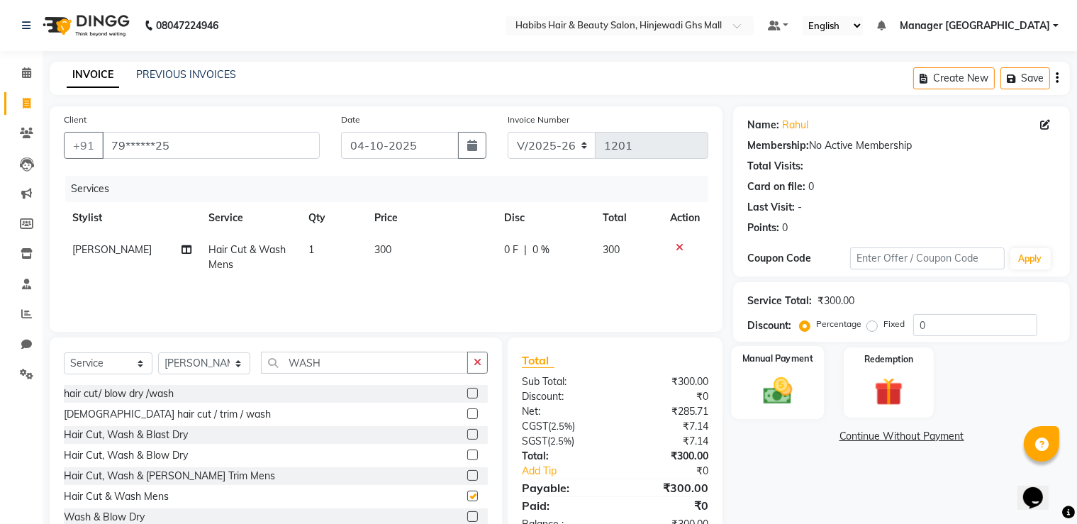
checkbox input "false"
click at [800, 413] on div "Manual Payment" at bounding box center [778, 382] width 93 height 73
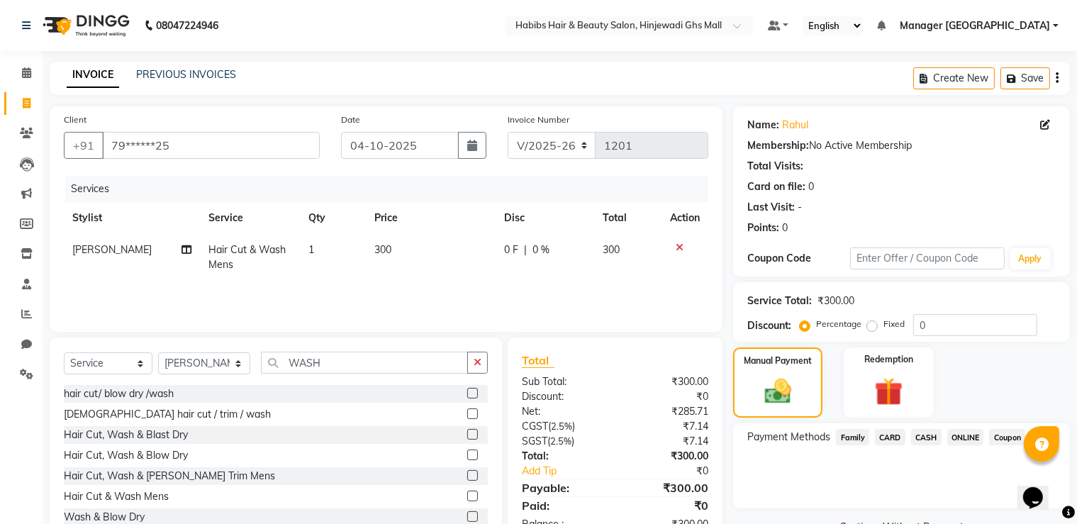
click at [974, 442] on span "ONLINE" at bounding box center [965, 437] width 37 height 16
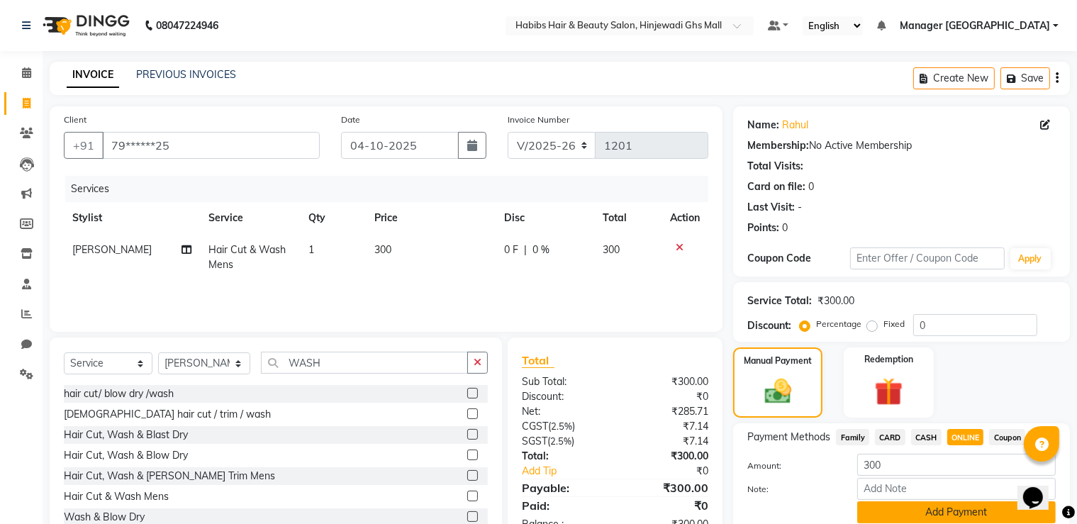
click at [963, 515] on button "Add Payment" at bounding box center [956, 512] width 198 height 22
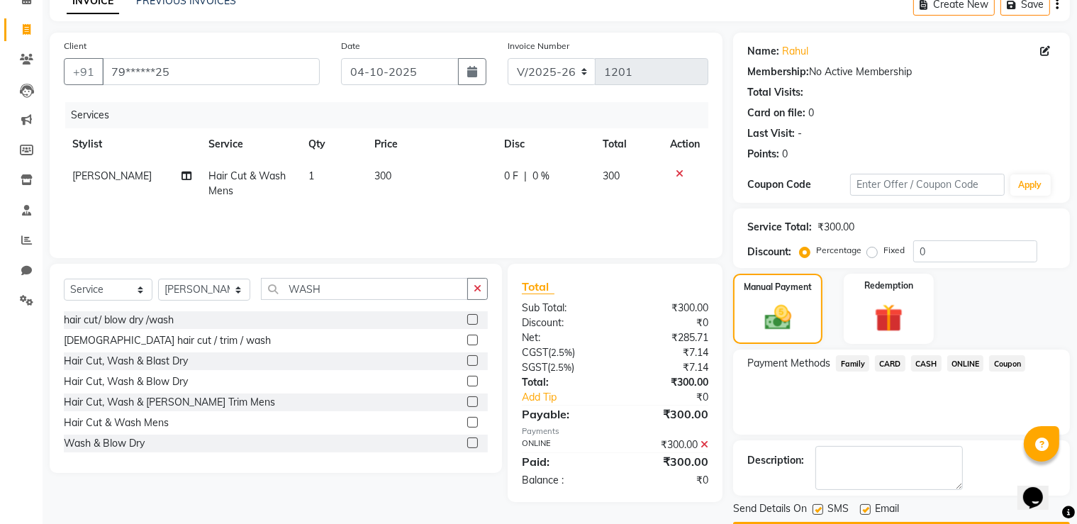
scroll to position [114, 0]
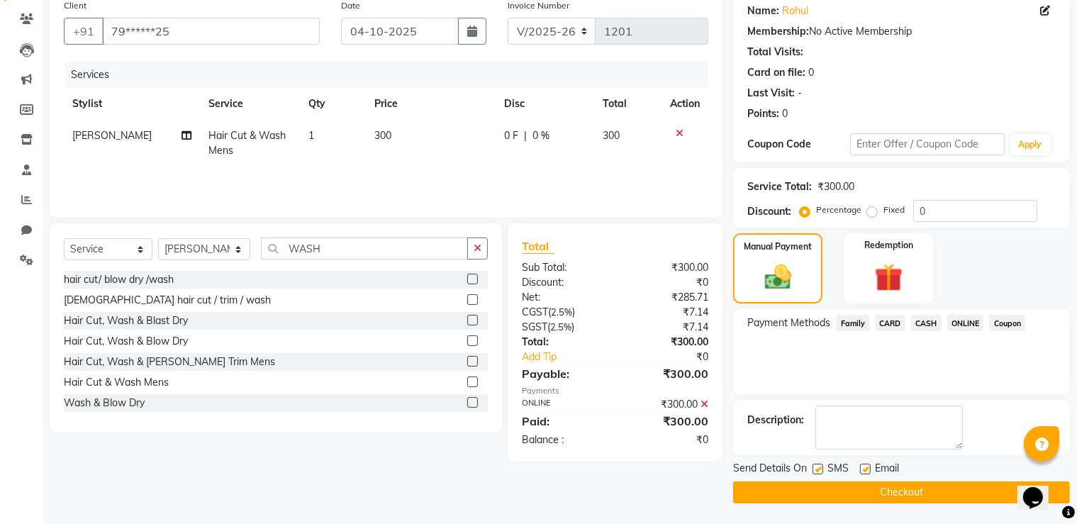
click at [935, 503] on main "INVOICE PREVIOUS INVOICES Create New Save Client +91 79******25 Date [DATE] Inv…" at bounding box center [560, 236] width 1034 height 577
click at [919, 493] on button "Checkout" at bounding box center [901, 492] width 337 height 22
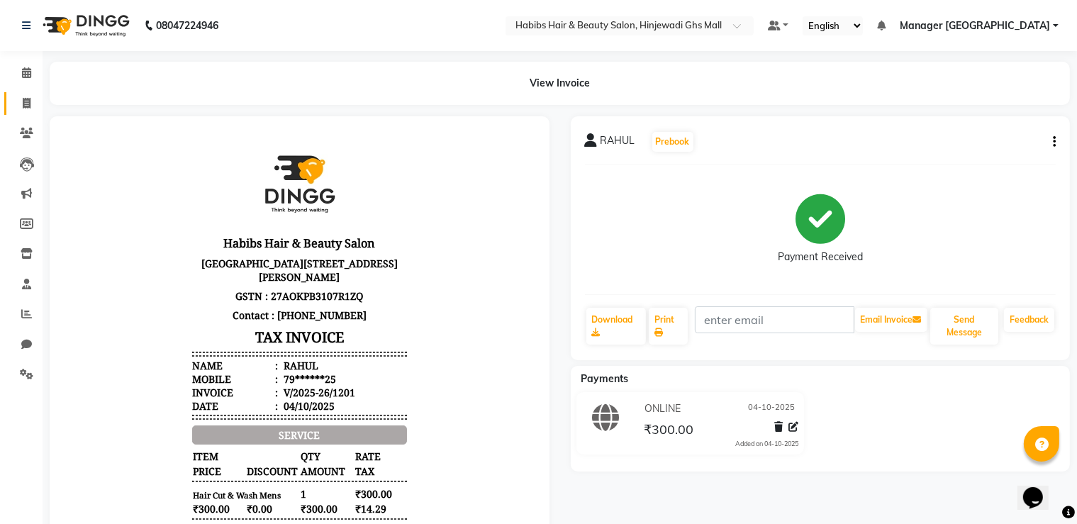
click at [11, 101] on link "Invoice" at bounding box center [21, 103] width 34 height 23
select select "7463"
select select "service"
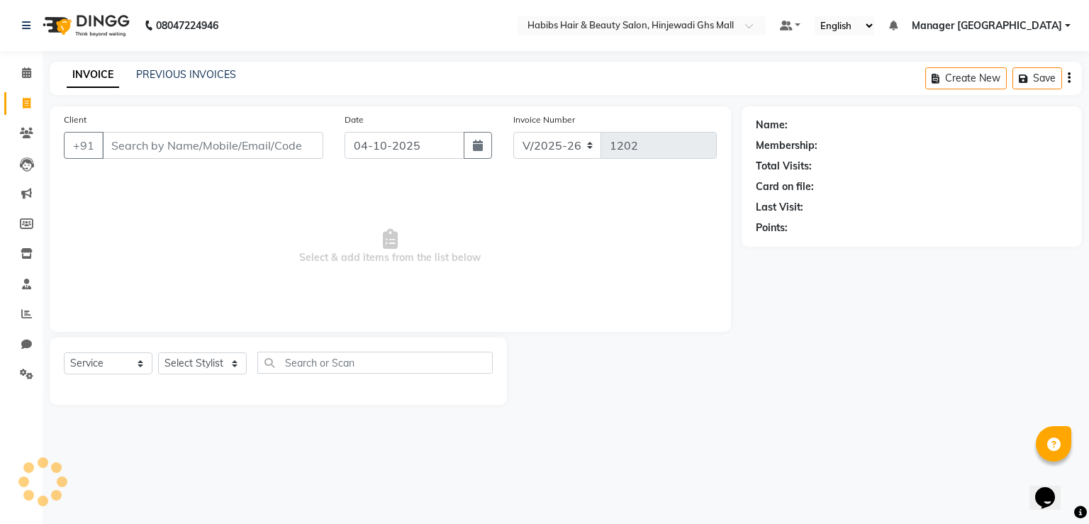
click at [11, 102] on link "Invoice" at bounding box center [21, 103] width 34 height 23
select select "7463"
select select "service"
click at [257, 135] on input "Client" at bounding box center [212, 145] width 221 height 27
click at [190, 65] on div "INVOICE PREVIOUS INVOICES Create New Save" at bounding box center [566, 78] width 1032 height 33
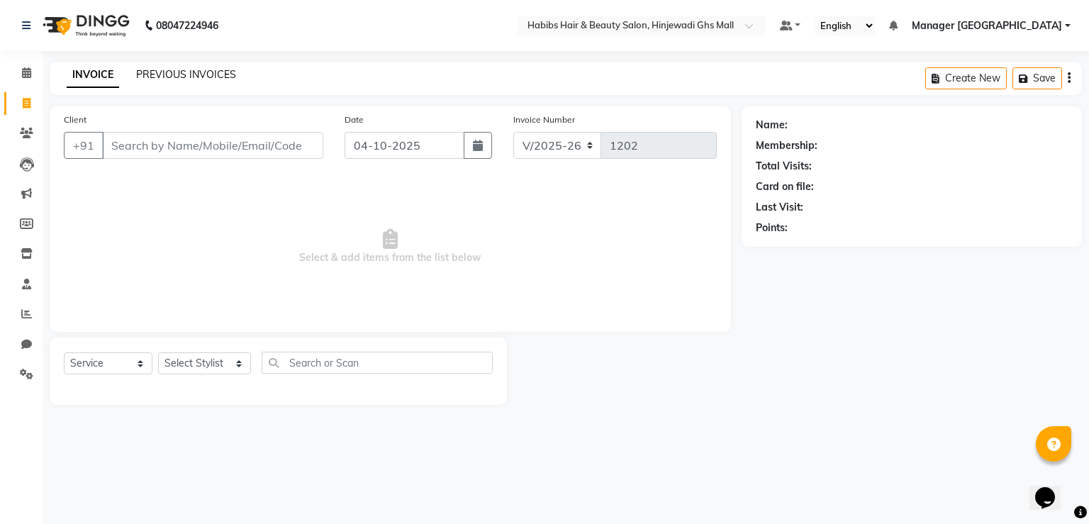
click at [193, 68] on link "PREVIOUS INVOICES" at bounding box center [186, 74] width 100 height 13
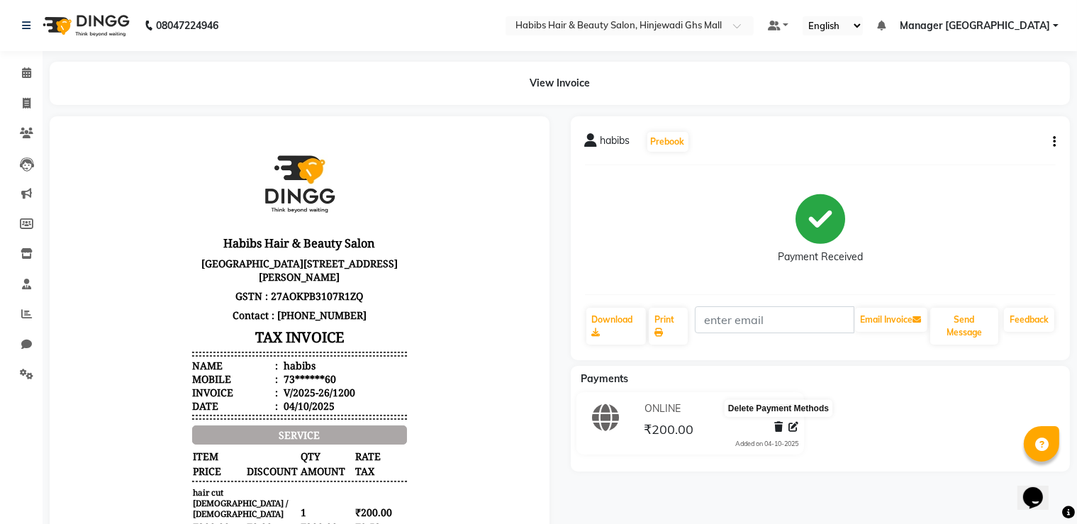
click at [782, 423] on icon at bounding box center [778, 427] width 9 height 10
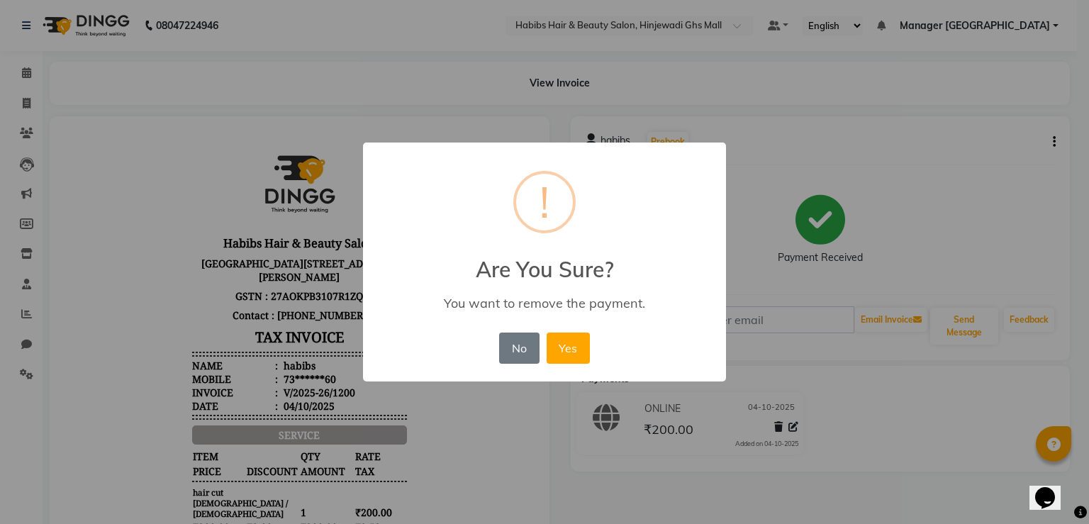
click at [497, 350] on div "No No Yes" at bounding box center [544, 348] width 97 height 38
click at [539, 346] on div "No No Yes" at bounding box center [544, 348] width 97 height 38
click at [527, 348] on button "No" at bounding box center [519, 347] width 40 height 31
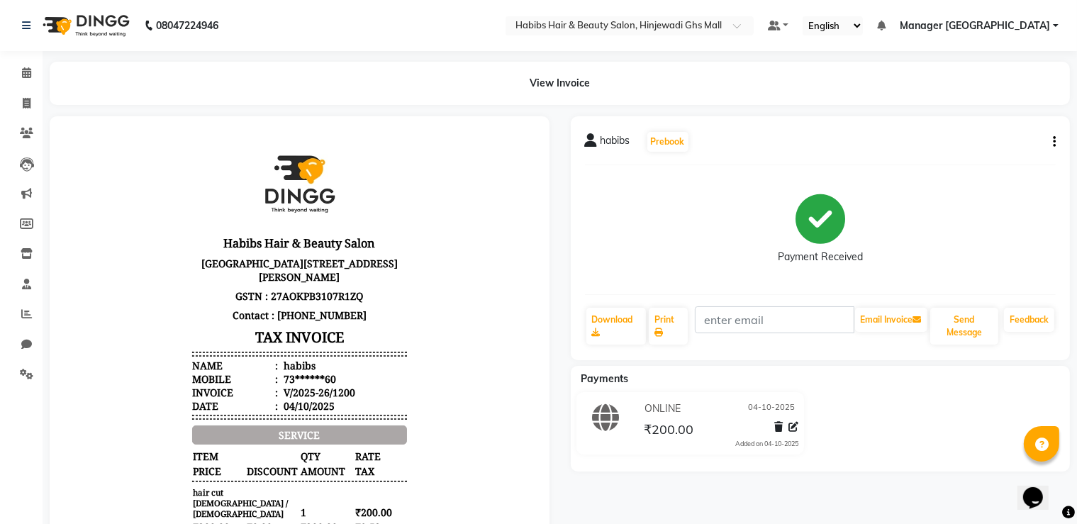
click at [1050, 129] on div "habibs Prebook Payment Received Download Print Email Invoice Send Message Feedb…" at bounding box center [821, 238] width 500 height 244
click at [1055, 142] on icon "button" at bounding box center [1054, 142] width 3 height 1
click at [973, 158] on div "Edit Invoice" at bounding box center [982, 160] width 97 height 18
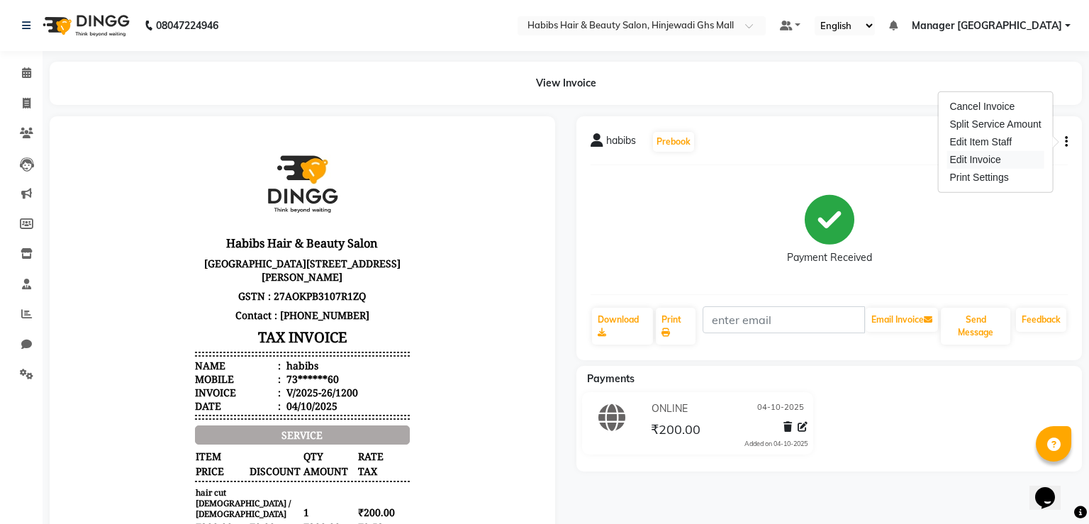
select select "service"
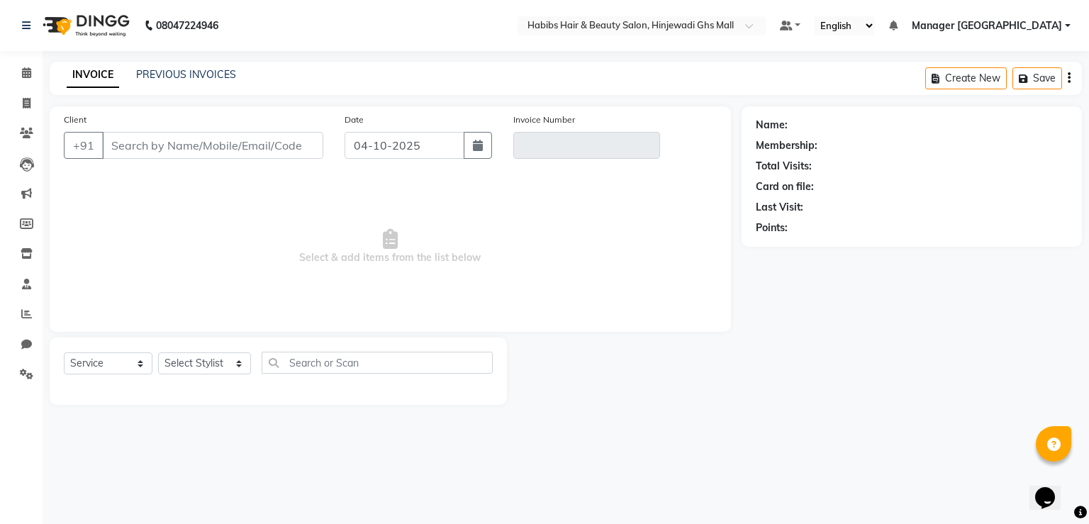
type input "73******60"
type input "V/2025-26/1200"
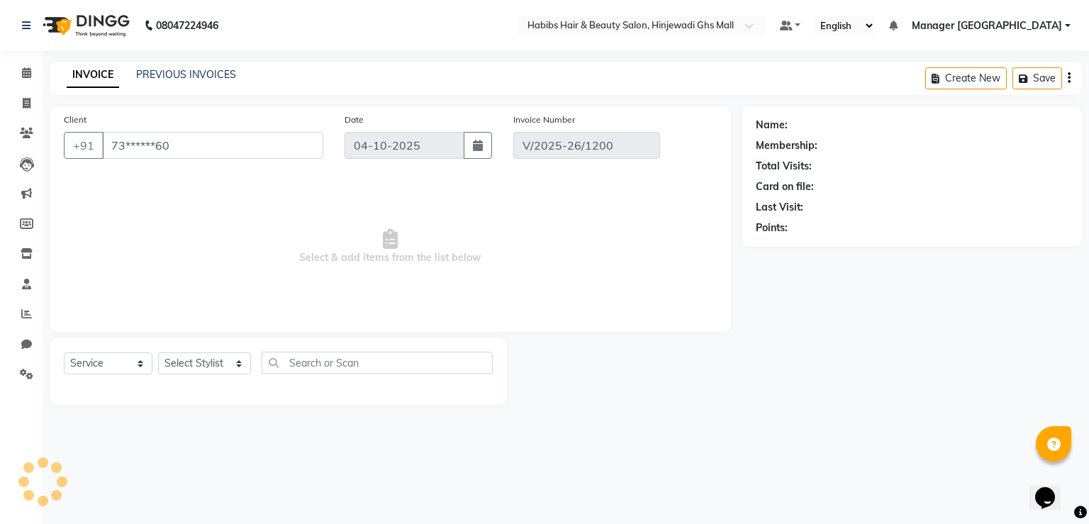
select select "select"
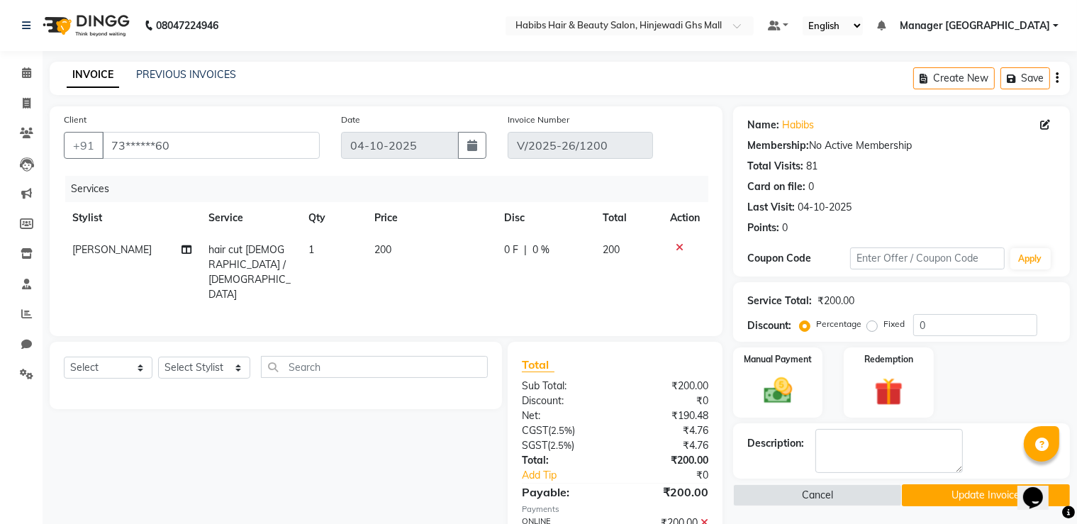
click at [679, 247] on icon at bounding box center [680, 247] width 8 height 10
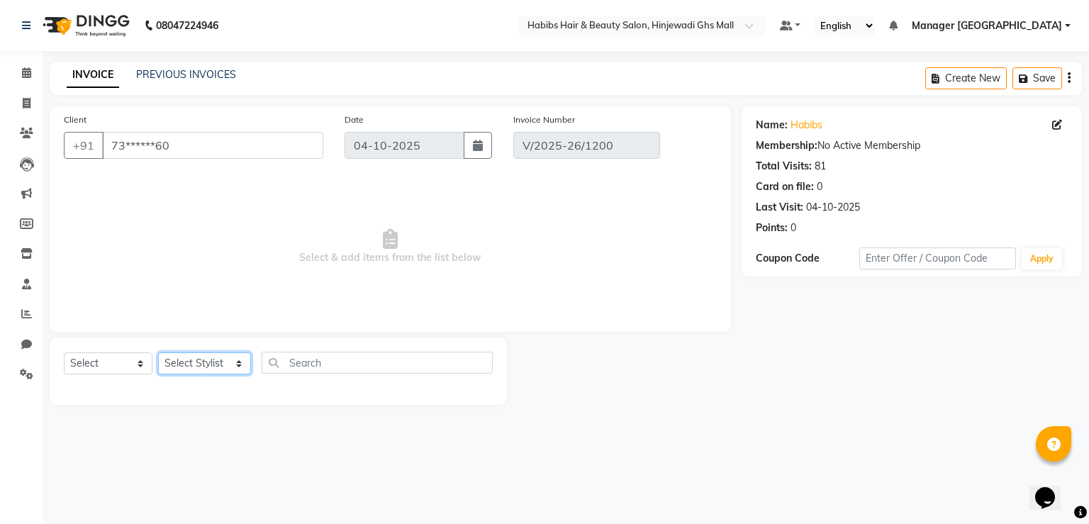
drag, startPoint x: 227, startPoint y: 368, endPoint x: 207, endPoint y: 364, distance: 20.3
click at [226, 368] on select "Select Stylist GAURAV GURI [PERSON_NAME] Manager GHS MALL [PERSON_NAME] [PERSON…" at bounding box center [204, 363] width 93 height 22
select select "93749"
click at [158, 353] on select "Select Stylist GAURAV GURI [PERSON_NAME] Manager GHS MALL [PERSON_NAME] [PERSON…" at bounding box center [204, 363] width 93 height 22
drag, startPoint x: 143, startPoint y: 354, endPoint x: 134, endPoint y: 374, distance: 21.2
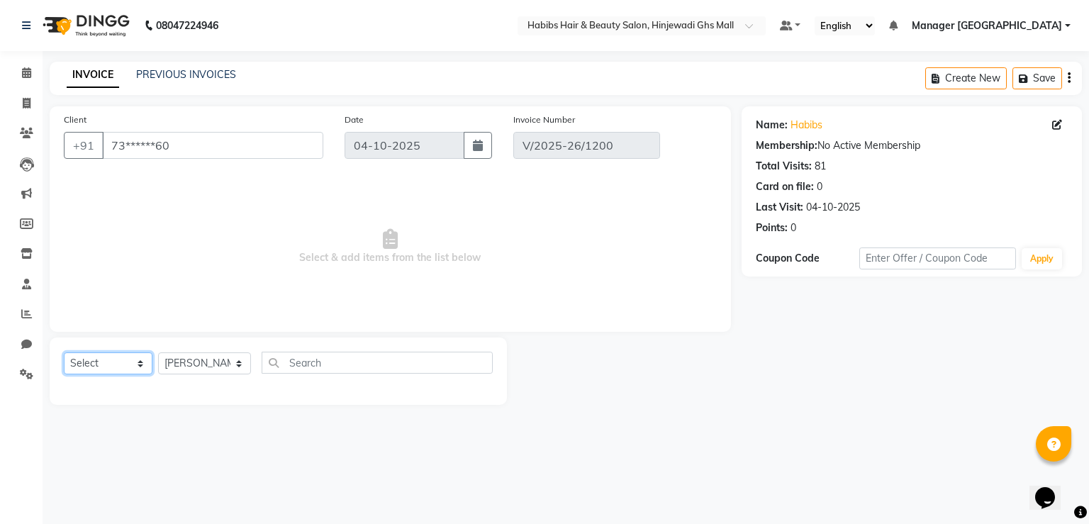
click at [142, 354] on select "Select Service Product Membership Package Voucher Prepaid Gift Card" at bounding box center [108, 363] width 89 height 22
select select "service"
click at [64, 353] on select "Select Service Product Membership Package Voucher Prepaid Gift Card" at bounding box center [108, 363] width 89 height 22
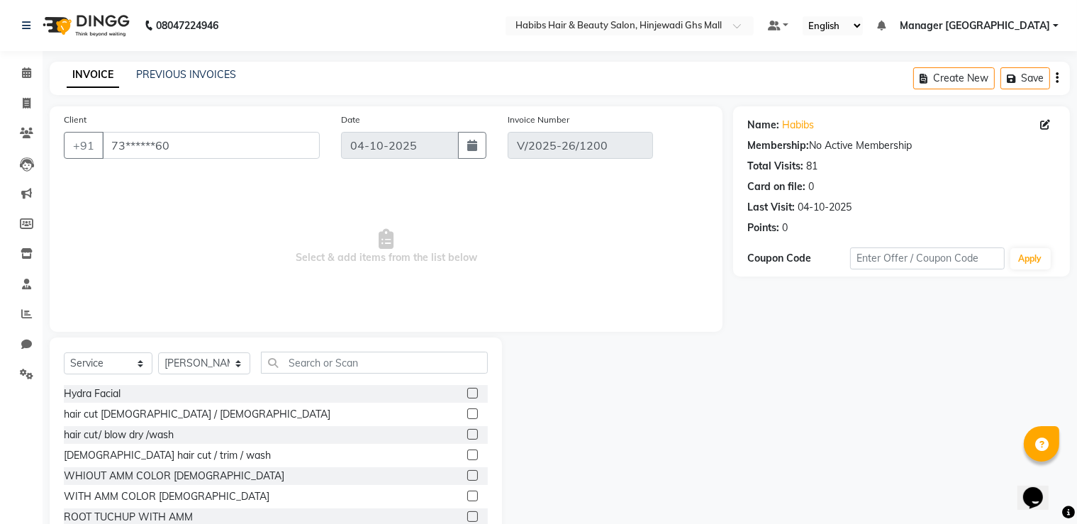
click at [467, 435] on label at bounding box center [472, 434] width 11 height 11
click at [467, 435] on input "checkbox" at bounding box center [471, 434] width 9 height 9
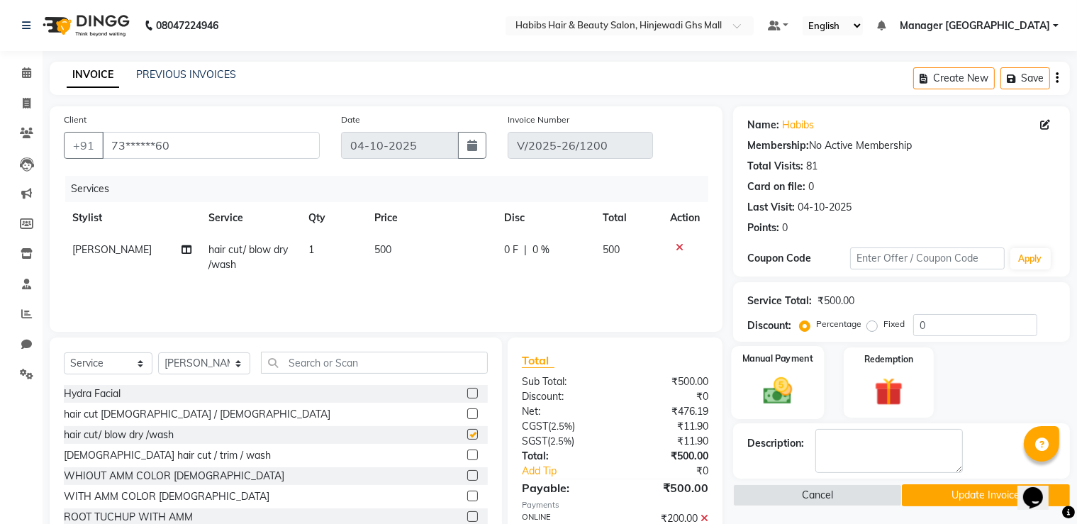
checkbox input "false"
click at [781, 391] on img at bounding box center [777, 391] width 47 height 34
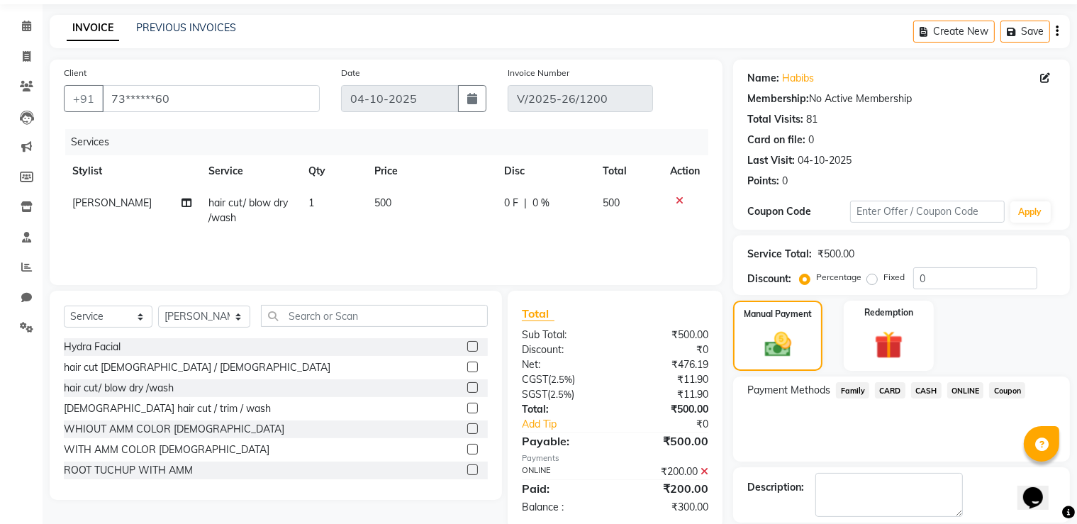
scroll to position [94, 0]
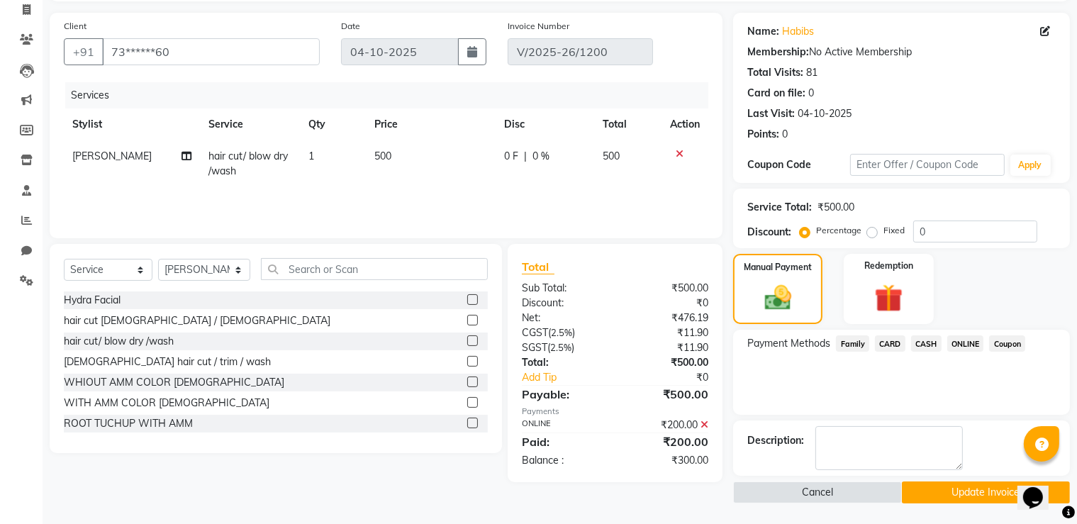
click at [964, 343] on span "ONLINE" at bounding box center [965, 343] width 37 height 16
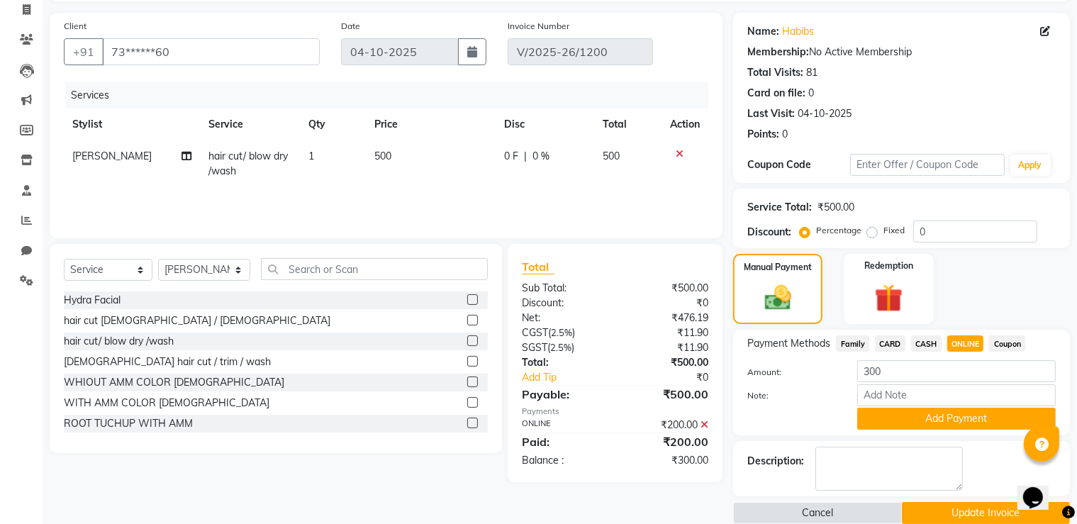
click at [703, 425] on icon at bounding box center [704, 425] width 8 height 10
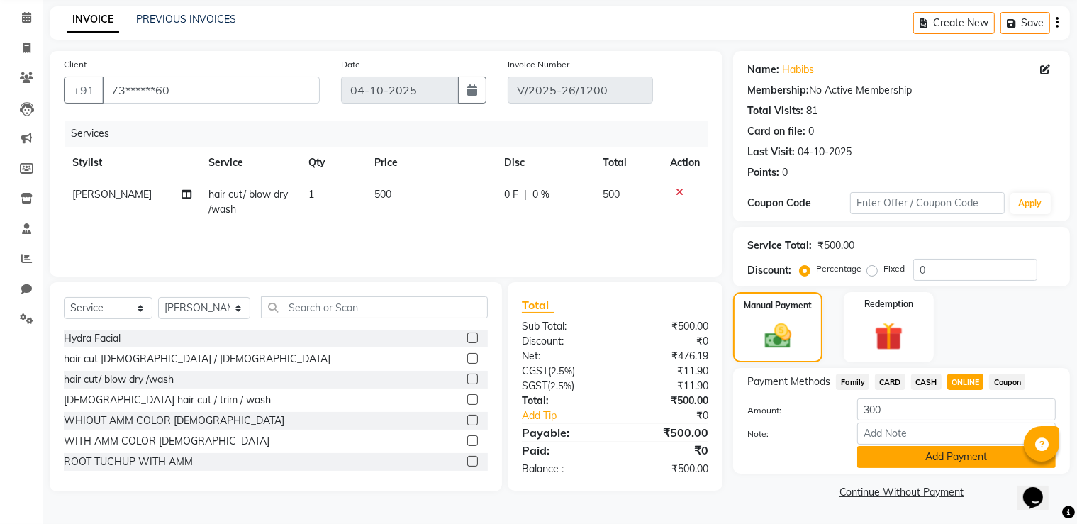
click at [963, 454] on button "Add Payment" at bounding box center [956, 457] width 198 height 22
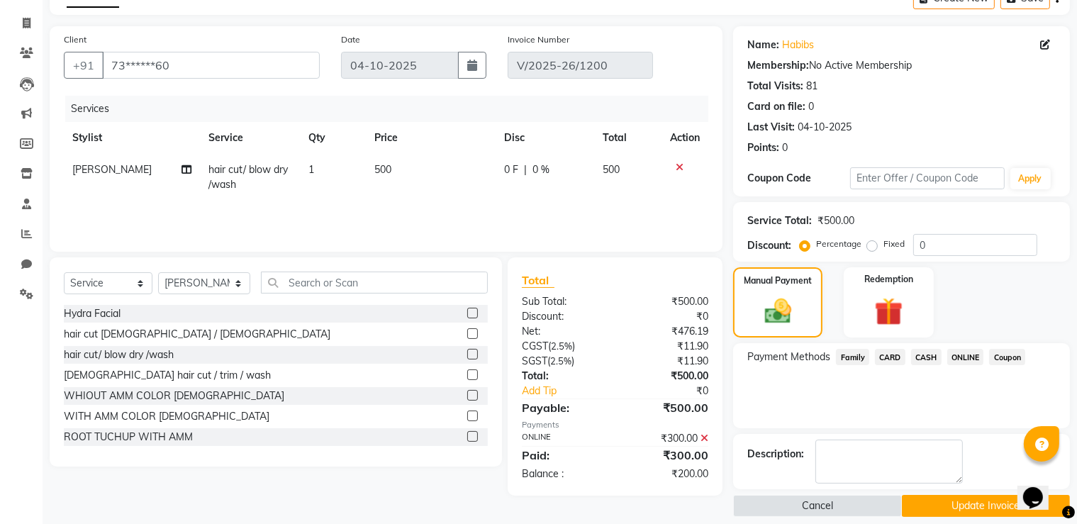
scroll to position [94, 0]
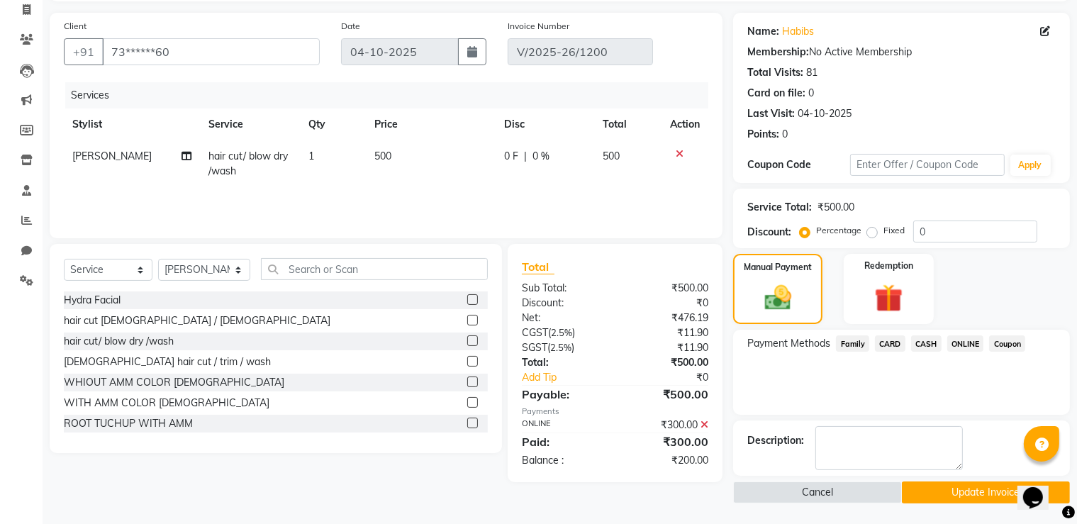
click at [703, 424] on icon at bounding box center [704, 425] width 8 height 10
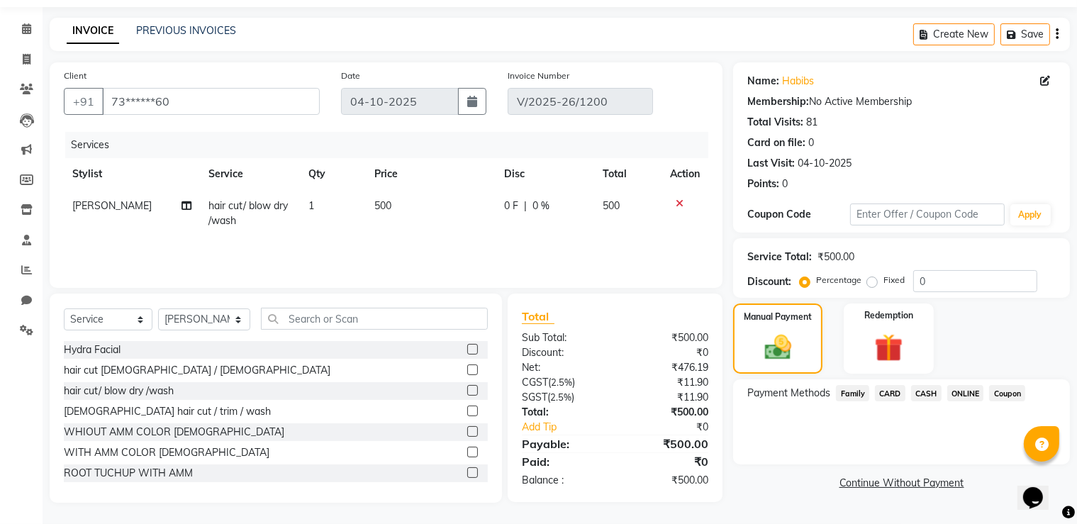
click at [959, 392] on span "ONLINE" at bounding box center [965, 393] width 37 height 16
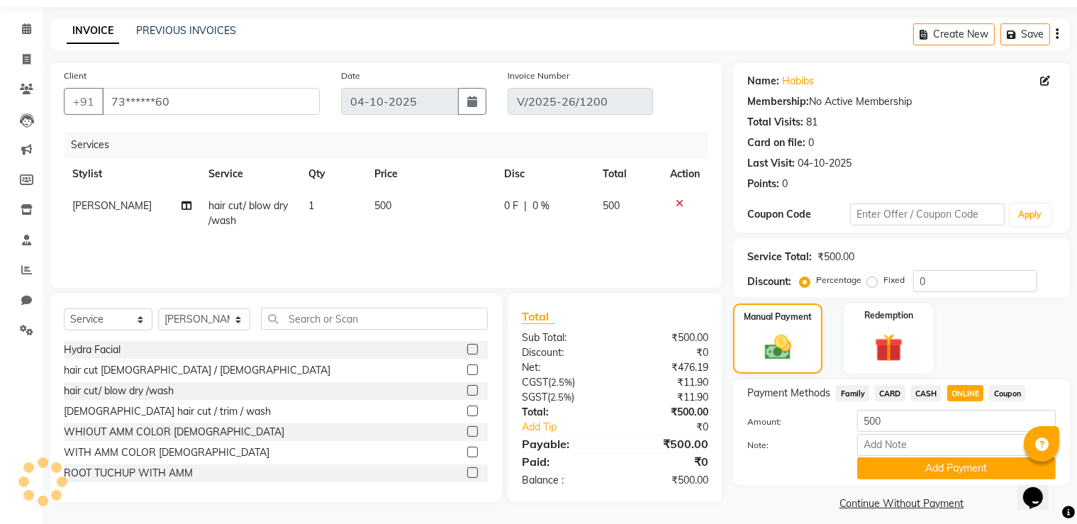
scroll to position [57, 0]
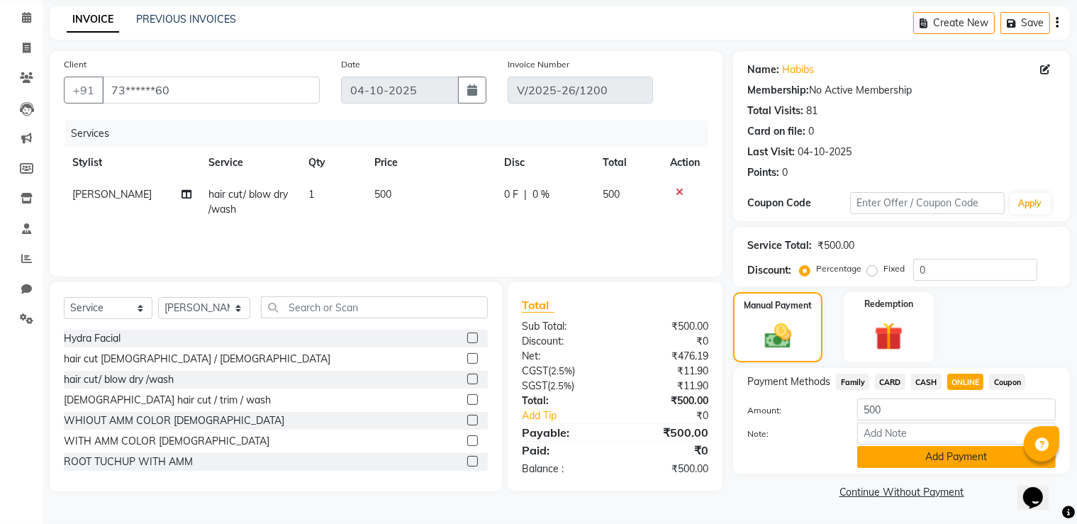
click at [909, 454] on button "Add Payment" at bounding box center [956, 457] width 198 height 22
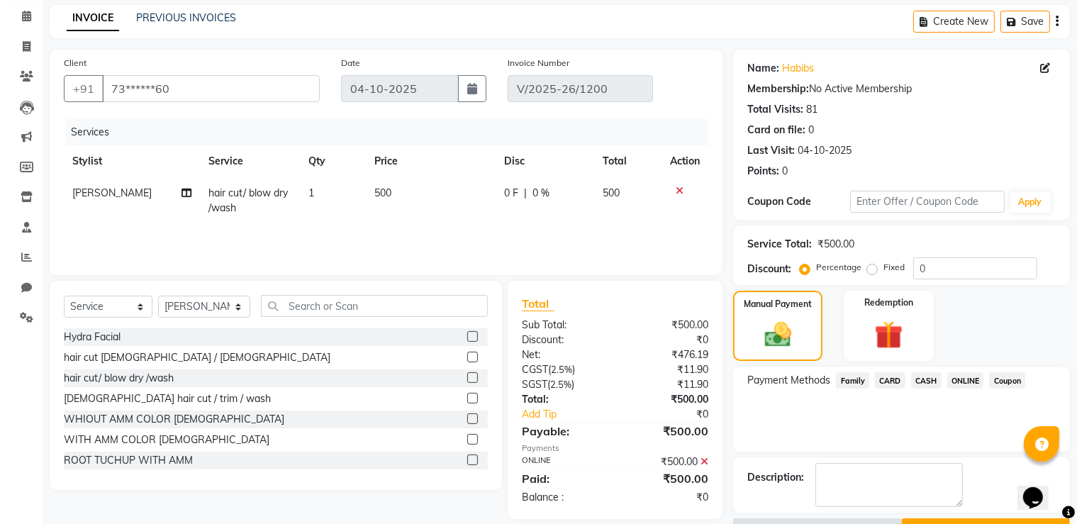
scroll to position [94, 0]
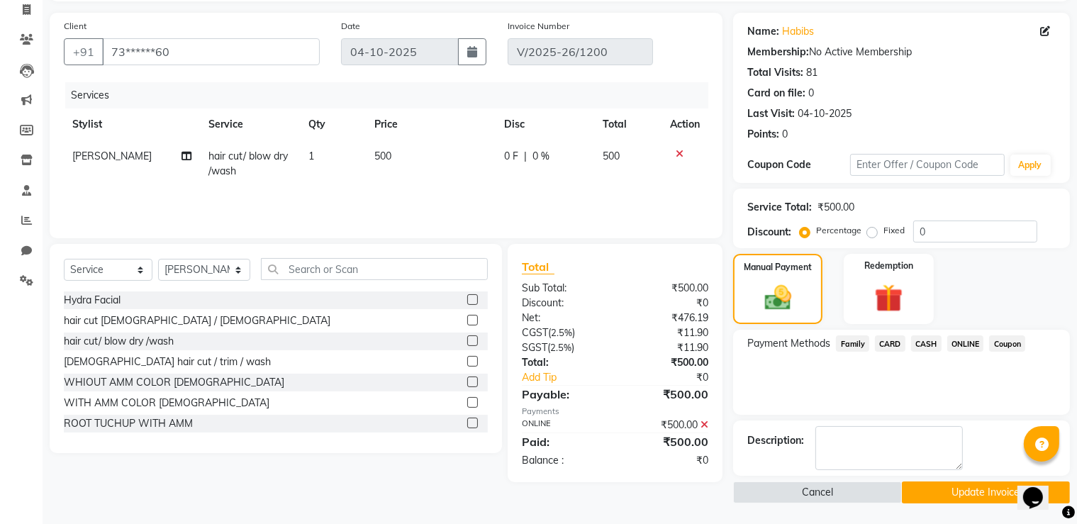
click at [990, 488] on button "Update Invoice" at bounding box center [986, 492] width 168 height 22
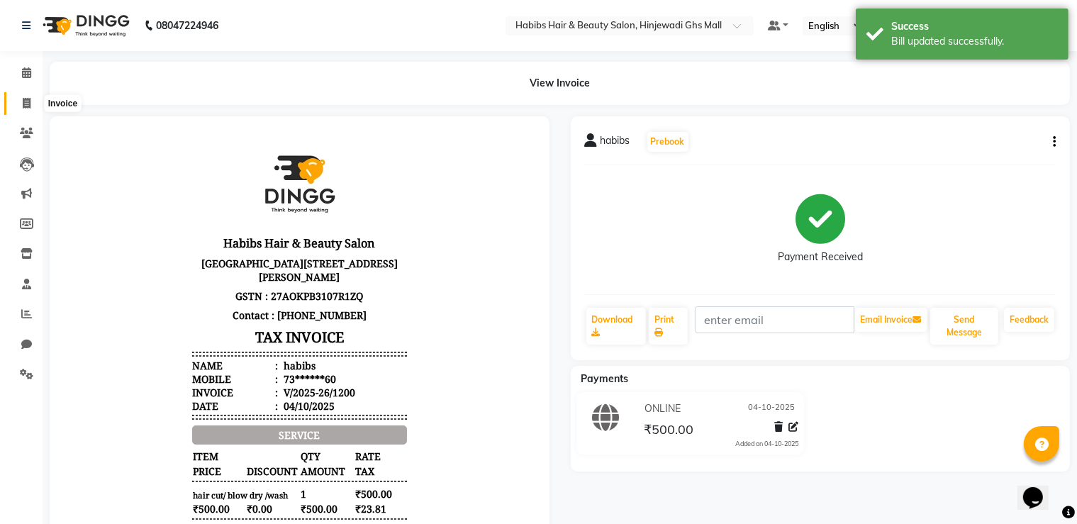
click at [28, 96] on span at bounding box center [26, 104] width 25 height 16
select select "service"
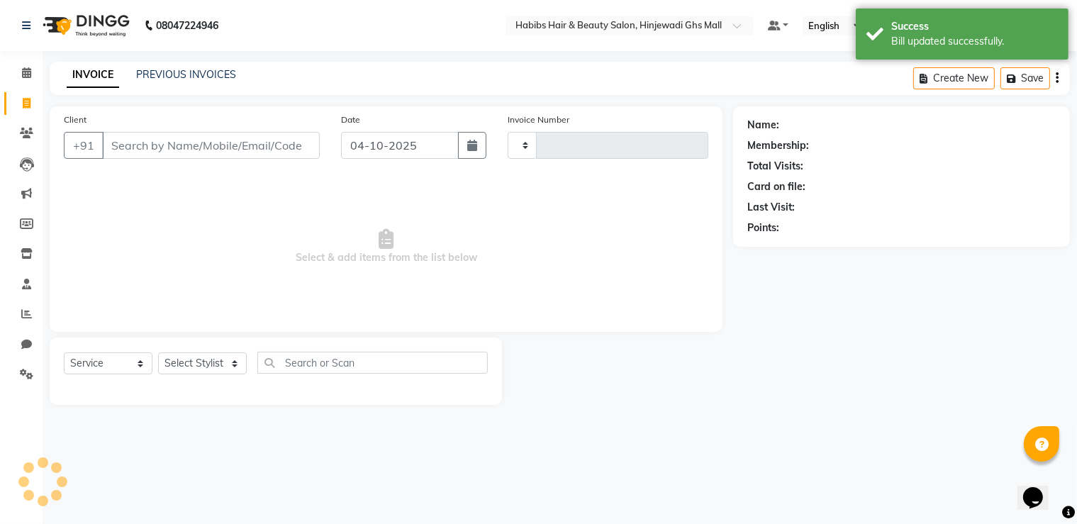
type input "1201"
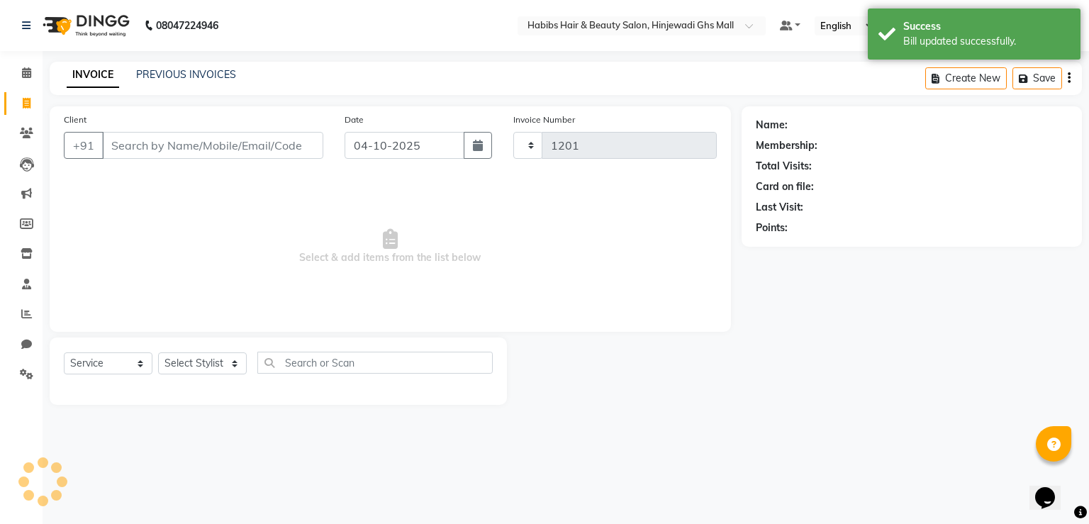
select select "7463"
click at [211, 62] on div "INVOICE PREVIOUS INVOICES Create New Save" at bounding box center [566, 78] width 1032 height 33
click at [210, 69] on link "PREVIOUS INVOICES" at bounding box center [186, 74] width 100 height 13
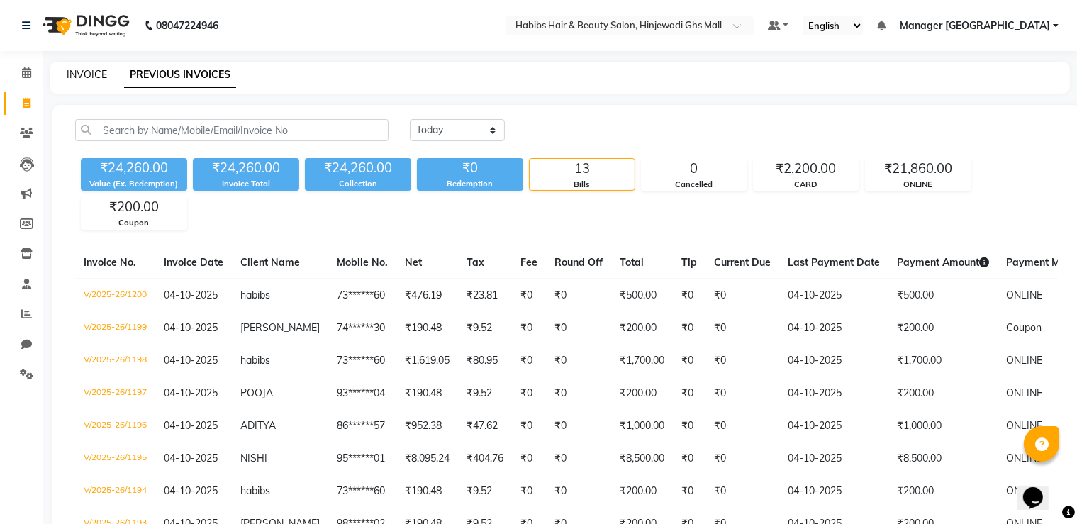
click at [82, 72] on link "INVOICE" at bounding box center [87, 74] width 40 height 13
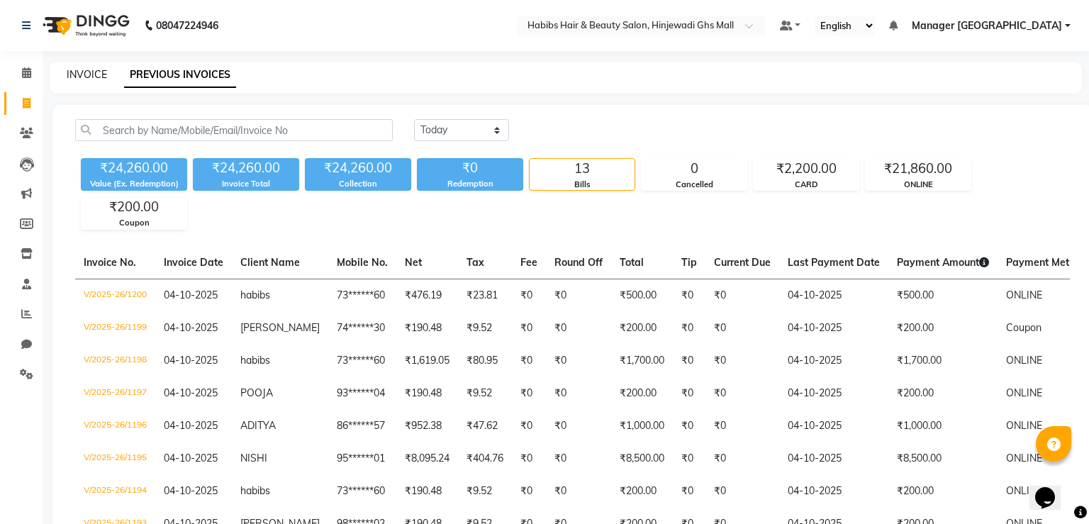
select select "7463"
select select "service"
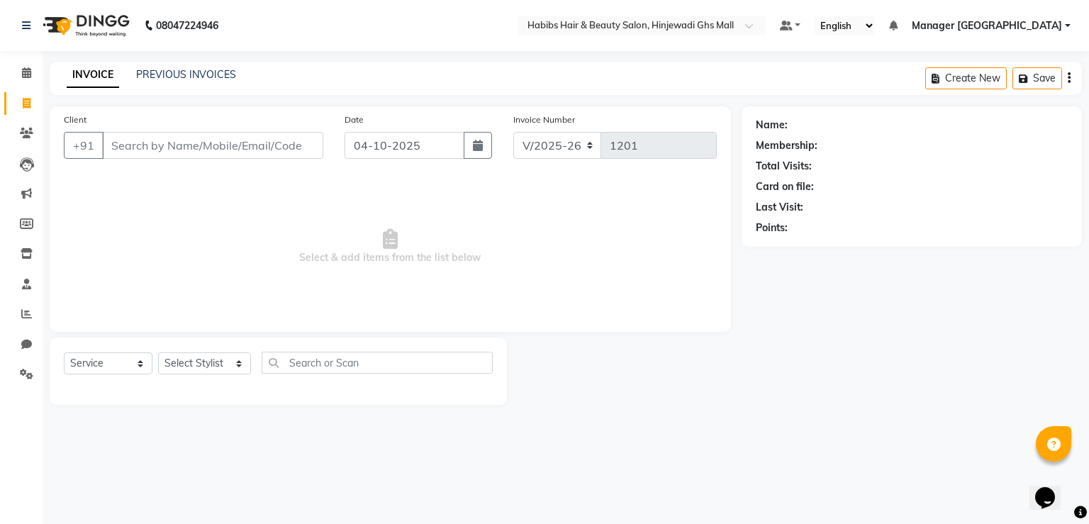
click at [194, 155] on input "Client" at bounding box center [212, 145] width 221 height 27
drag, startPoint x: 301, startPoint y: 208, endPoint x: 275, endPoint y: 209, distance: 26.2
click at [298, 209] on span "Select & add items from the list below" at bounding box center [390, 247] width 653 height 142
click at [221, 155] on input "Client" at bounding box center [212, 145] width 221 height 27
type input "8007220322"
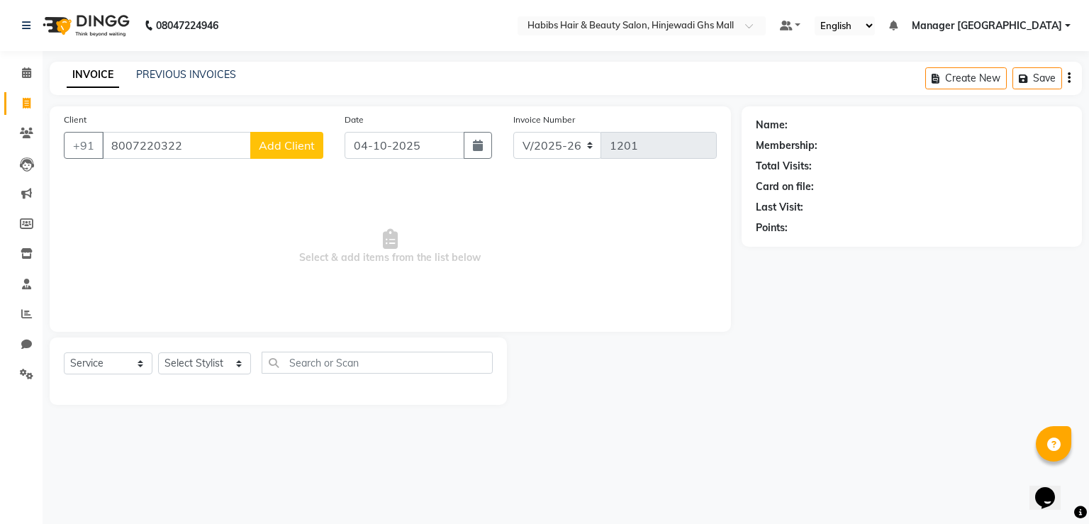
click at [286, 144] on span "Add Client" at bounding box center [287, 145] width 56 height 14
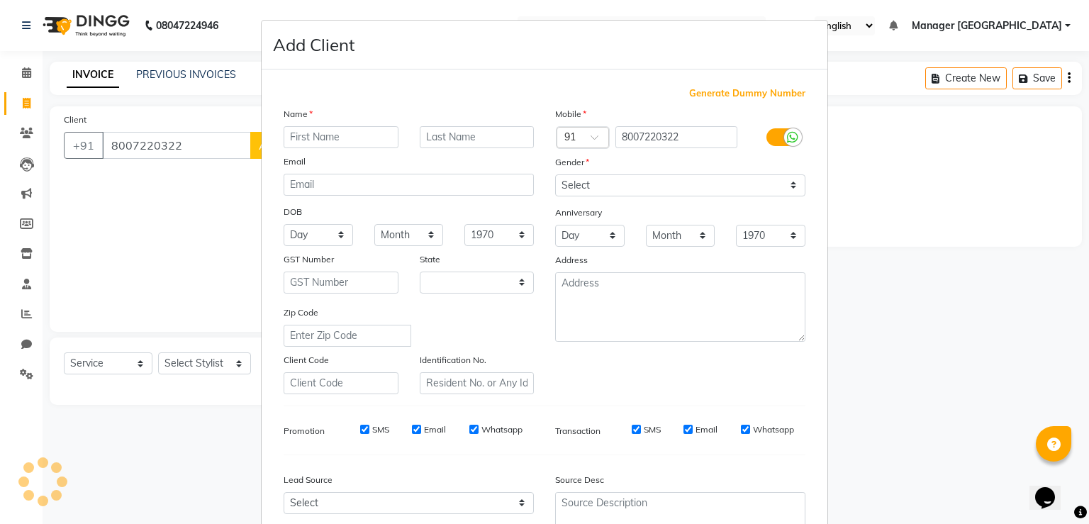
select select "22"
type input "[PERSON_NAME]"
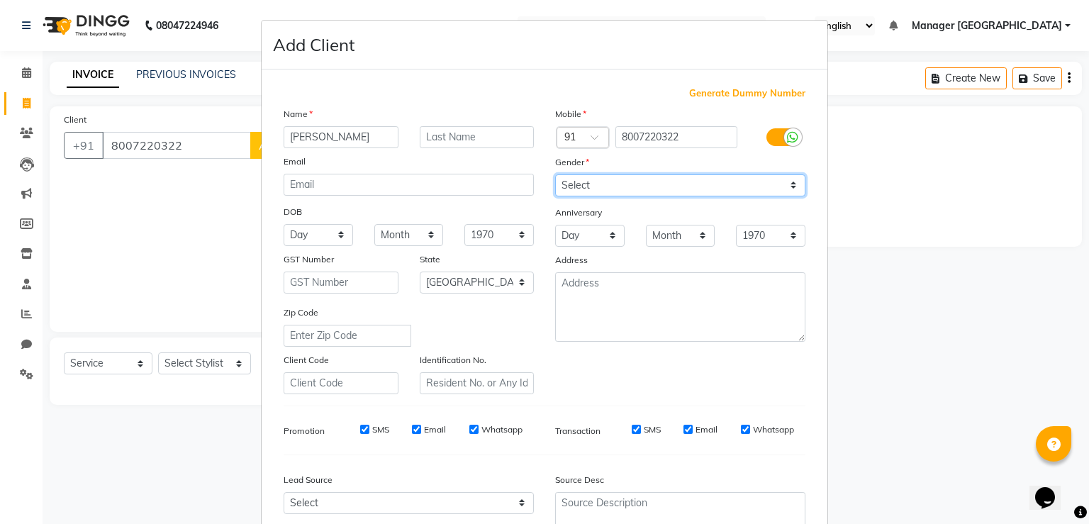
drag, startPoint x: 587, startPoint y: 175, endPoint x: 590, endPoint y: 194, distance: 19.3
click at [587, 178] on select "Select [DEMOGRAPHIC_DATA] [DEMOGRAPHIC_DATA] Other Prefer Not To Say" at bounding box center [680, 185] width 250 height 22
select select "[DEMOGRAPHIC_DATA]"
click at [555, 175] on select "Select [DEMOGRAPHIC_DATA] [DEMOGRAPHIC_DATA] Other Prefer Not To Say" at bounding box center [680, 185] width 250 height 22
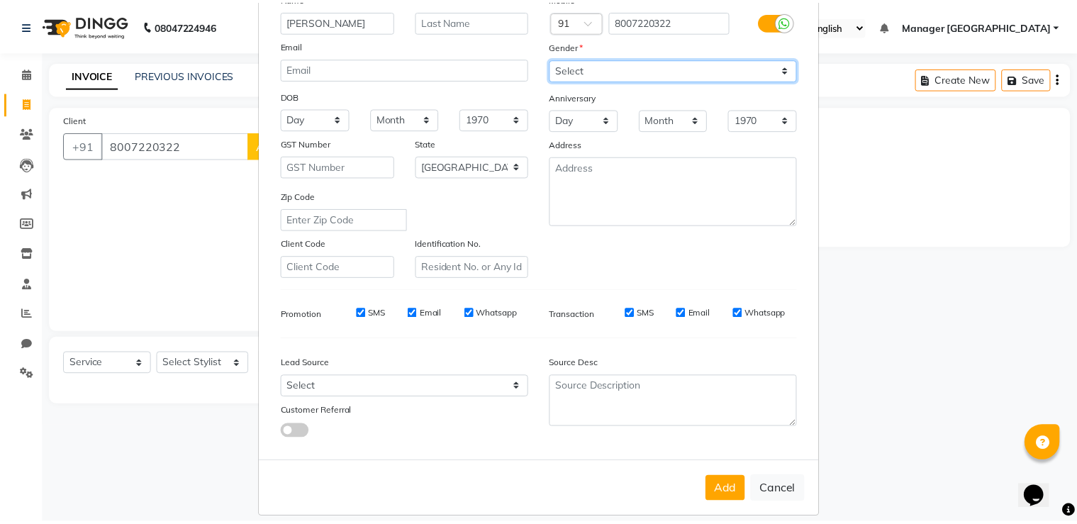
scroll to position [137, 0]
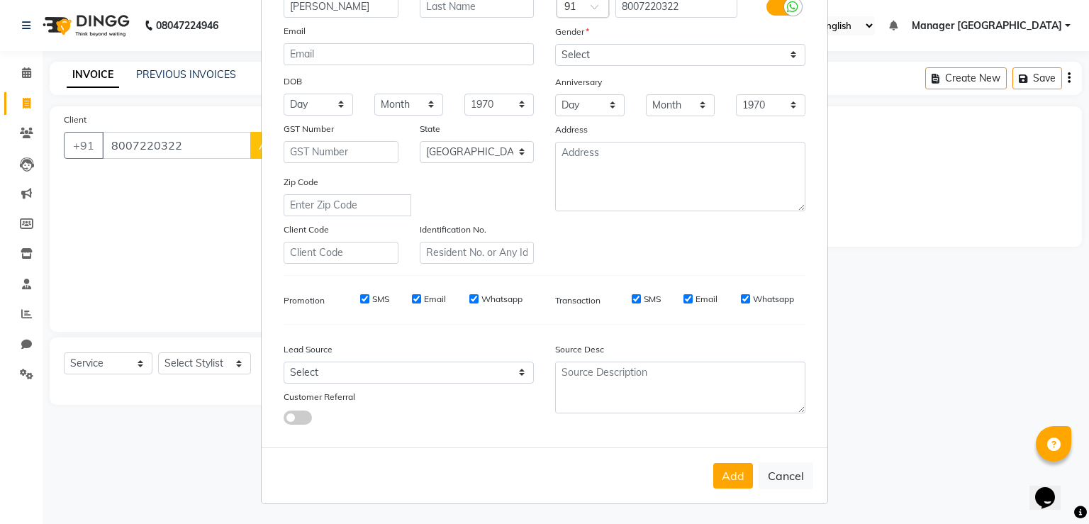
click at [732, 471] on button "Add" at bounding box center [733, 476] width 40 height 26
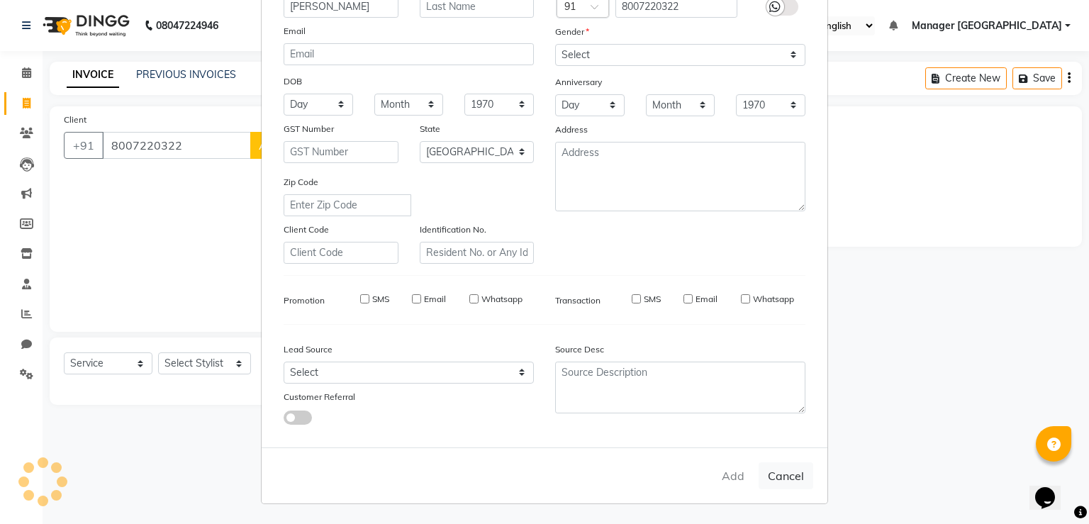
type input "80******22"
select select
select select "null"
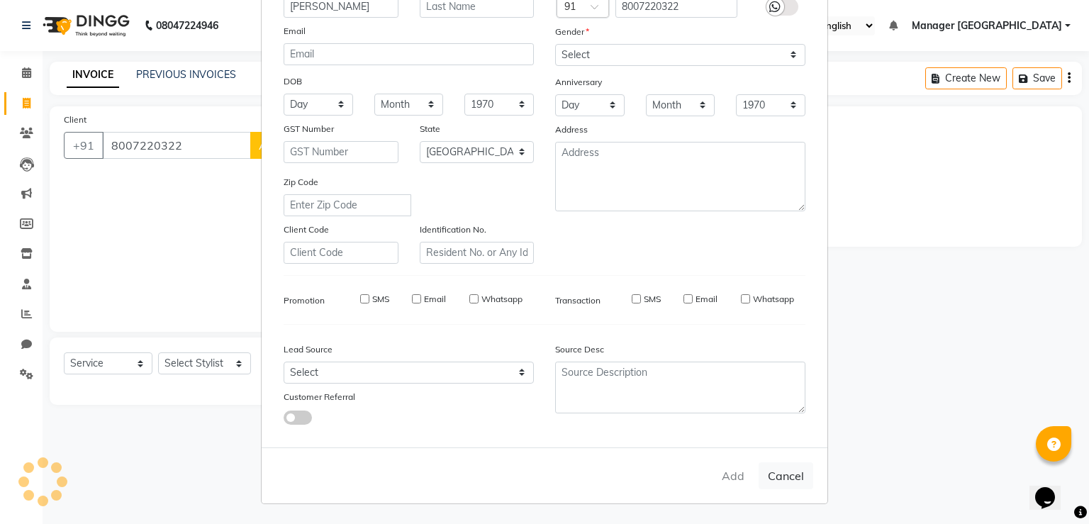
select select
checkbox input "false"
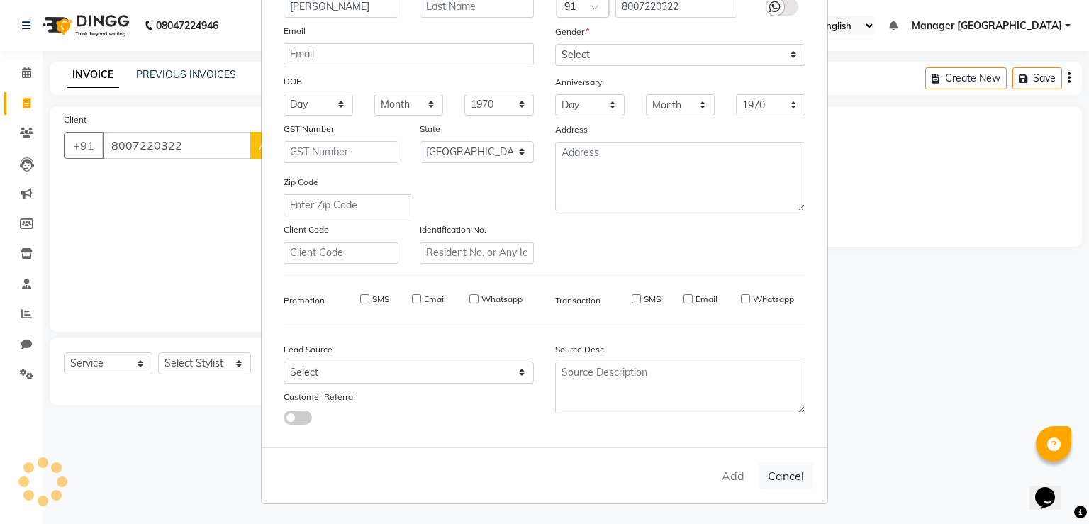
checkbox input "false"
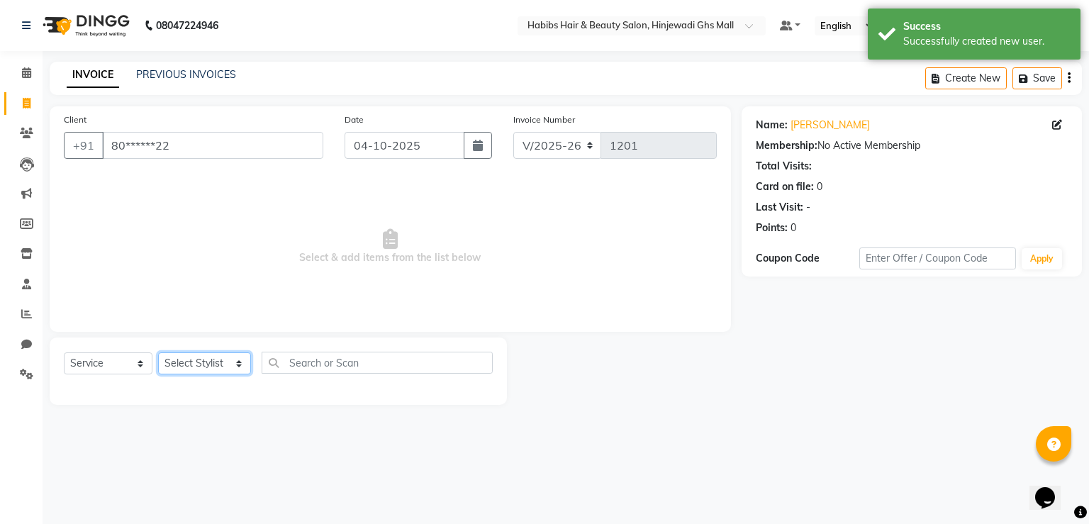
click at [224, 362] on select "Select Stylist GAURAV GURI [PERSON_NAME] Manager GHS MALL [PERSON_NAME] [PERSON…" at bounding box center [204, 363] width 93 height 22
select select "88335"
click at [158, 353] on select "Select Stylist GAURAV GURI [PERSON_NAME] Manager GHS MALL [PERSON_NAME] [PERSON…" at bounding box center [204, 363] width 93 height 22
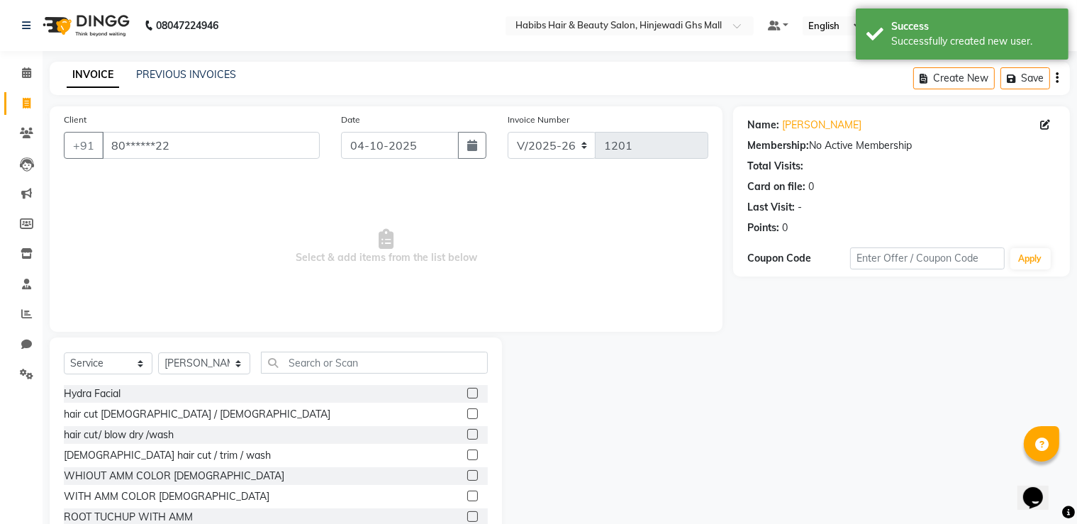
click at [467, 414] on label at bounding box center [472, 413] width 11 height 11
click at [467, 414] on input "checkbox" at bounding box center [471, 414] width 9 height 9
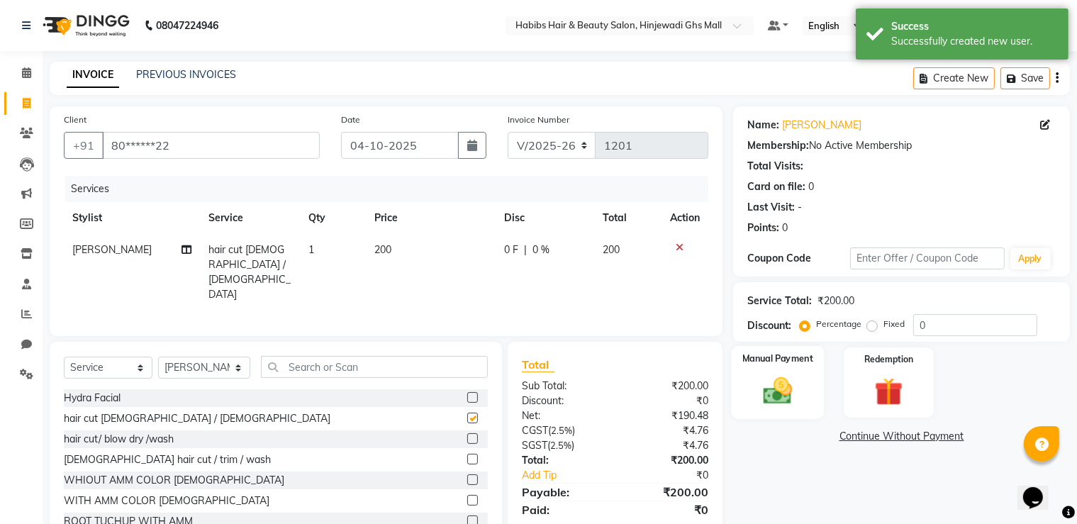
checkbox input "false"
click at [782, 394] on img at bounding box center [777, 391] width 47 height 34
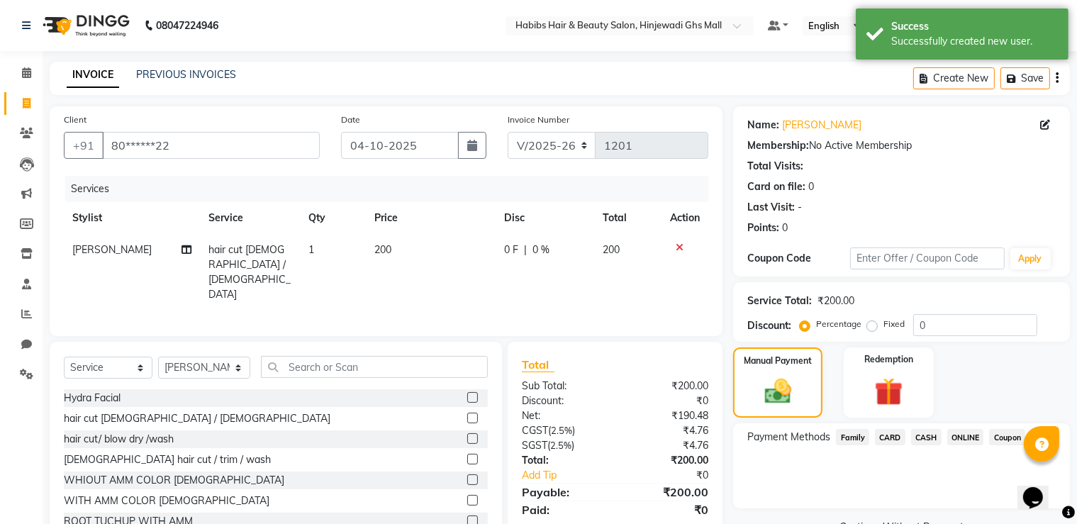
drag, startPoint x: 956, startPoint y: 439, endPoint x: 959, endPoint y: 453, distance: 14.6
click at [958, 444] on span "ONLINE" at bounding box center [965, 437] width 37 height 16
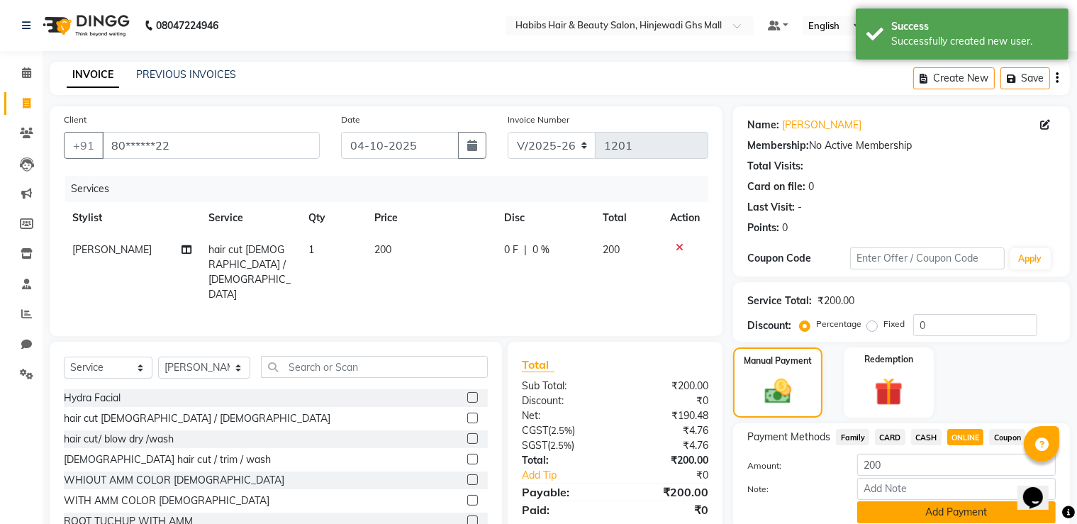
click at [935, 503] on button "Add Payment" at bounding box center [956, 512] width 198 height 22
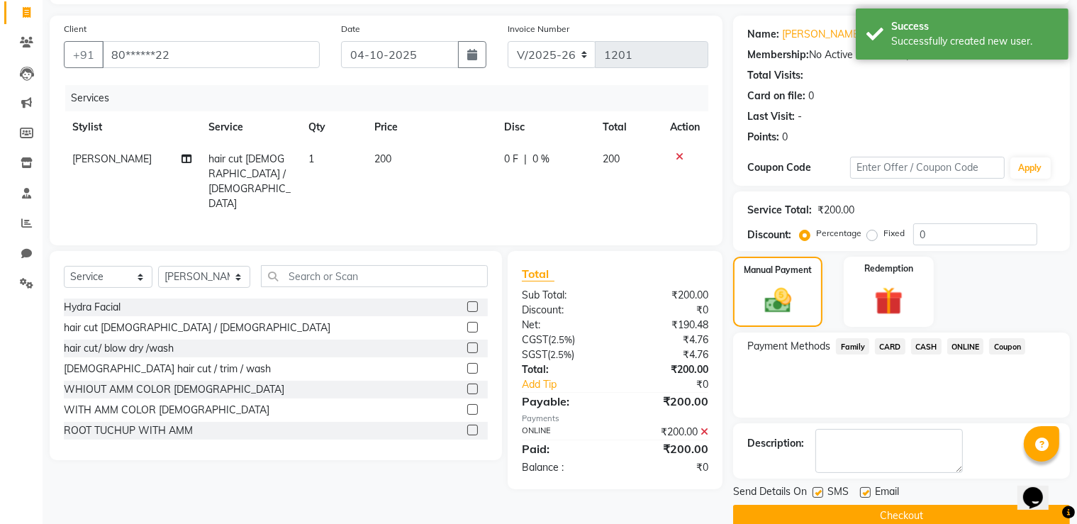
scroll to position [114, 0]
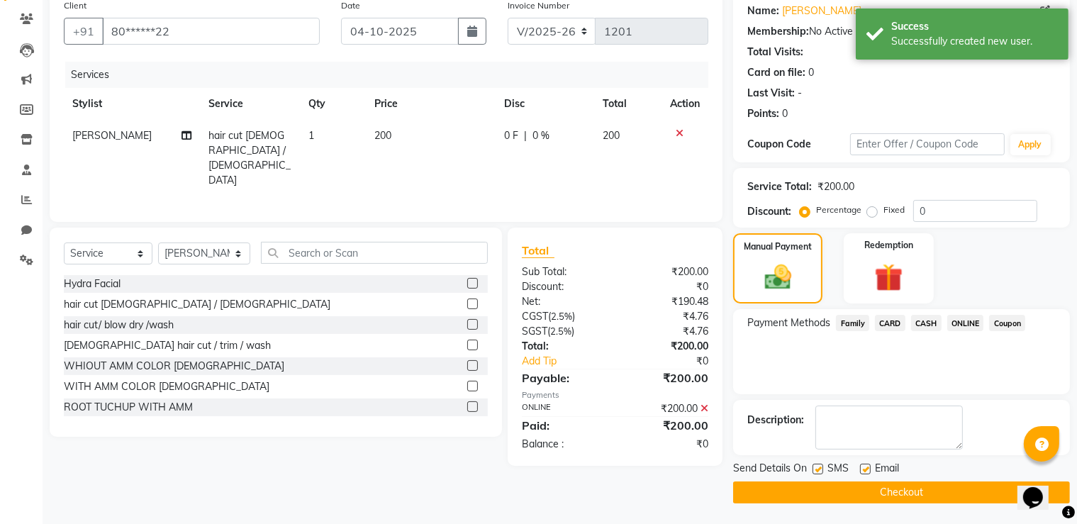
click at [923, 488] on button "Checkout" at bounding box center [901, 492] width 337 height 22
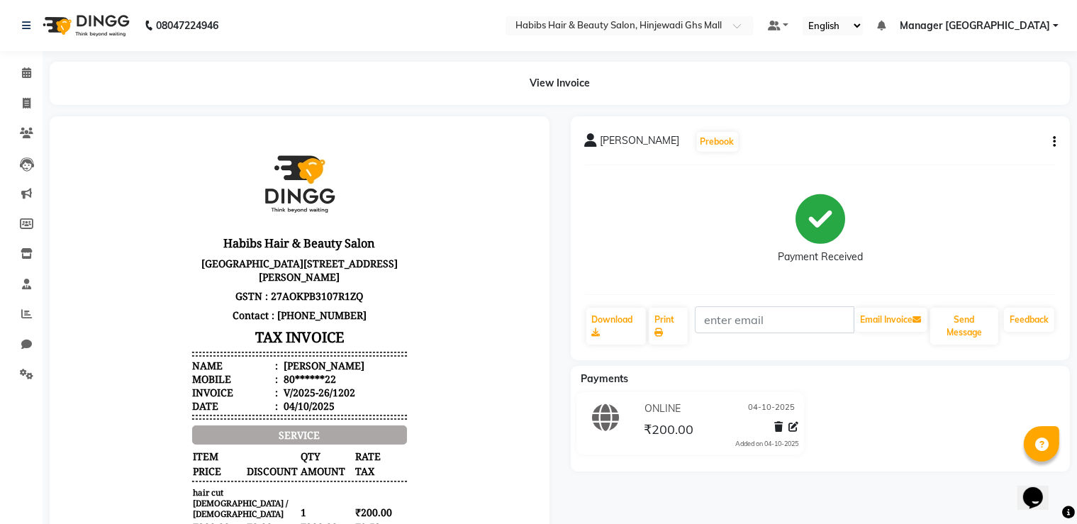
click at [907, 0] on html "08047224946 Select Location × Habibs Hair & Beauty Salon, Hinjewadi Ghs Mall De…" at bounding box center [538, 262] width 1077 height 524
